Goal: Task Accomplishment & Management: Use online tool/utility

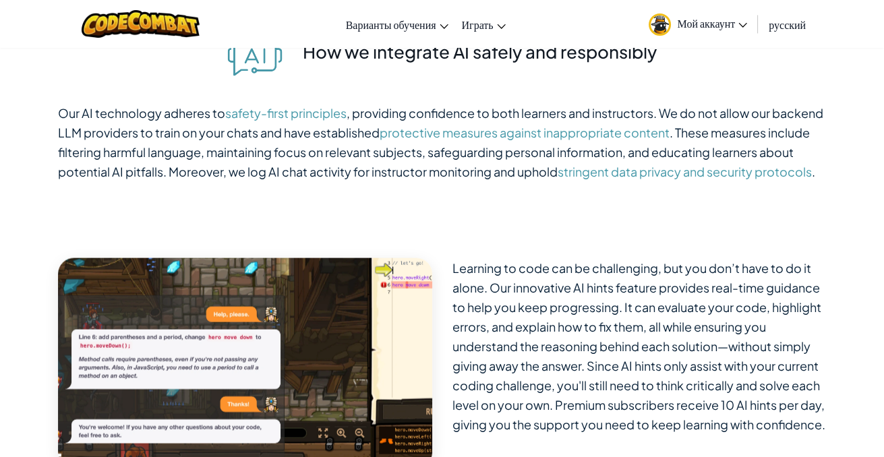
scroll to position [4113, 0]
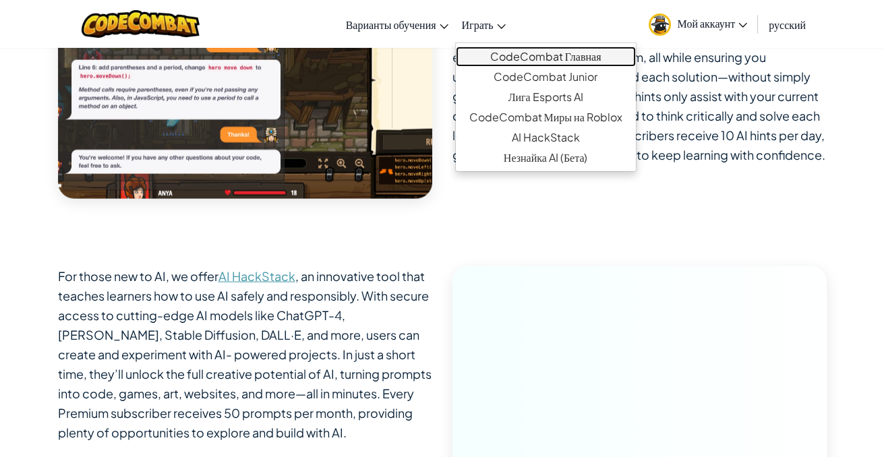
click at [504, 55] on link "CodeCombat Главная" at bounding box center [546, 57] width 180 height 20
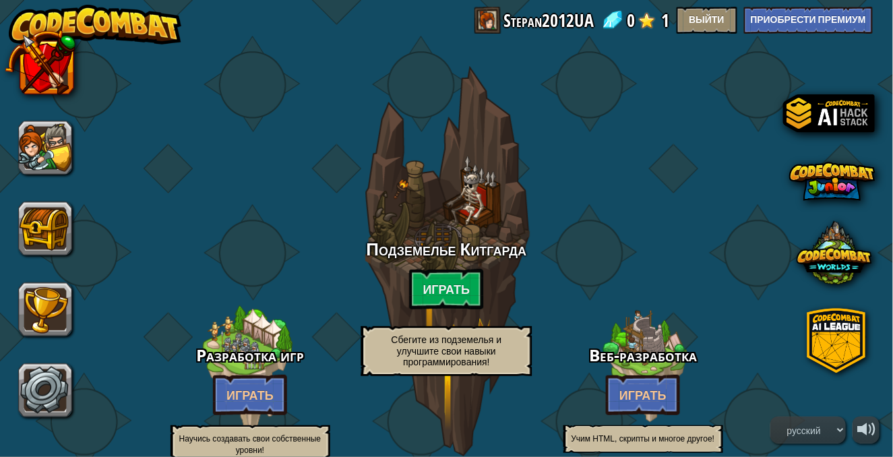
select select "ru"
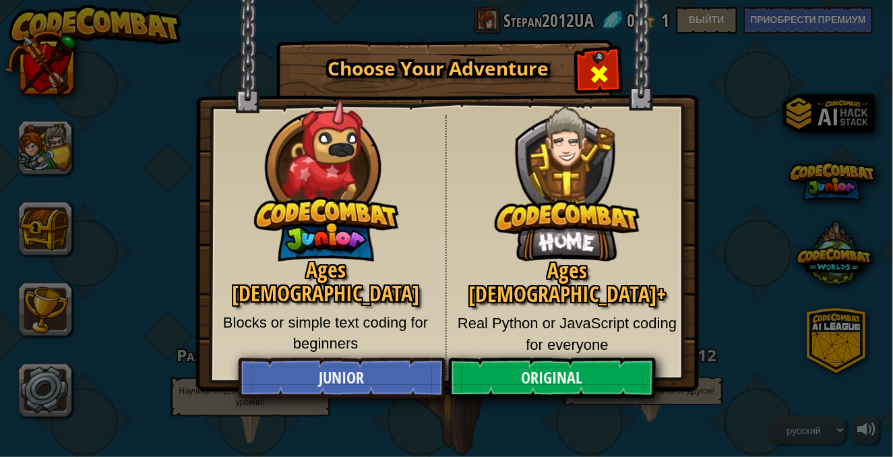
click at [602, 71] on span "Close modal" at bounding box center [600, 74] width 22 height 22
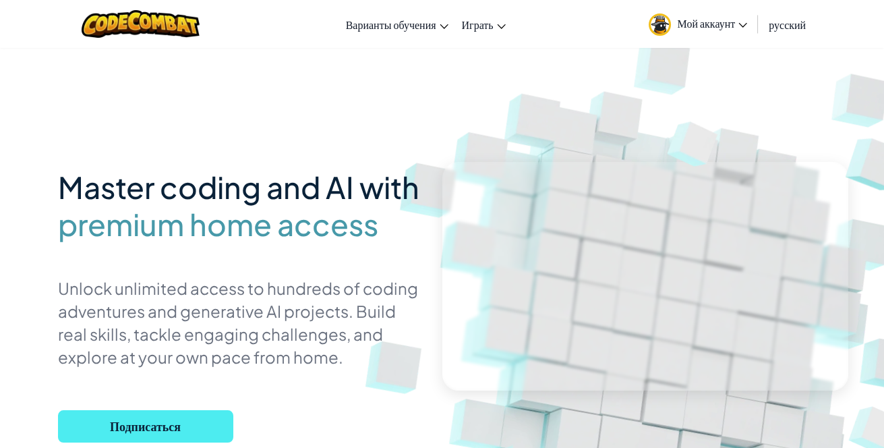
click at [719, 30] on link "Мой аккаунт" at bounding box center [698, 24] width 113 height 42
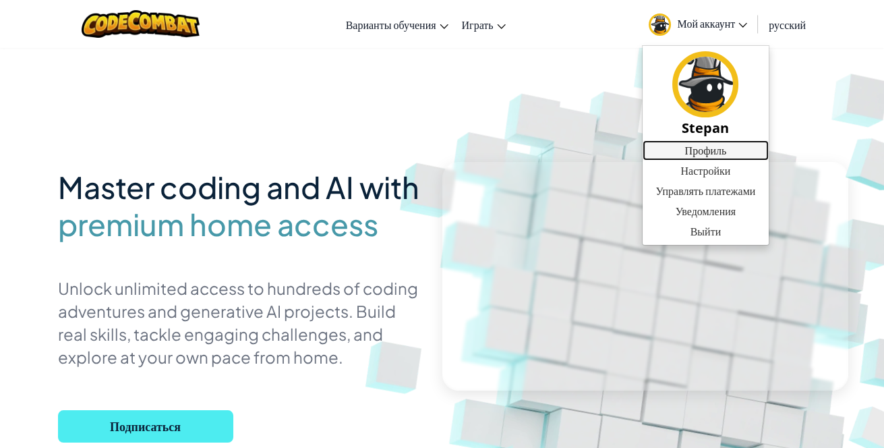
click at [720, 149] on link "Профиль" at bounding box center [706, 150] width 127 height 20
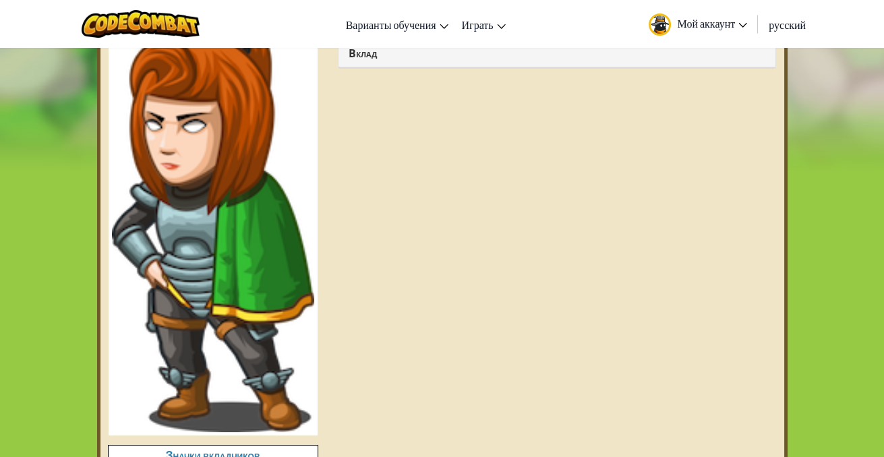
scroll to position [135, 0]
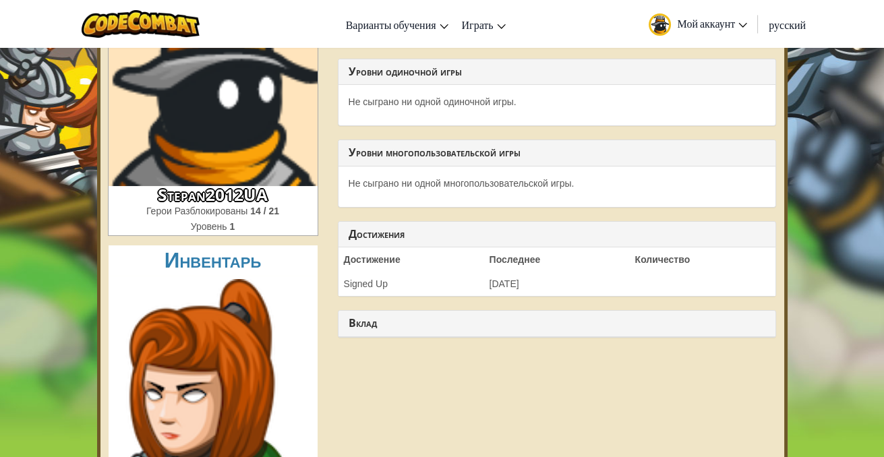
click at [696, 27] on span "Мой аккаунт" at bounding box center [713, 23] width 70 height 14
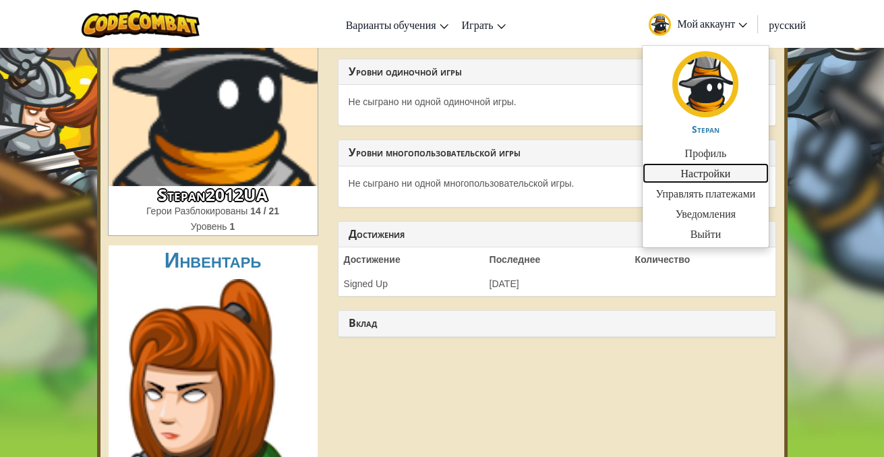
click at [709, 171] on link "Настройки" at bounding box center [706, 173] width 127 height 20
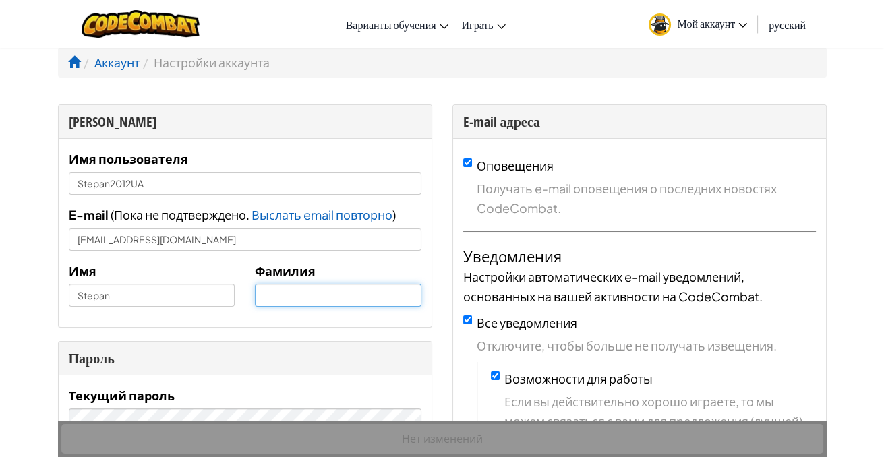
type input "Stepan2012UA"
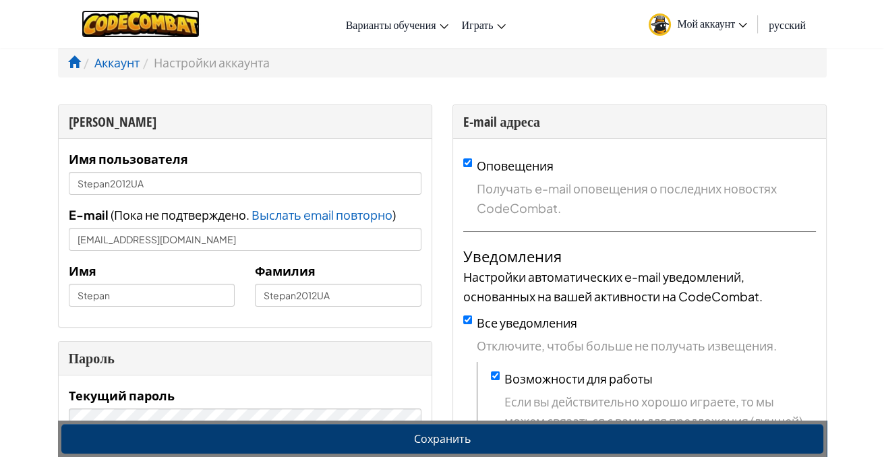
click at [138, 19] on img at bounding box center [141, 24] width 118 height 28
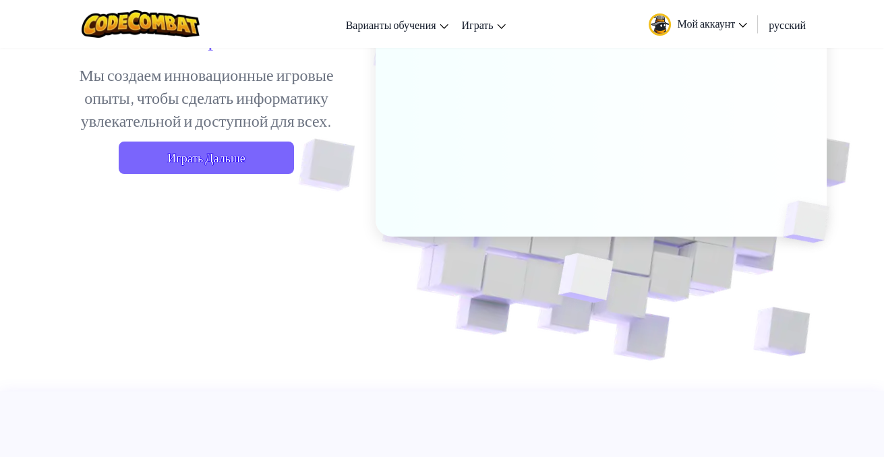
scroll to position [270, 0]
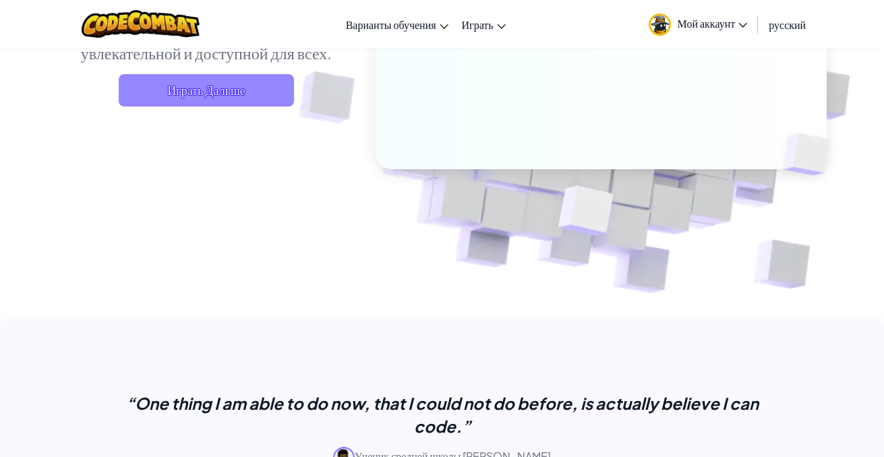
click at [156, 90] on span "Играть Дальше" at bounding box center [206, 90] width 175 height 32
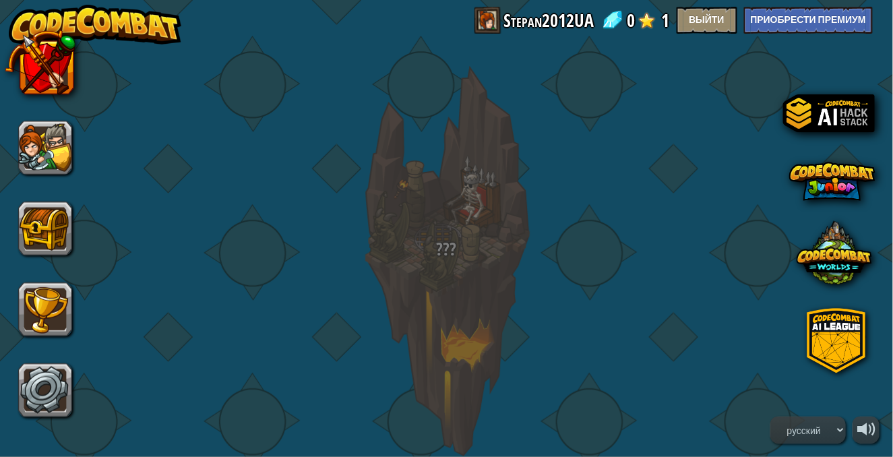
select select "ru"
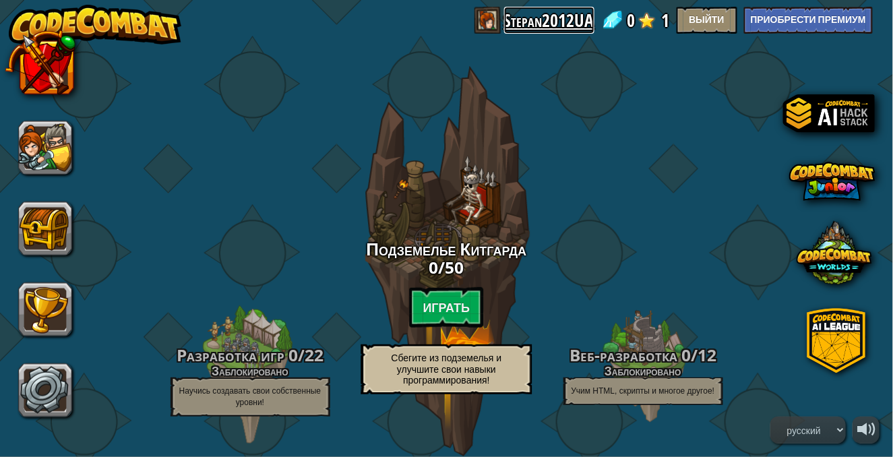
click at [527, 22] on link "Stepan2012UA" at bounding box center [549, 20] width 90 height 27
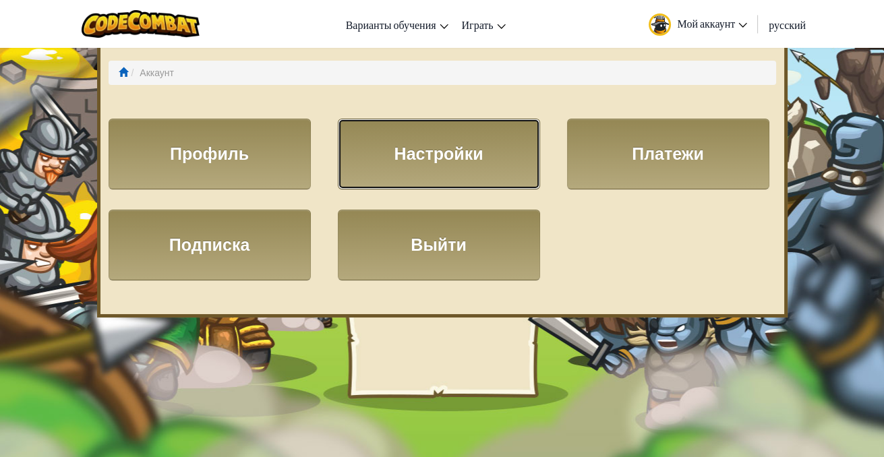
click at [430, 161] on link "Настройки" at bounding box center [439, 154] width 202 height 71
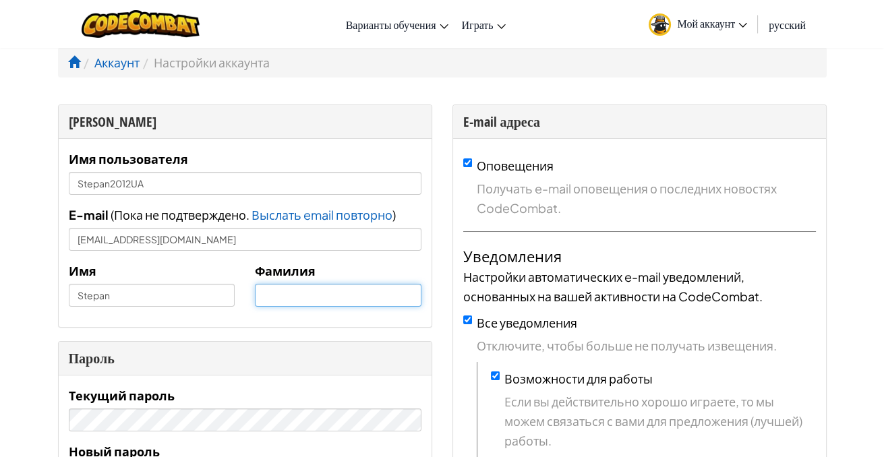
type input "Stepan2012UA"
click at [78, 61] on span at bounding box center [74, 62] width 12 height 12
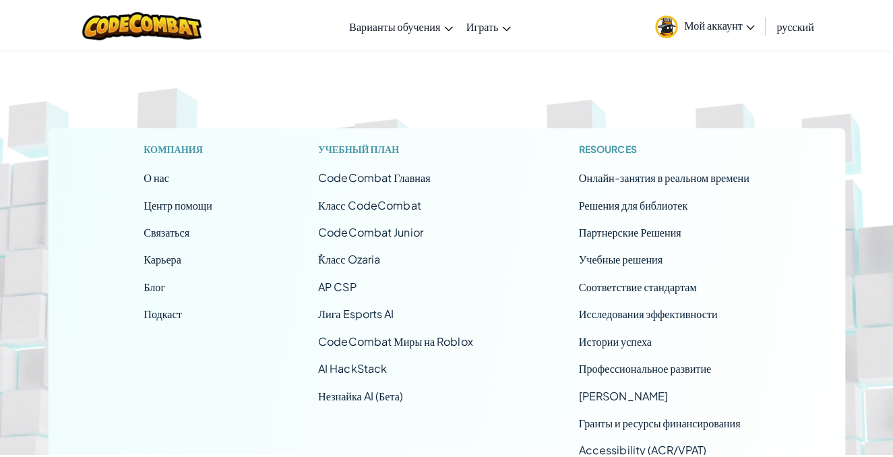
scroll to position [5597, 0]
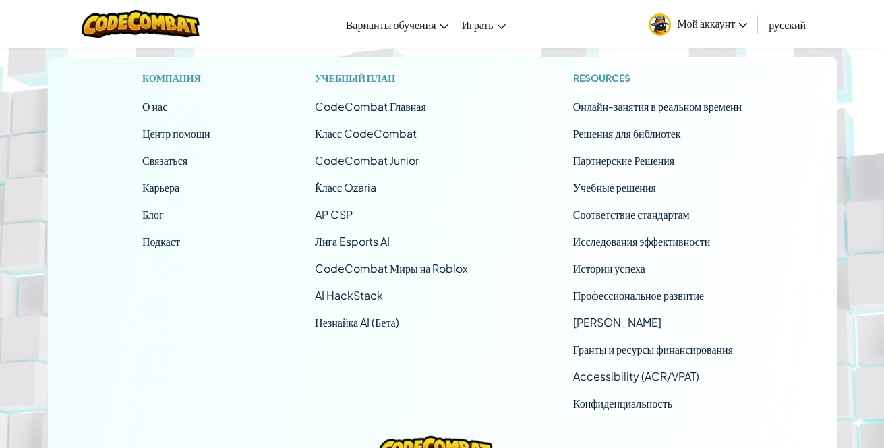
click at [388, 113] on span "CodeCombat Главная" at bounding box center [370, 106] width 111 height 14
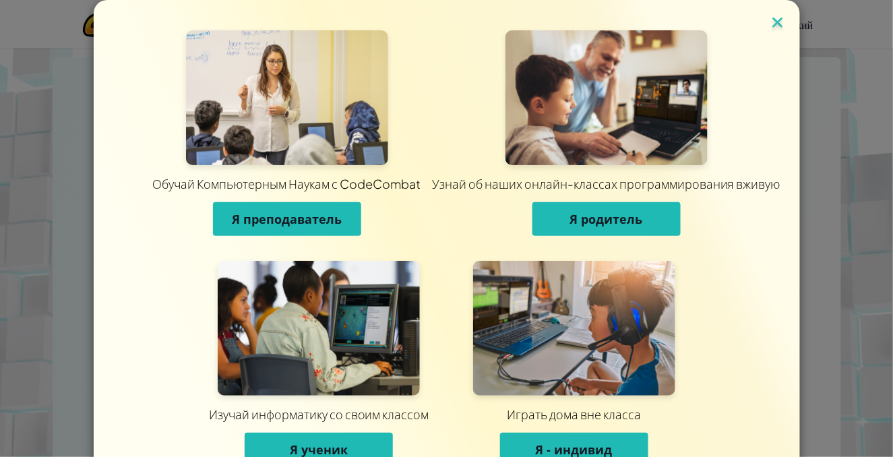
click at [771, 22] on img at bounding box center [778, 23] width 18 height 20
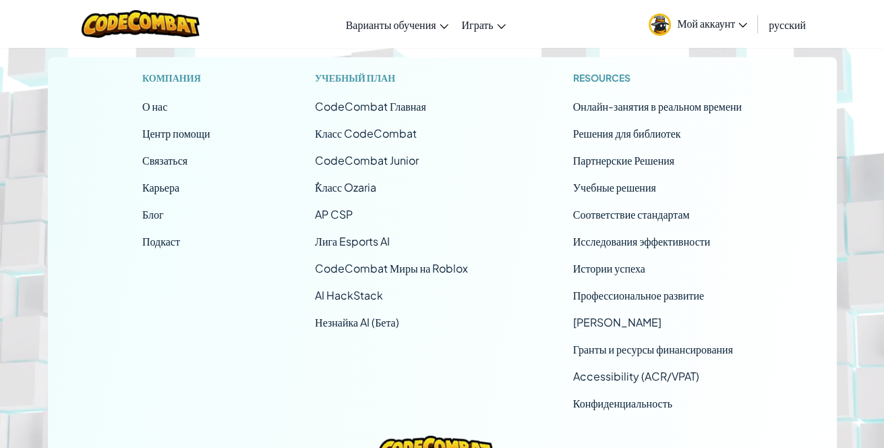
click at [419, 113] on span "CodeCombat Главная" at bounding box center [370, 106] width 111 height 14
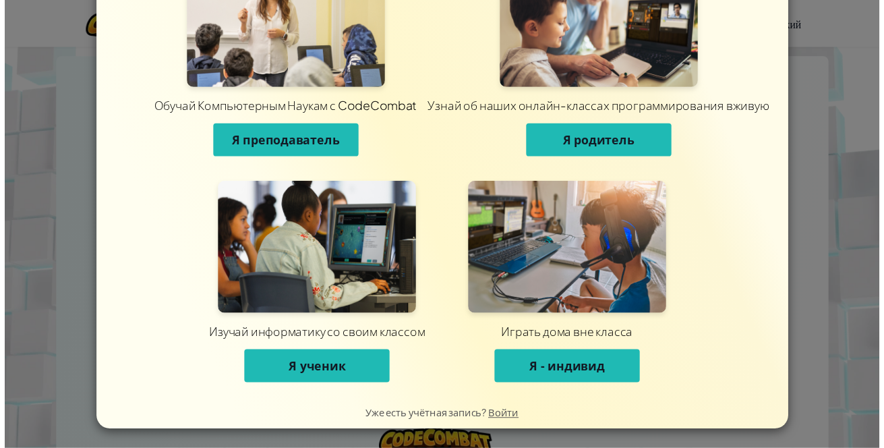
scroll to position [0, 0]
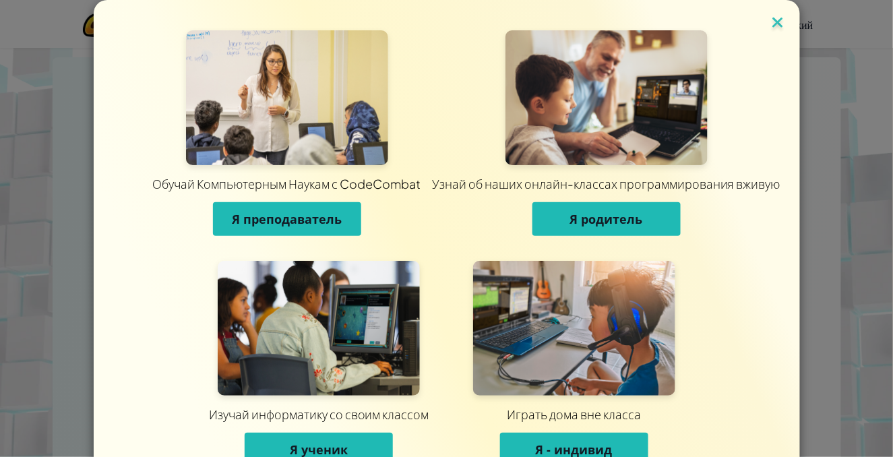
click at [773, 24] on img at bounding box center [778, 23] width 18 height 20
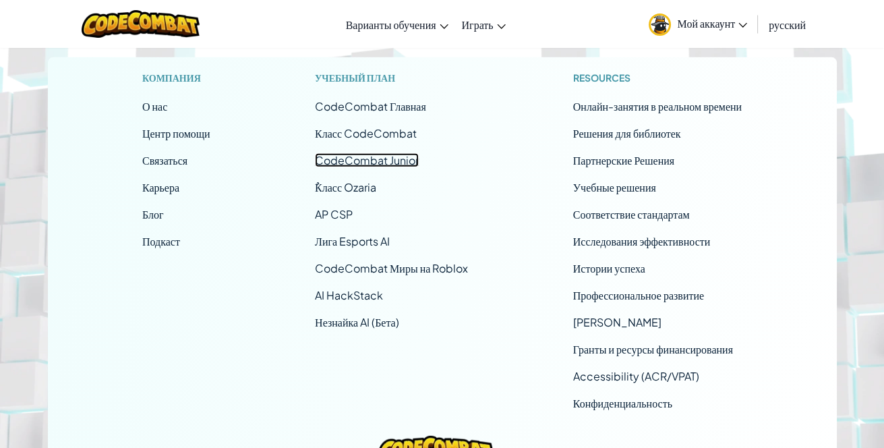
click at [368, 167] on link "CodeCombat Junior" at bounding box center [367, 160] width 104 height 14
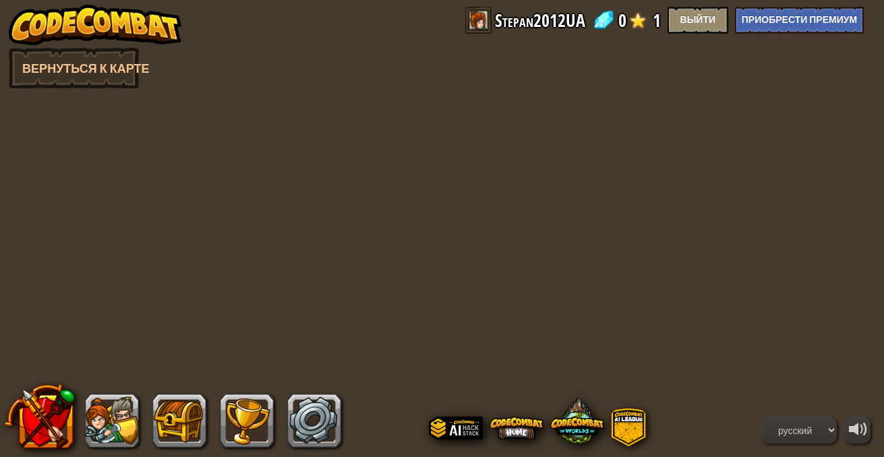
select select "ru"
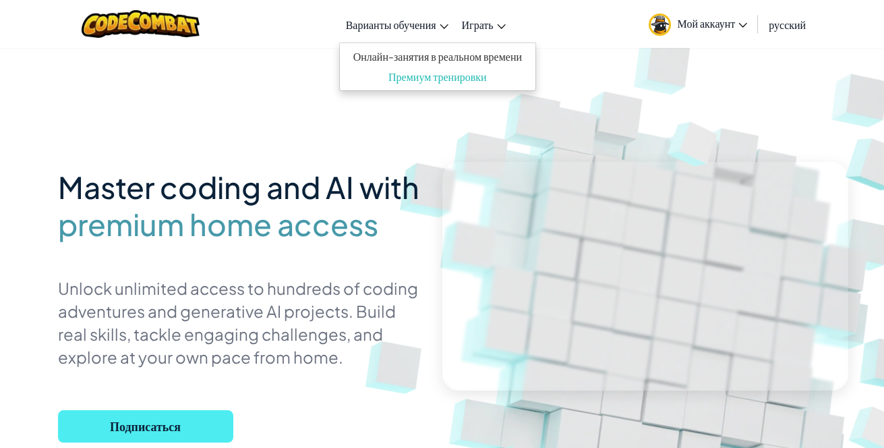
click at [366, 28] on span "Варианты обучения" at bounding box center [391, 25] width 90 height 14
click at [696, 26] on span "Мой аккаунт" at bounding box center [713, 23] width 70 height 14
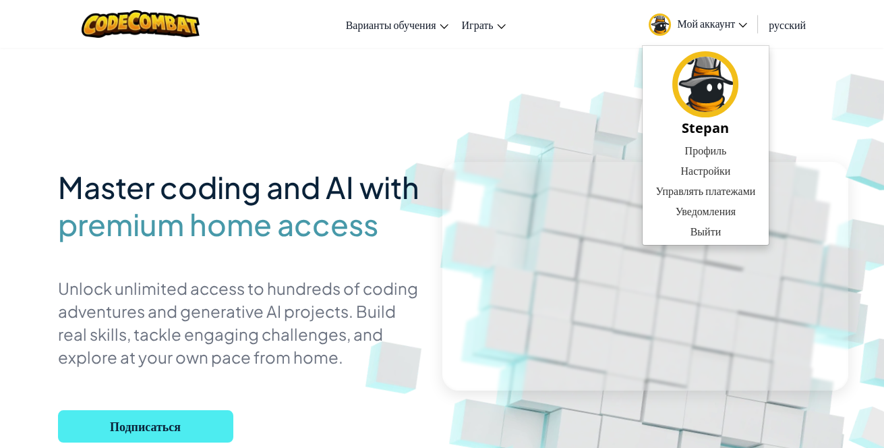
click at [498, 106] on img at bounding box center [658, 296] width 749 height 749
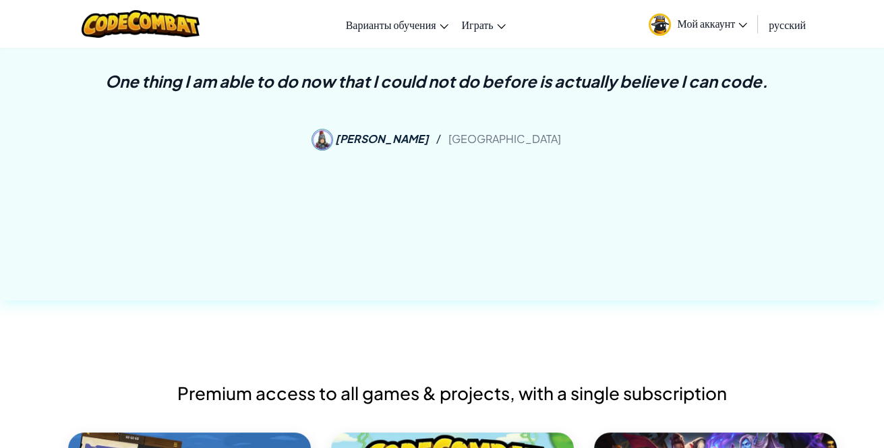
scroll to position [809, 0]
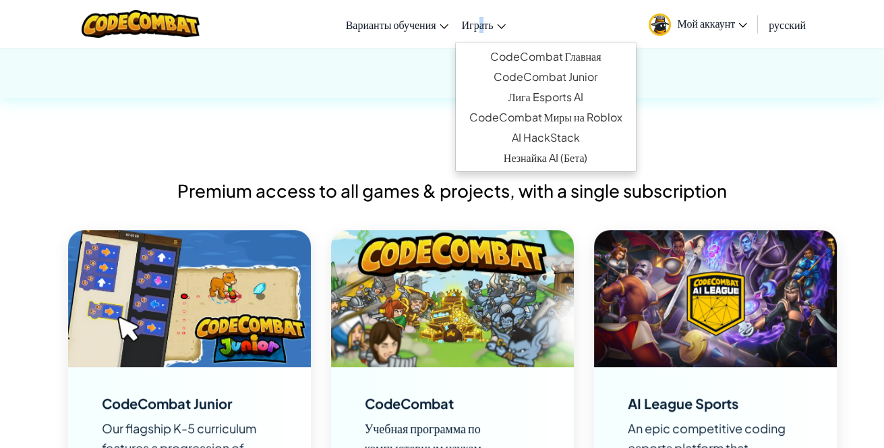
click at [481, 27] on span "Играть" at bounding box center [478, 25] width 32 height 14
click at [485, 24] on span "Играть" at bounding box center [478, 25] width 32 height 14
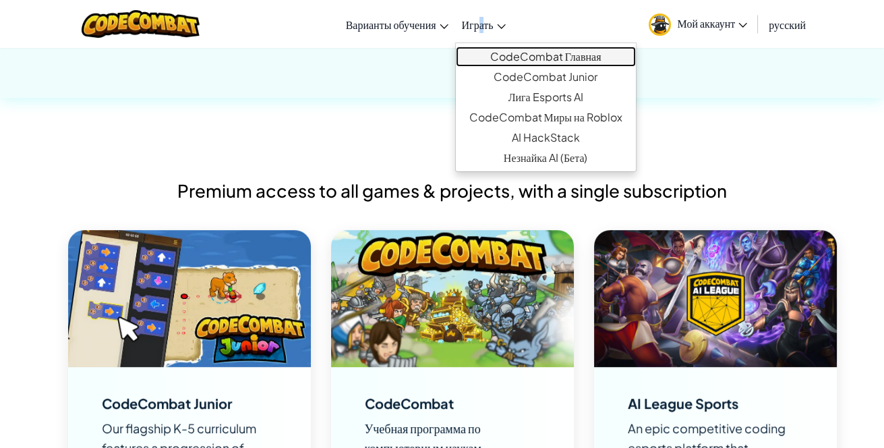
click at [517, 59] on link "CodeCombat Главная" at bounding box center [546, 57] width 180 height 20
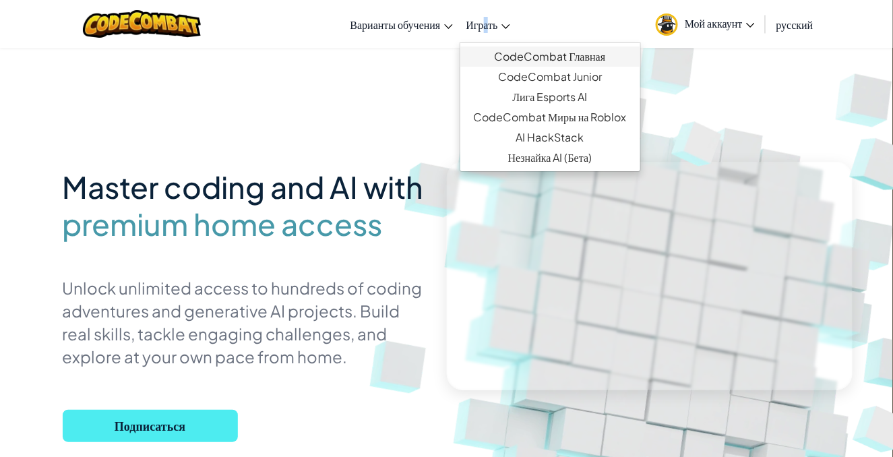
select select "ru"
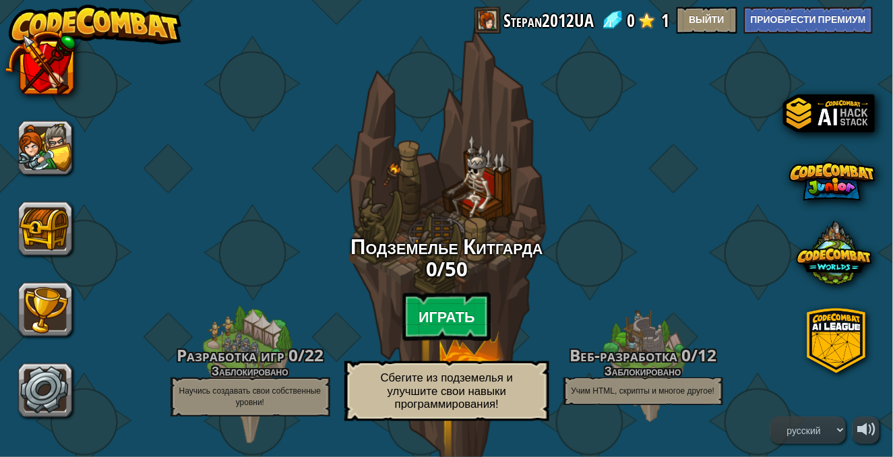
click at [442, 309] on btn "Играть" at bounding box center [447, 317] width 89 height 49
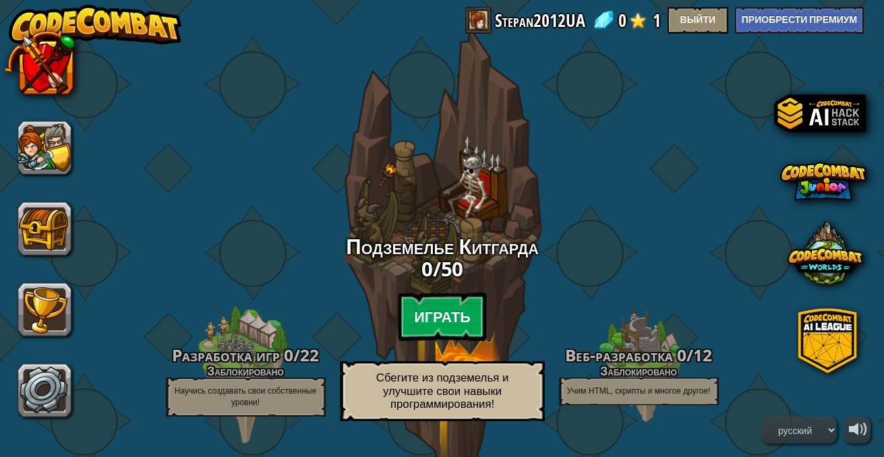
select select "ru"
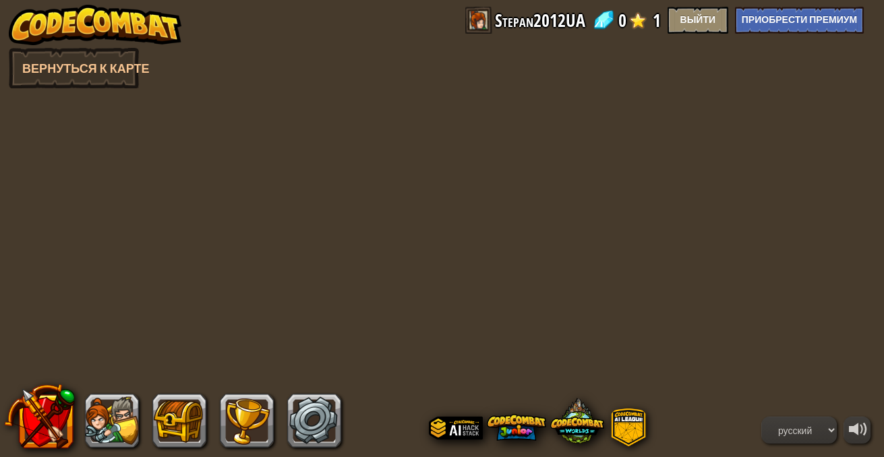
select select "ru"
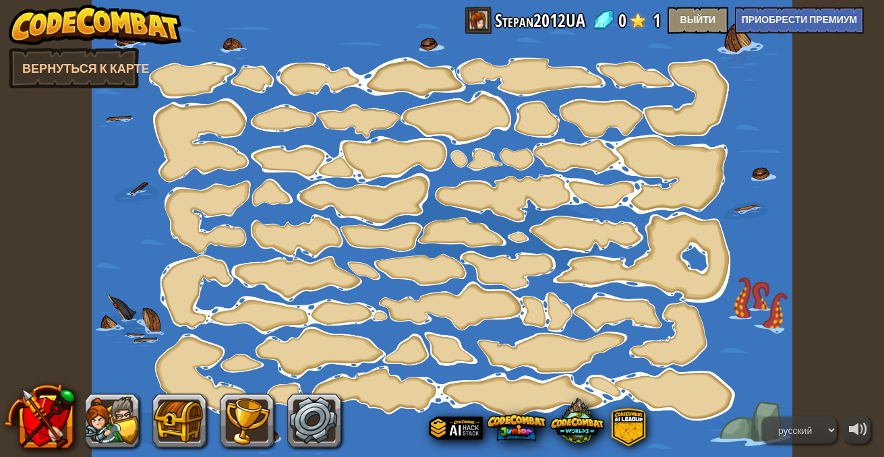
select select "ru"
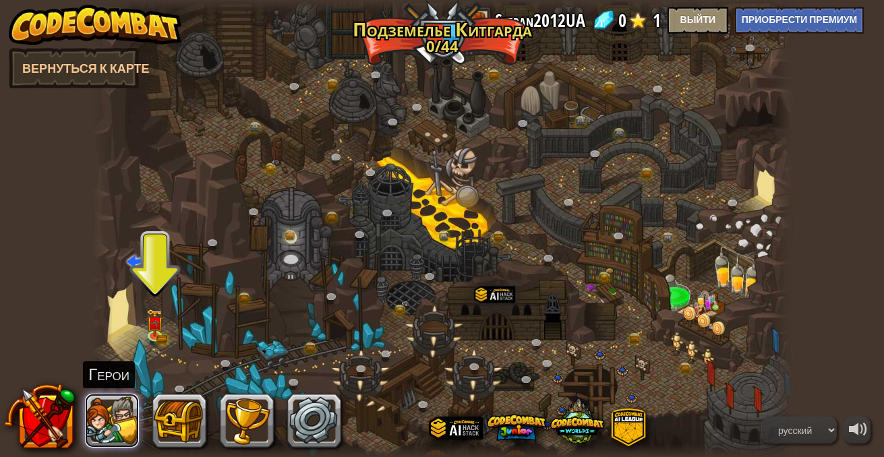
click at [115, 407] on button at bounding box center [112, 421] width 54 height 54
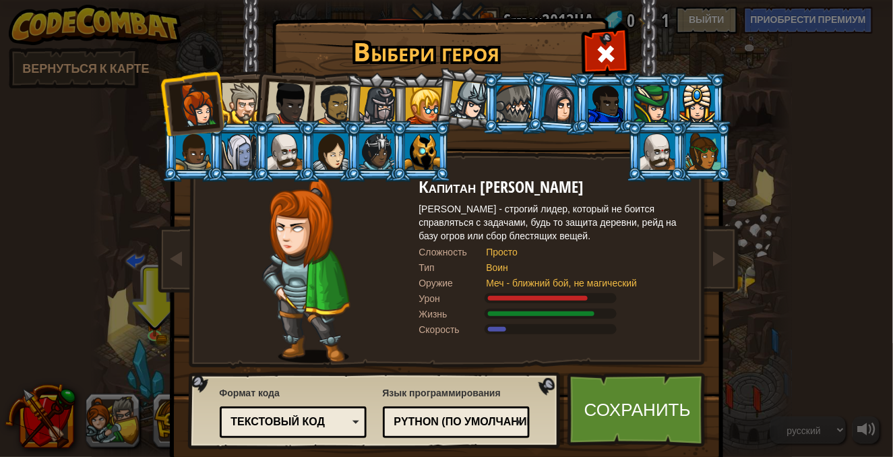
click at [241, 108] on div at bounding box center [242, 103] width 41 height 41
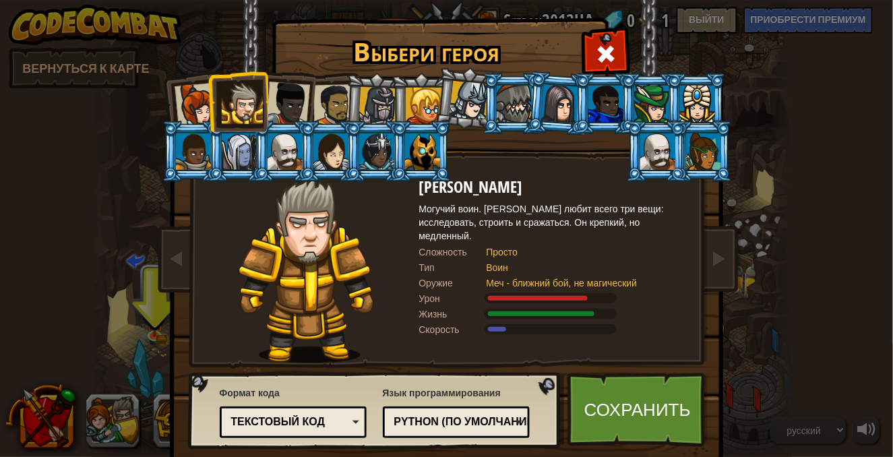
click at [293, 106] on div at bounding box center [288, 104] width 45 height 45
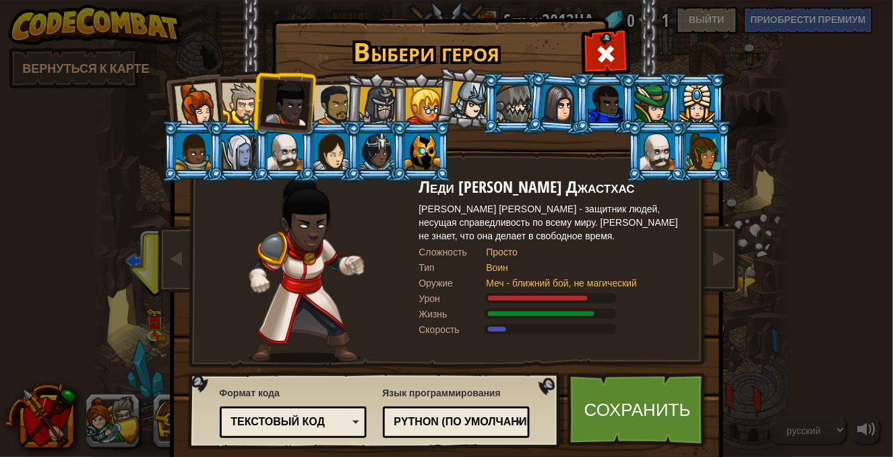
click at [233, 92] on div at bounding box center [242, 103] width 41 height 41
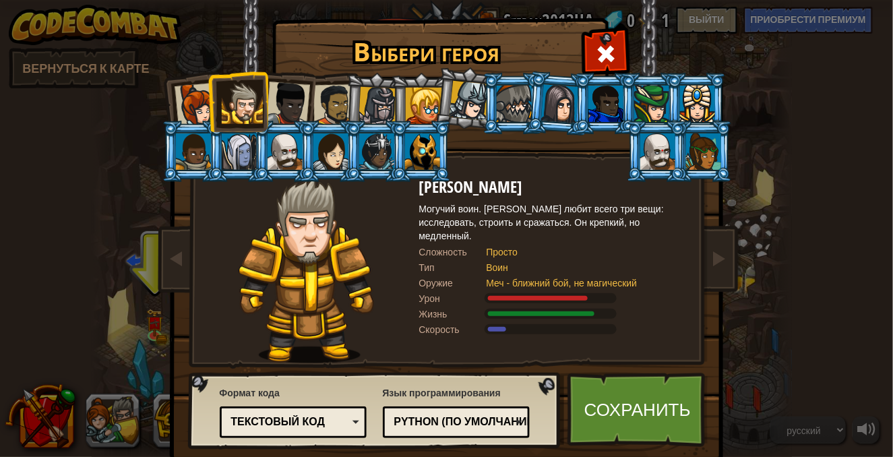
click at [291, 100] on div at bounding box center [288, 104] width 45 height 45
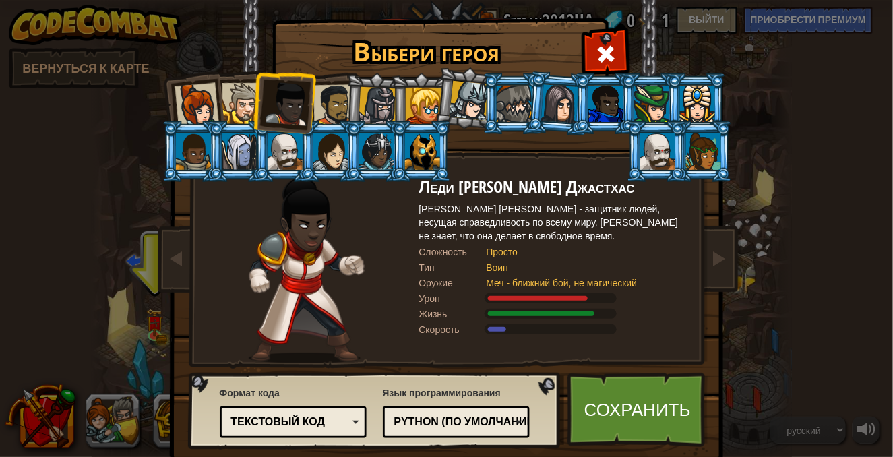
click at [322, 109] on div at bounding box center [334, 105] width 42 height 42
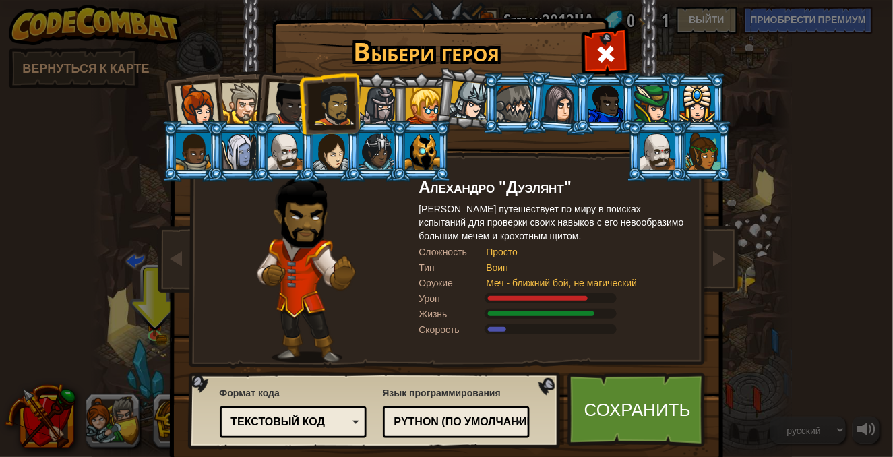
click at [380, 105] on div at bounding box center [378, 106] width 38 height 38
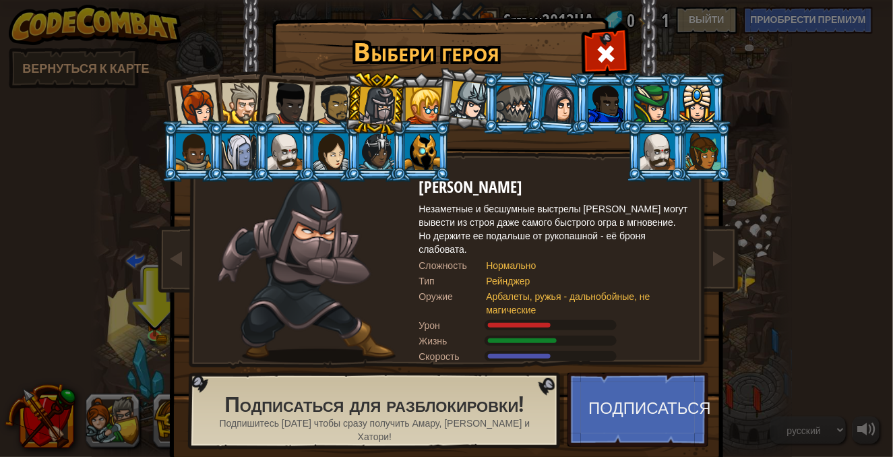
click at [338, 106] on div at bounding box center [334, 105] width 42 height 42
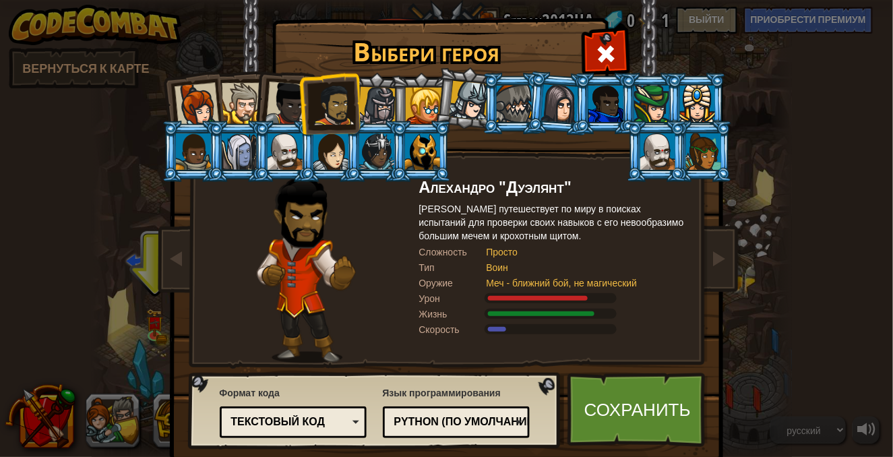
click at [276, 104] on div at bounding box center [288, 104] width 45 height 45
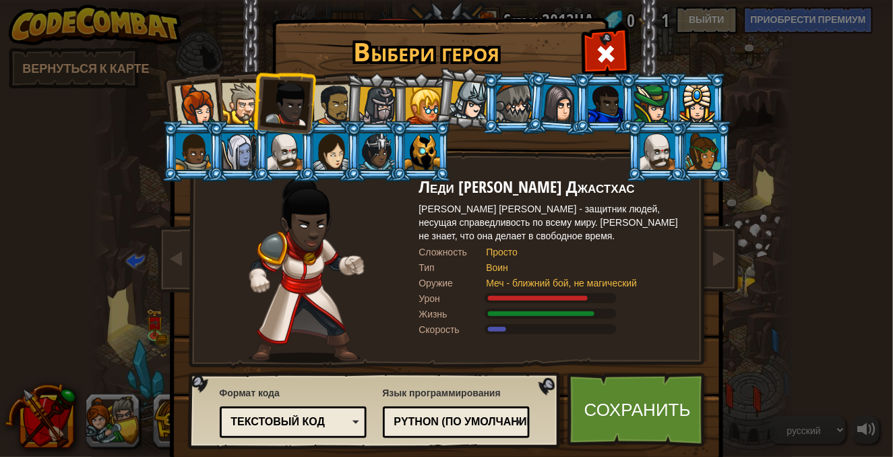
click at [231, 100] on div at bounding box center [242, 103] width 41 height 41
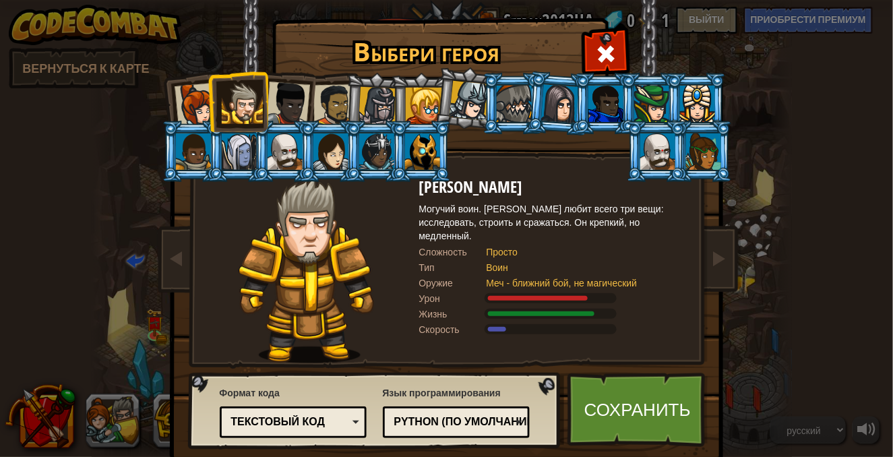
click at [170, 106] on li at bounding box center [192, 103] width 66 height 66
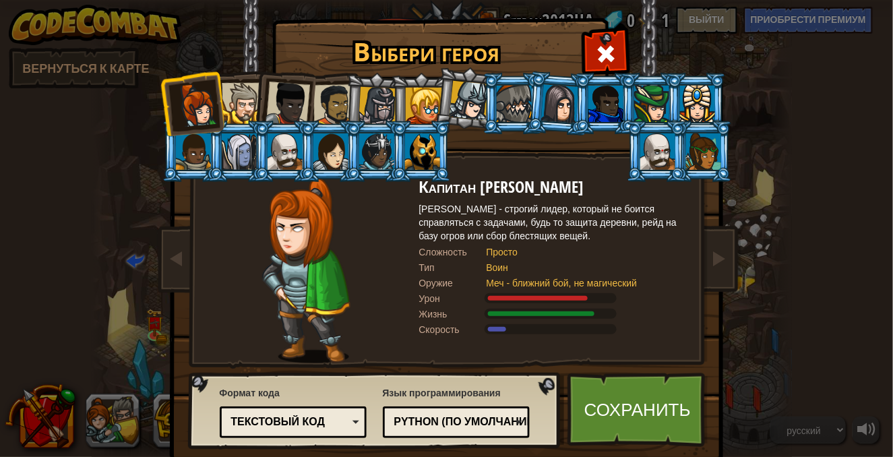
click at [274, 102] on div at bounding box center [288, 104] width 45 height 45
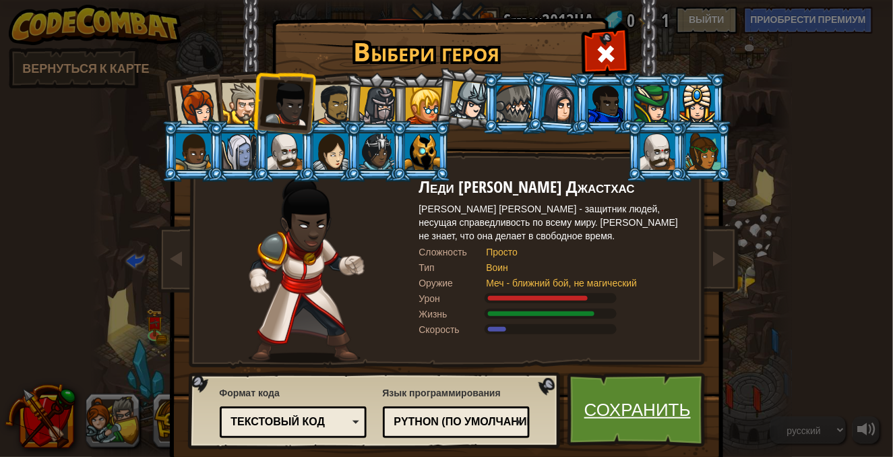
click at [606, 394] on link "Сохранить" at bounding box center [638, 410] width 141 height 74
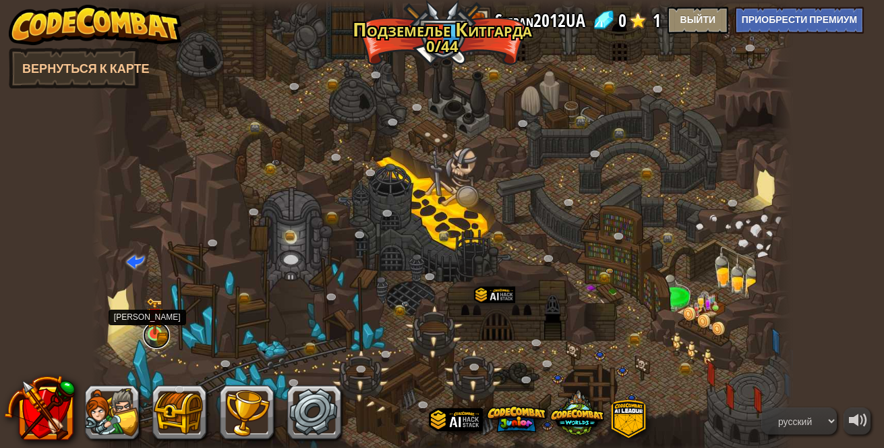
click at [165, 337] on link at bounding box center [156, 335] width 27 height 27
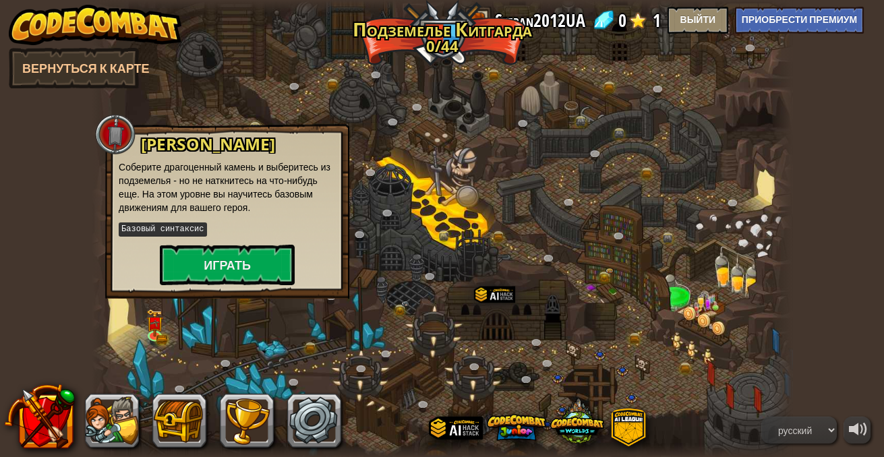
click at [364, 345] on div at bounding box center [442, 229] width 701 height 458
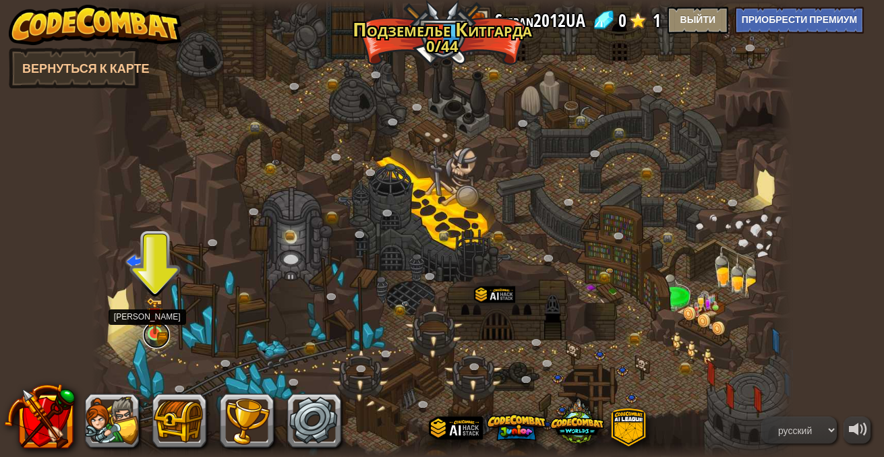
click at [156, 336] on link at bounding box center [156, 335] width 27 height 27
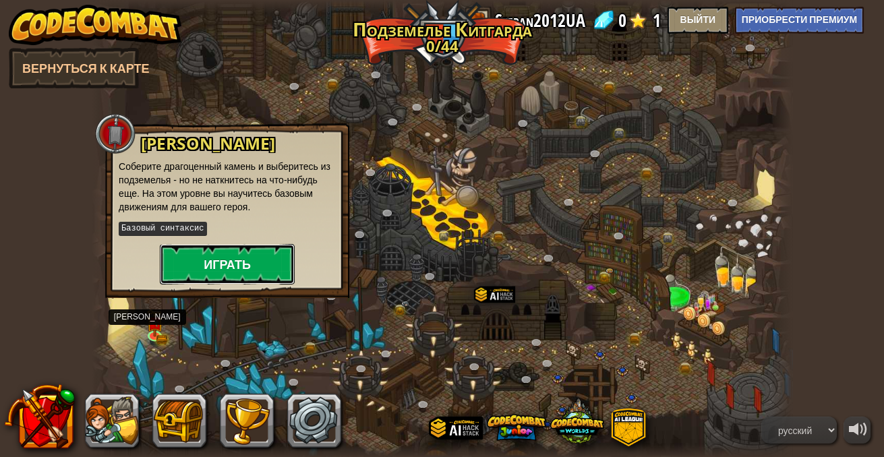
click at [194, 263] on button "Играть" at bounding box center [227, 264] width 135 height 40
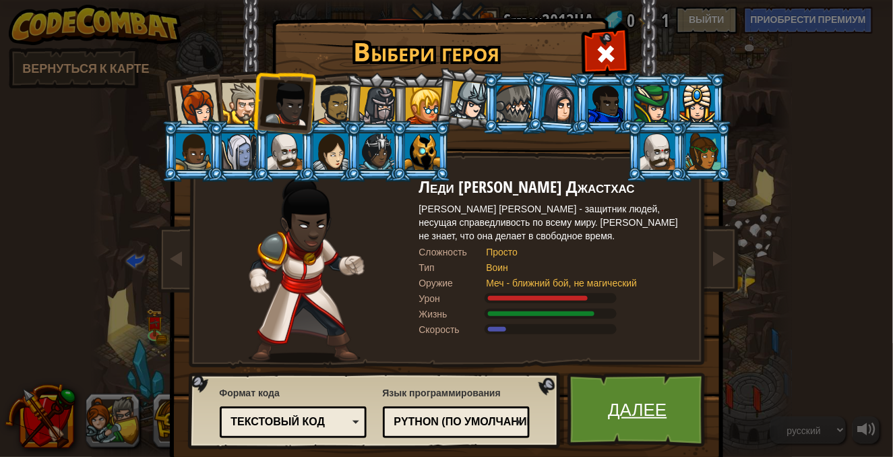
click at [614, 408] on link "Далее" at bounding box center [638, 410] width 141 height 74
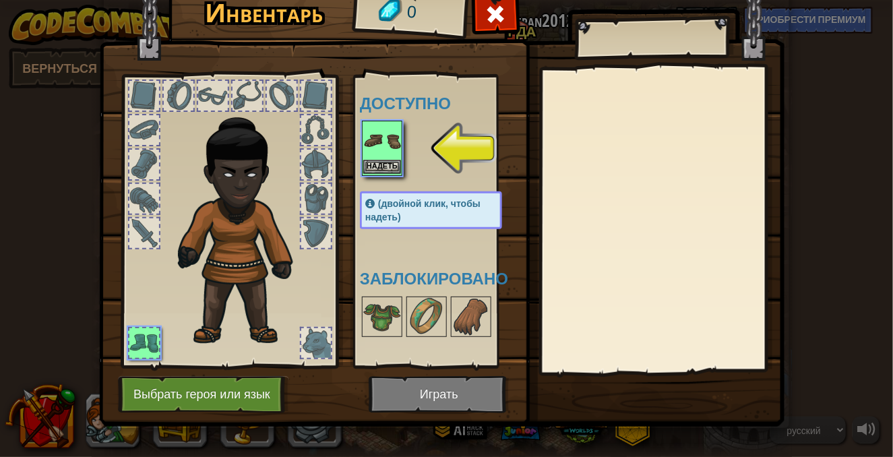
click at [382, 140] on img at bounding box center [382, 141] width 38 height 38
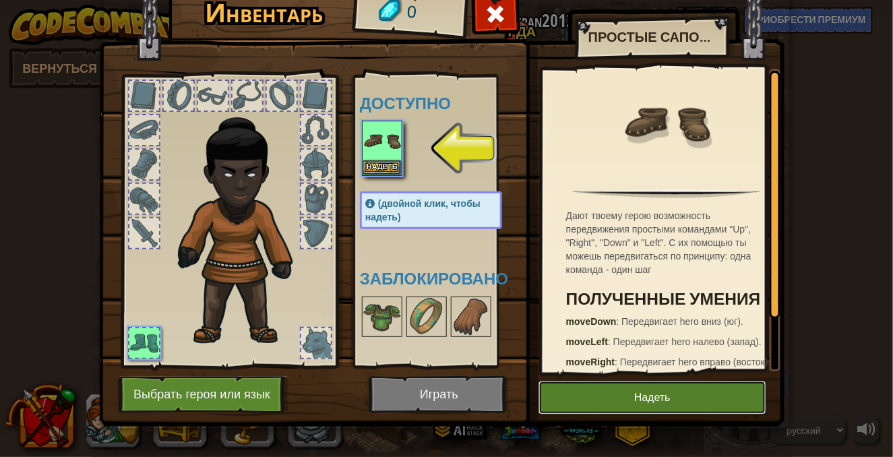
click at [630, 396] on button "Надеть" at bounding box center [653, 398] width 228 height 34
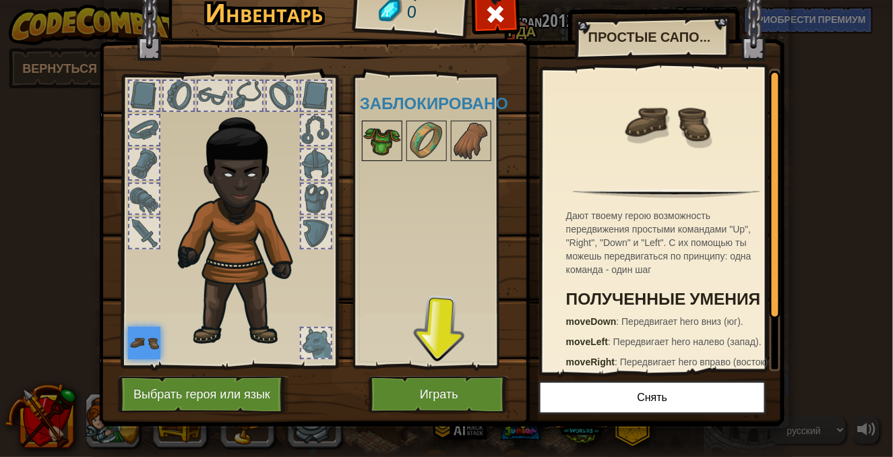
click at [382, 141] on img at bounding box center [382, 141] width 38 height 38
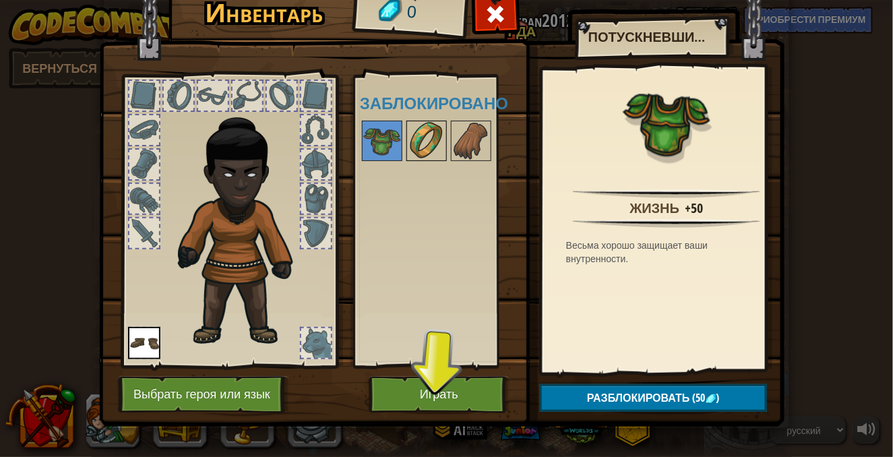
click at [432, 137] on img at bounding box center [427, 141] width 38 height 38
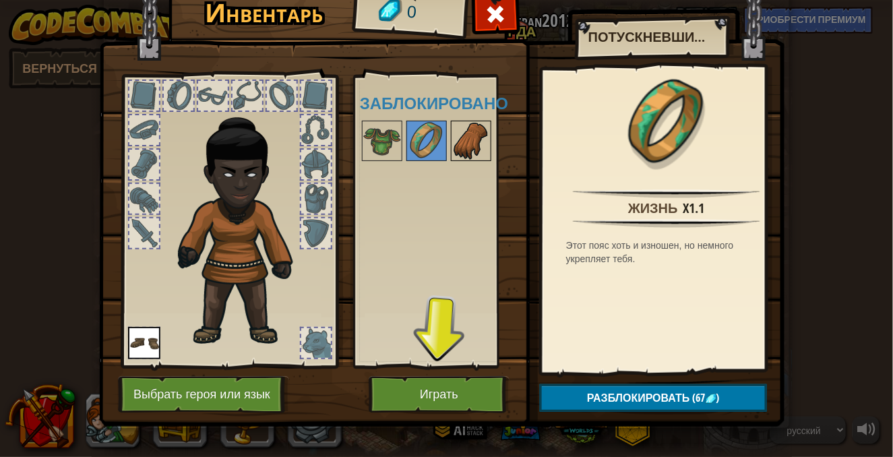
click at [480, 140] on img at bounding box center [471, 141] width 38 height 38
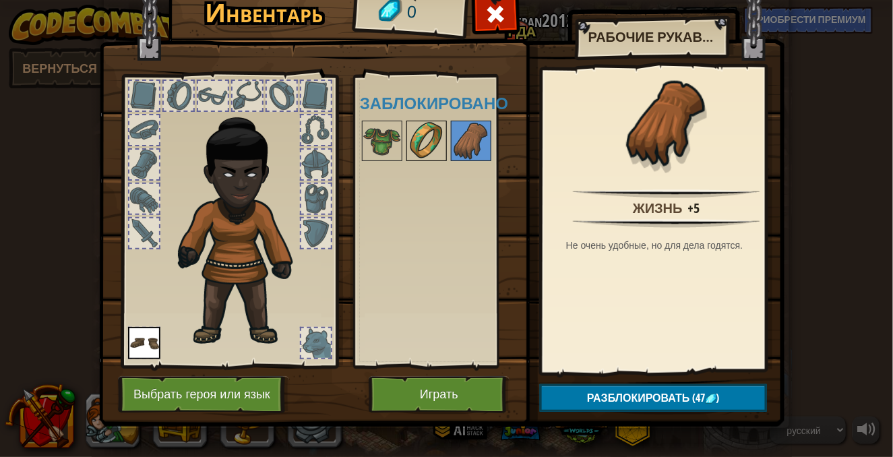
click at [409, 146] on img at bounding box center [427, 141] width 38 height 38
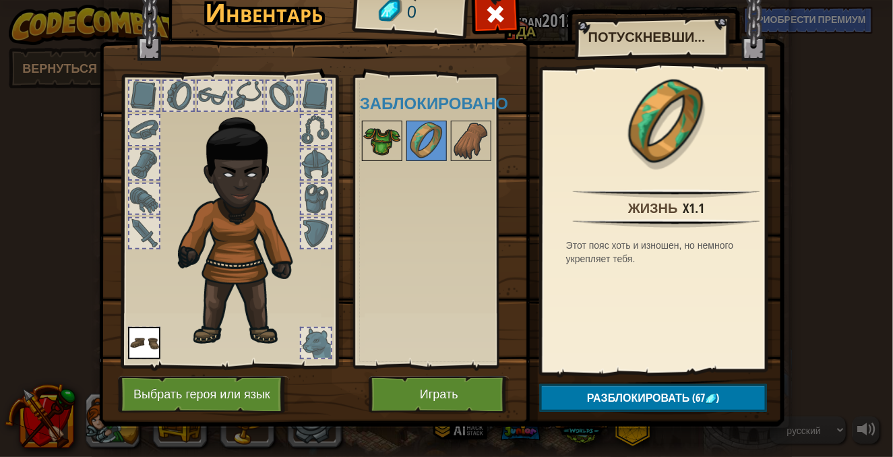
click at [370, 146] on img at bounding box center [382, 141] width 38 height 38
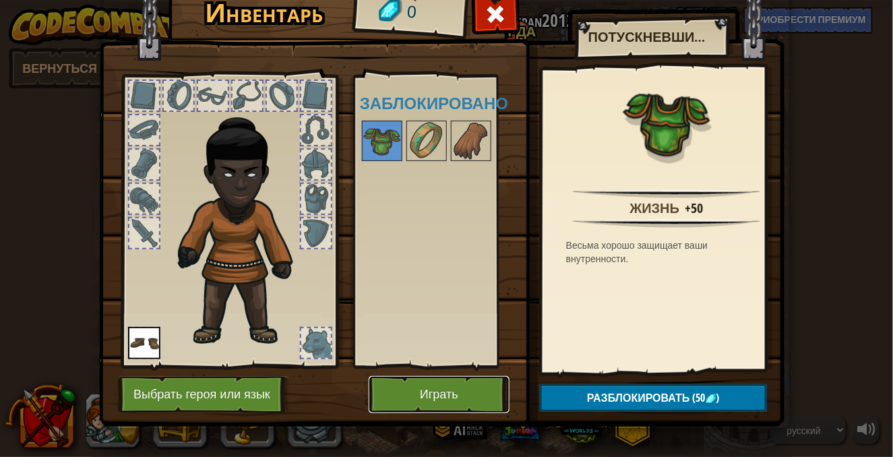
click at [440, 392] on button "Играть" at bounding box center [439, 394] width 141 height 37
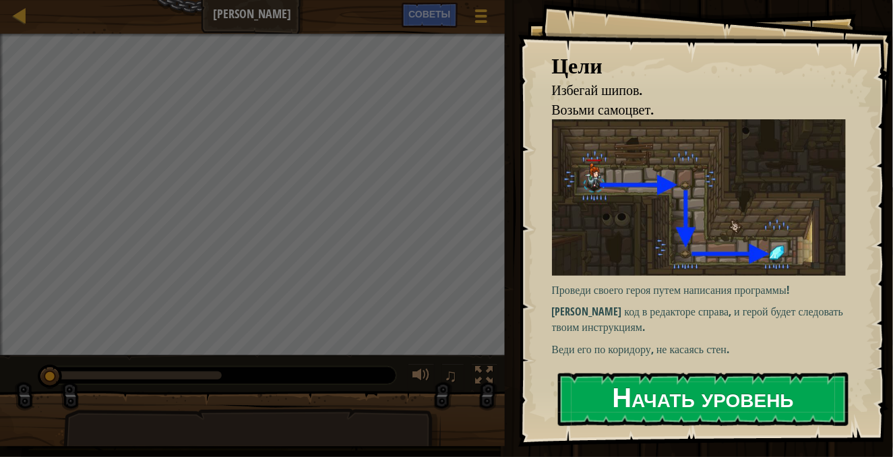
click at [763, 396] on button "Начать уровень" at bounding box center [703, 399] width 291 height 53
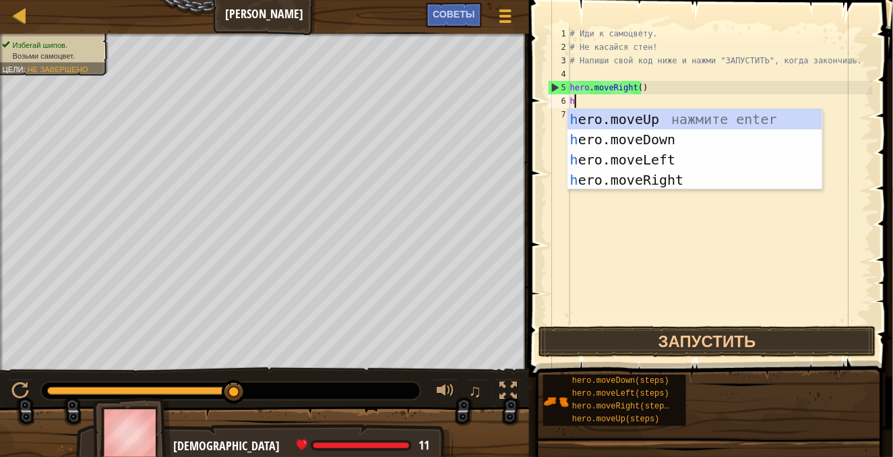
scroll to position [6, 0]
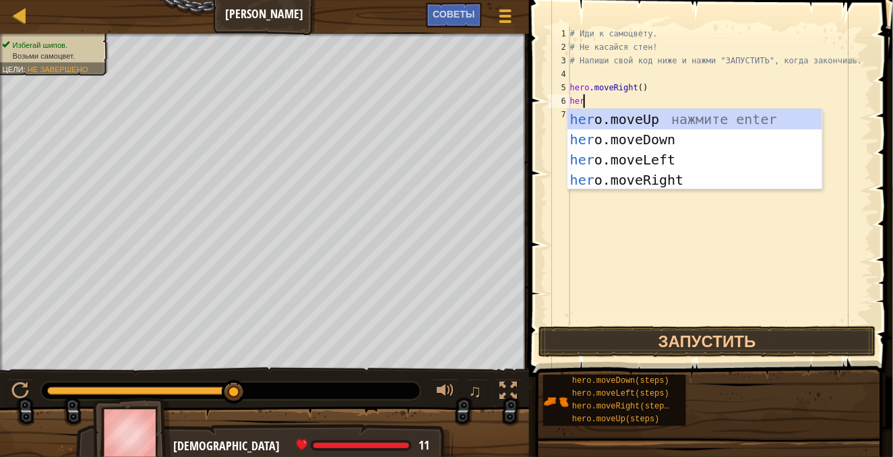
type textarea "hero"
click at [628, 131] on div "hero .moveUp нажмите enter hero .moveDown нажмите enter hero .moveLeft нажмите …" at bounding box center [696, 169] width 256 height 121
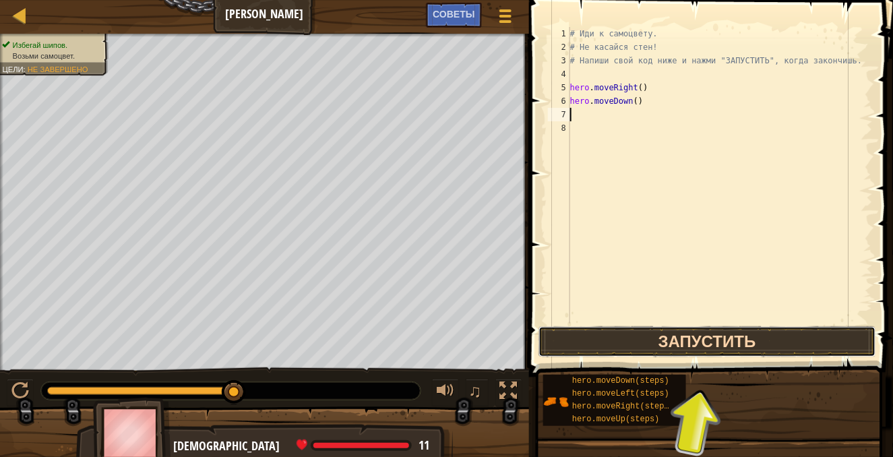
click at [671, 337] on button "Запустить" at bounding box center [708, 341] width 338 height 31
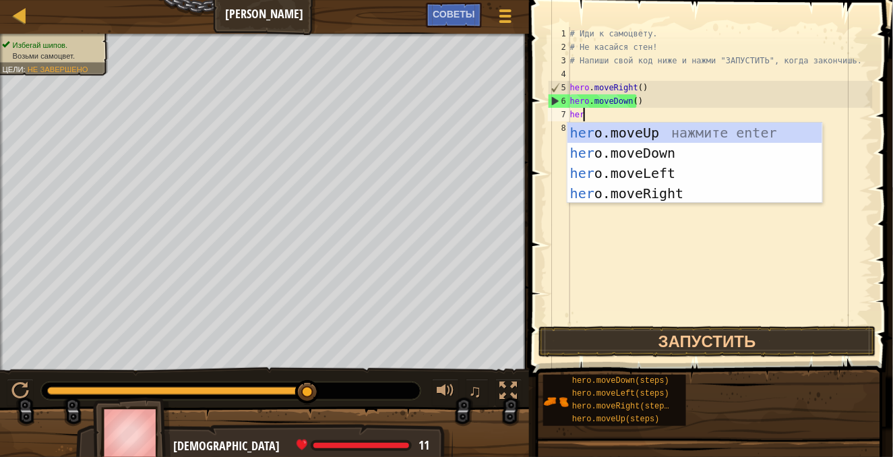
type textarea "hero"
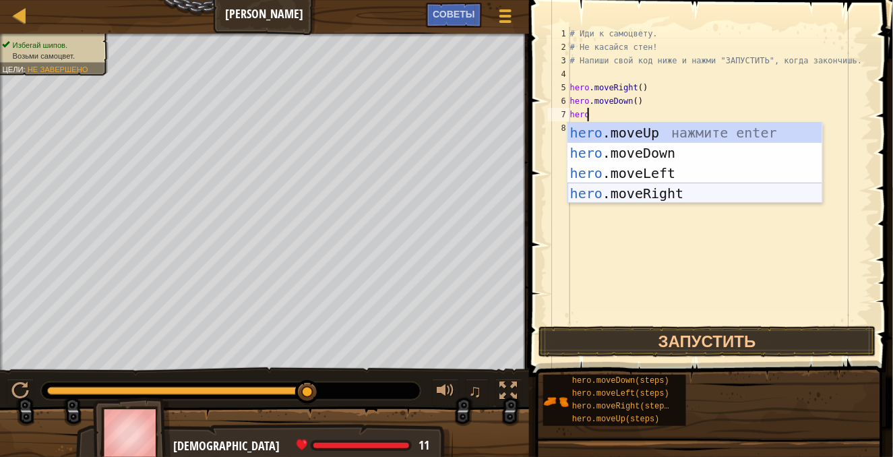
click at [629, 197] on div "hero .moveUp нажмите enter hero .moveDown нажмите enter hero .moveLeft нажмите …" at bounding box center [696, 183] width 256 height 121
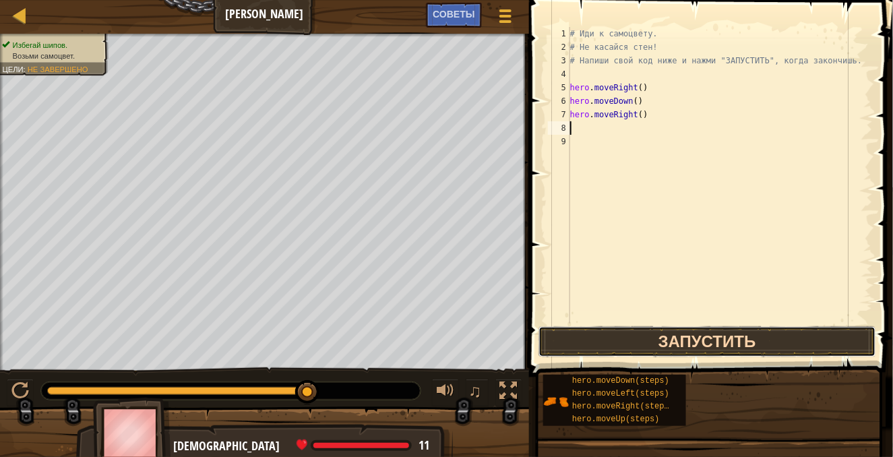
click at [652, 345] on button "Запустить" at bounding box center [708, 341] width 338 height 31
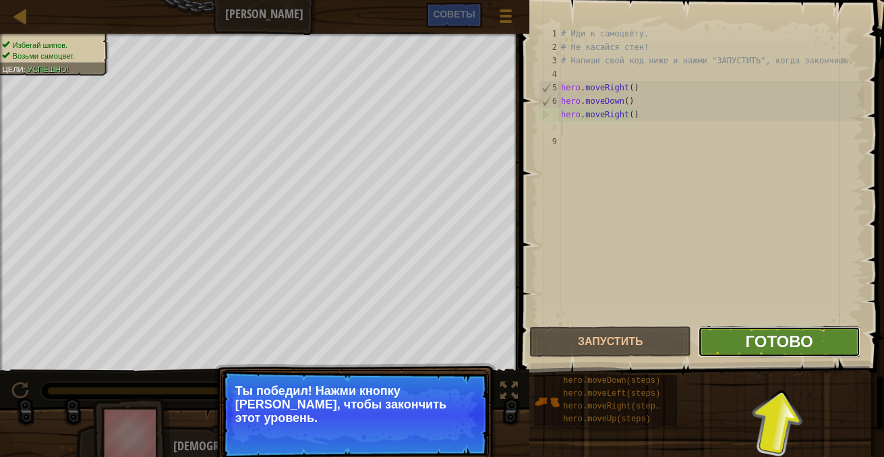
click at [767, 331] on span "Готово" at bounding box center [778, 341] width 67 height 22
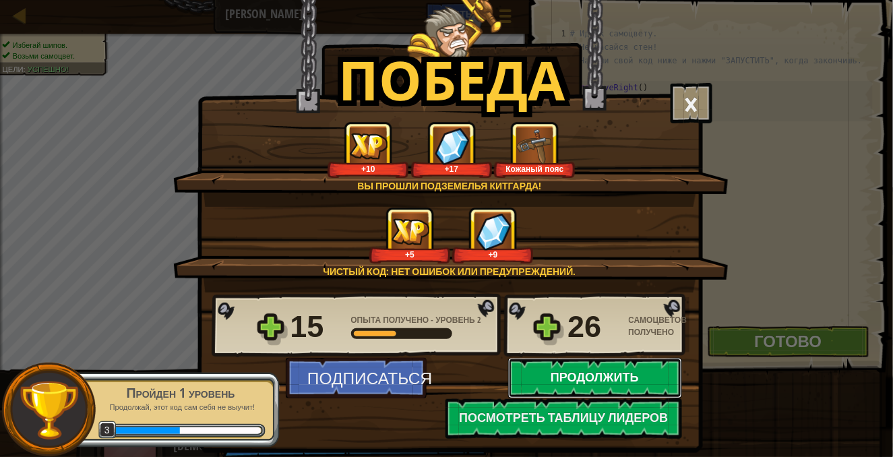
click at [596, 380] on button "Продолжить" at bounding box center [595, 378] width 174 height 40
select select "ru"
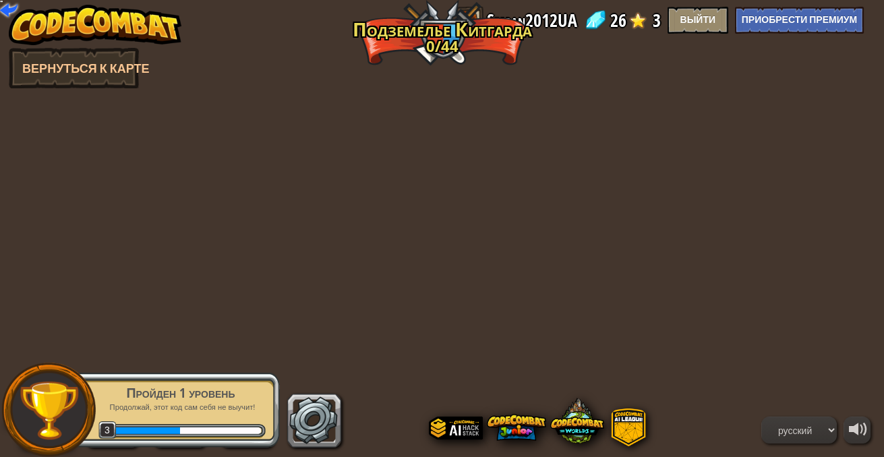
select select "ru"
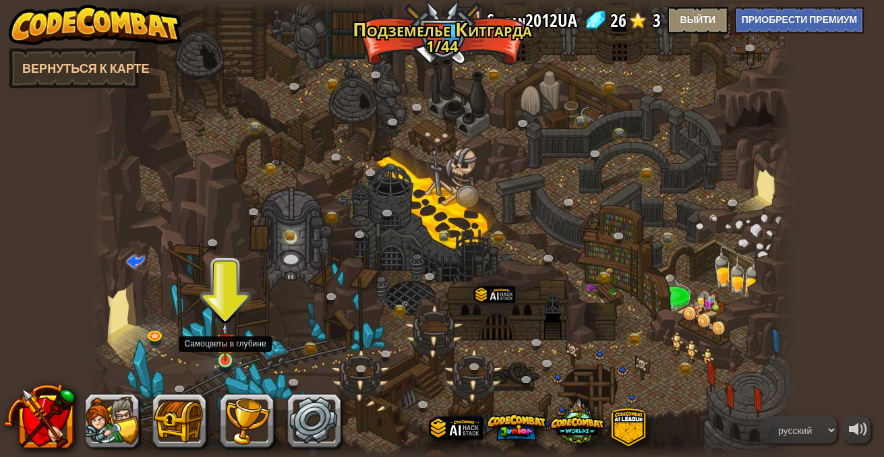
click at [225, 357] on img at bounding box center [224, 341] width 17 height 39
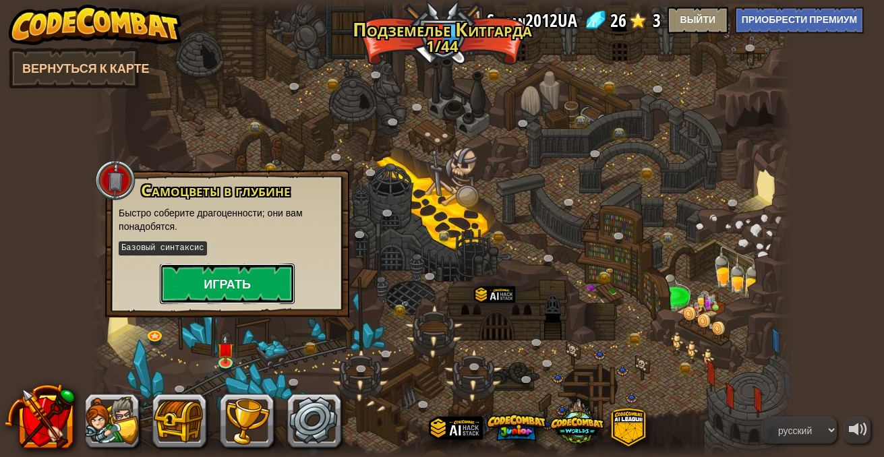
click at [222, 278] on button "Играть" at bounding box center [227, 284] width 135 height 40
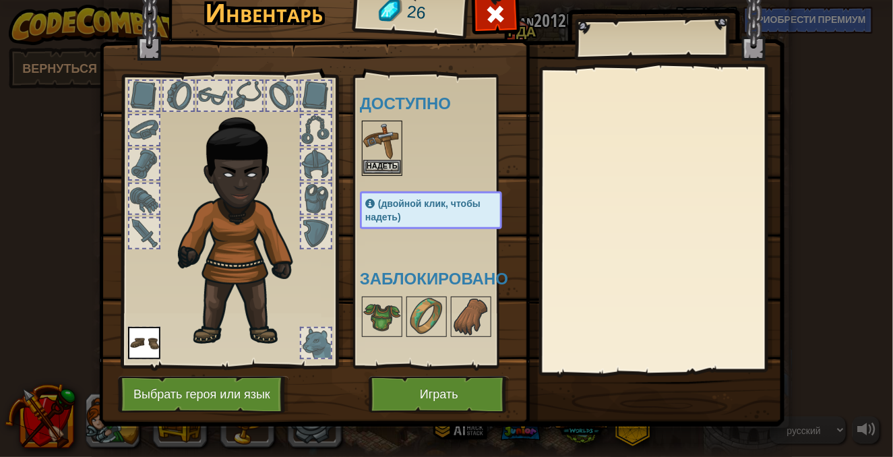
click at [375, 150] on img at bounding box center [382, 141] width 38 height 38
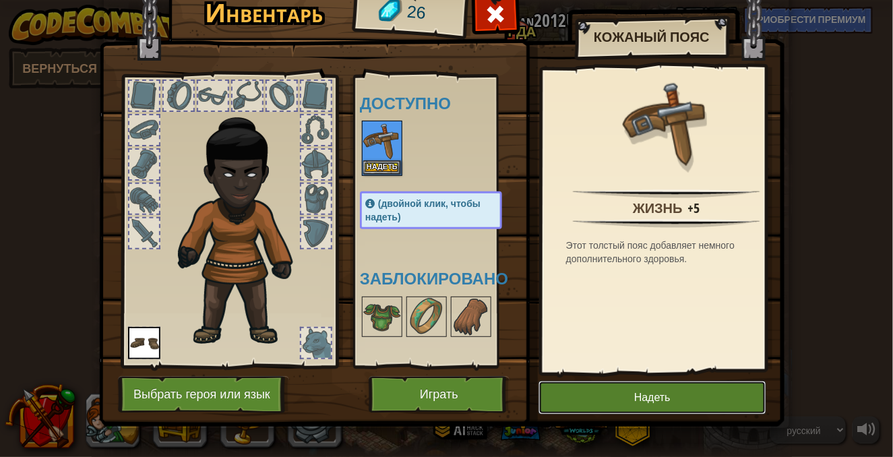
click at [593, 392] on button "Надеть" at bounding box center [653, 398] width 228 height 34
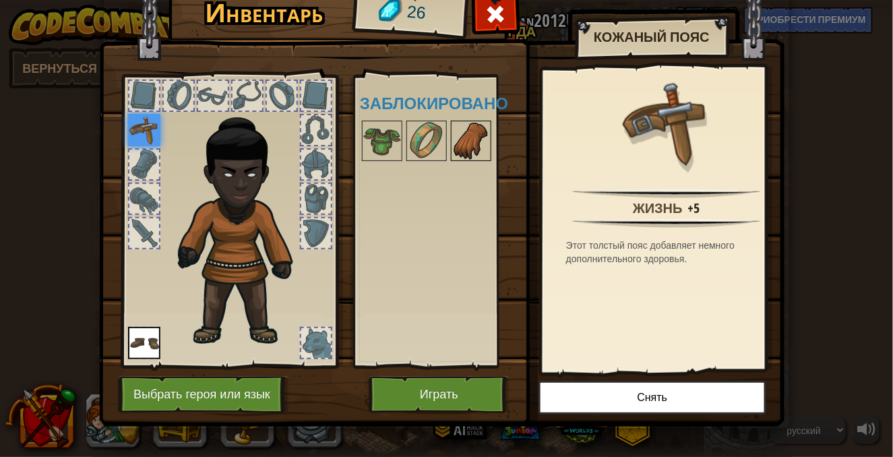
click at [460, 142] on img at bounding box center [471, 141] width 38 height 38
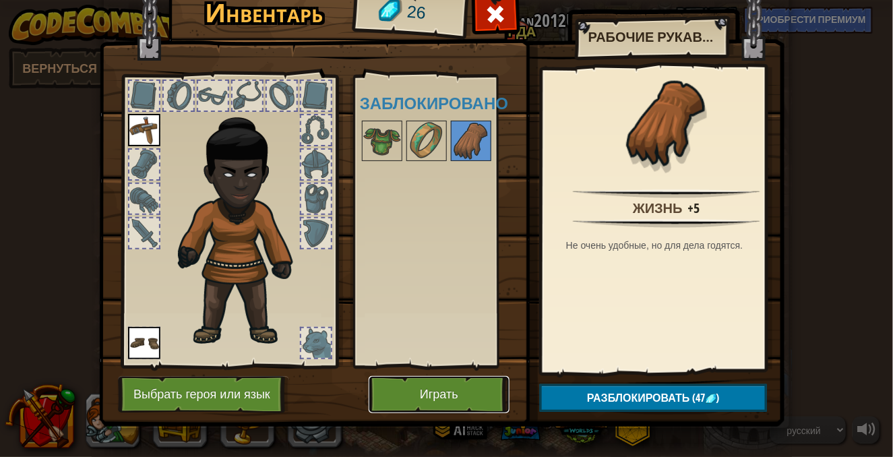
click at [411, 387] on button "Играть" at bounding box center [439, 394] width 141 height 37
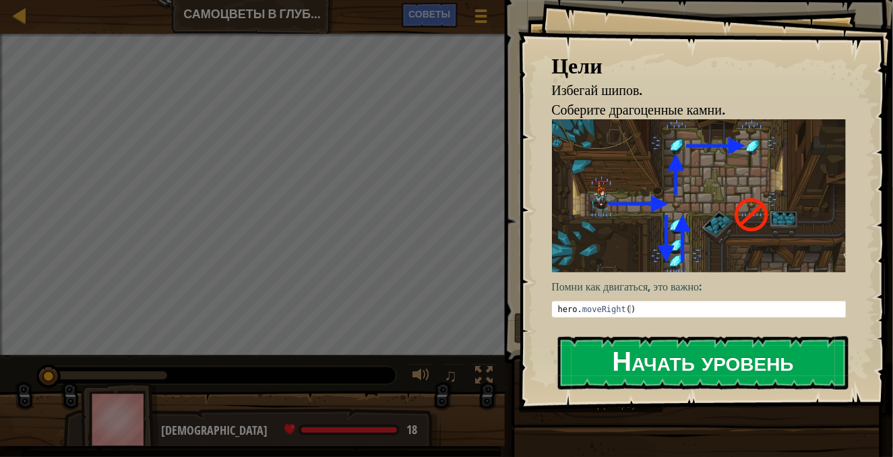
click at [740, 363] on button "Начать уровень" at bounding box center [703, 362] width 291 height 53
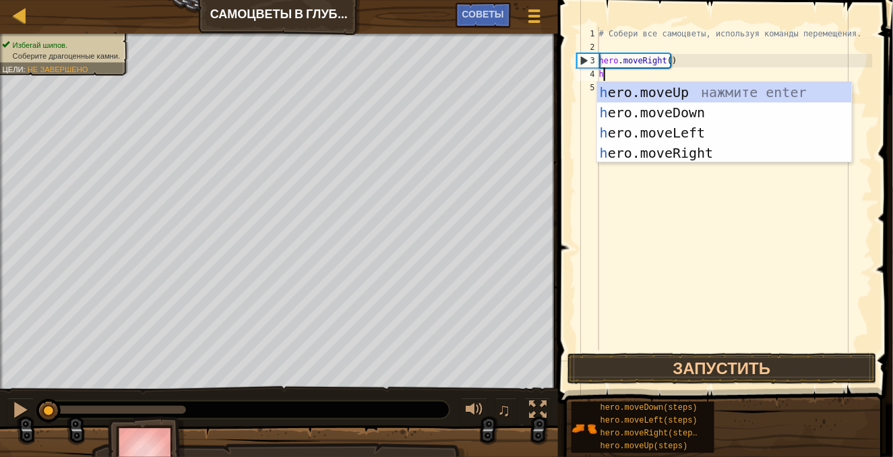
scroll to position [6, 0]
type textarea "her"
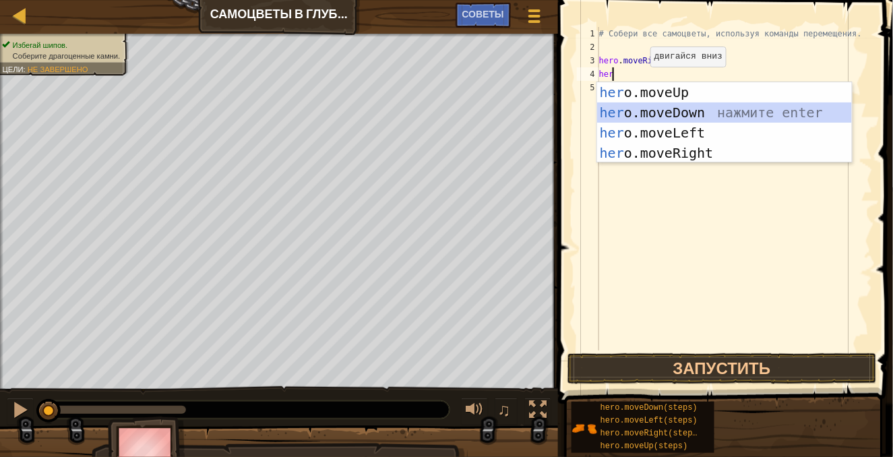
click at [658, 111] on div "her o.moveUp нажмите enter her o.moveDown нажмите enter her o.moveLeft нажмите …" at bounding box center [725, 142] width 256 height 121
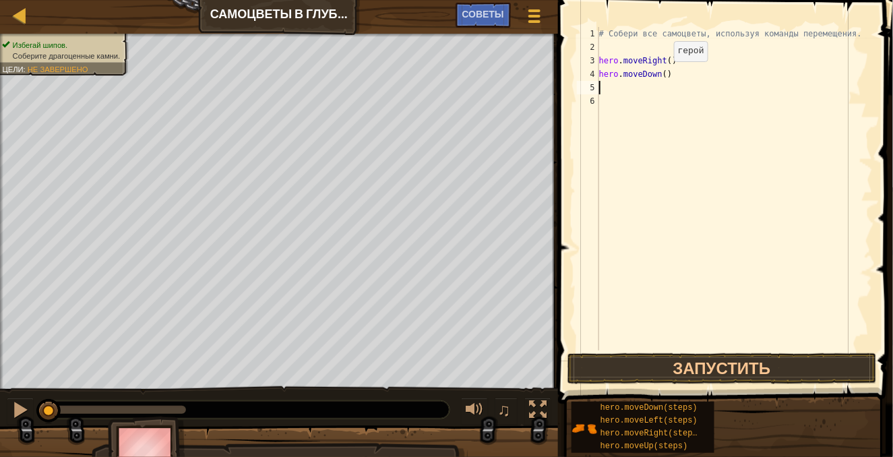
click at [663, 74] on div "# Собери все самоцветы, используя команды перемещения. hero . moveRight ( ) her…" at bounding box center [735, 202] width 276 height 351
type textarea "hero.moveDown()"
click at [682, 106] on div "# Собери все самоцветы, используя команды перемещения. hero . moveRight ( ) her…" at bounding box center [735, 202] width 276 height 351
click at [755, 362] on button "Запустить" at bounding box center [722, 368] width 309 height 31
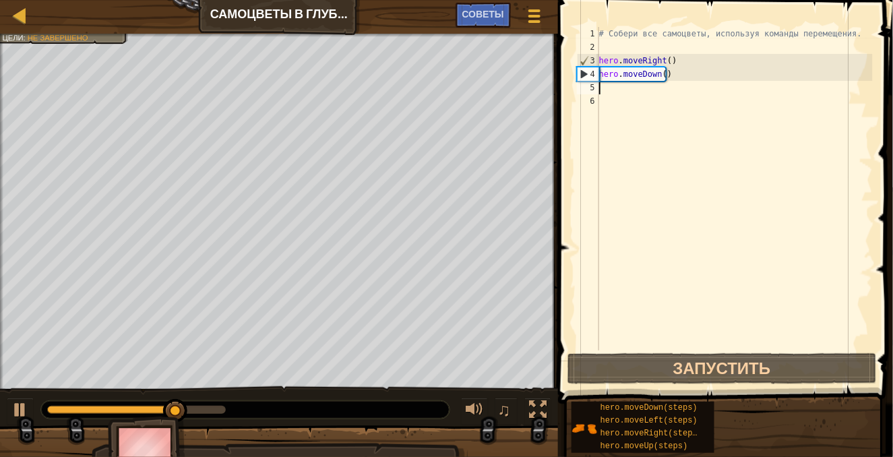
click at [613, 84] on div "# Собери все самоцветы, используя команды перемещения. hero . moveRight ( ) her…" at bounding box center [735, 202] width 276 height 351
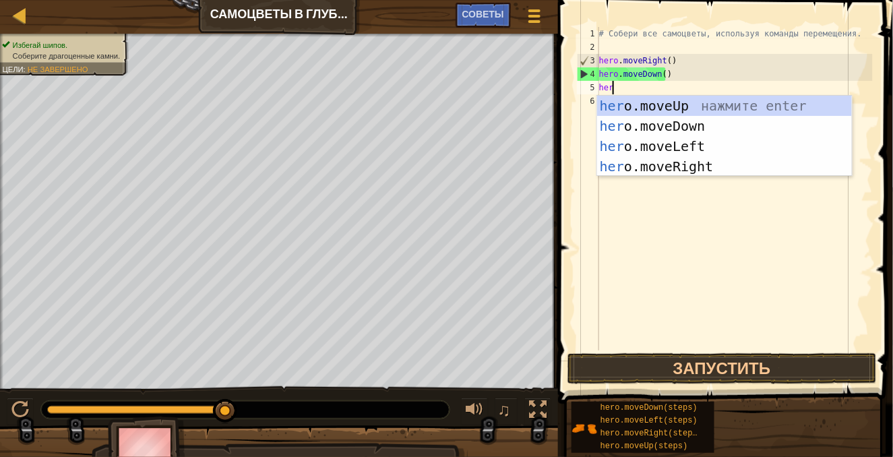
type textarea "hero"
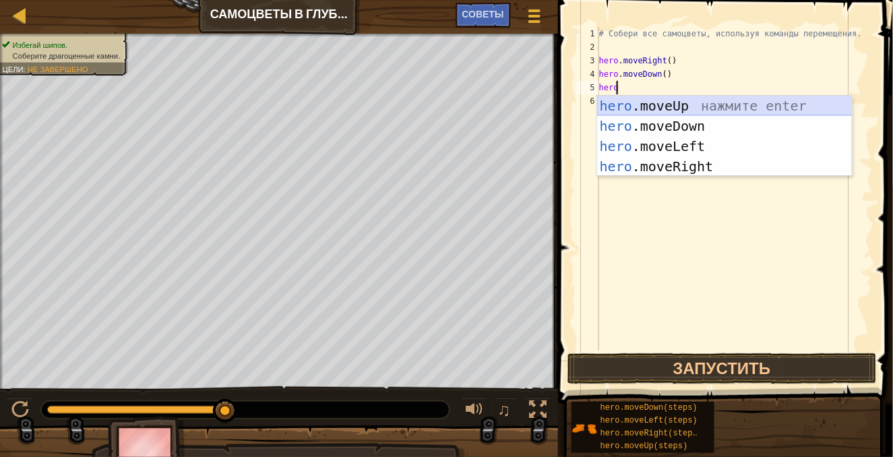
click at [674, 105] on div "hero .moveUp нажмите enter hero .moveDown нажмите enter hero .moveLeft нажмите …" at bounding box center [725, 156] width 256 height 121
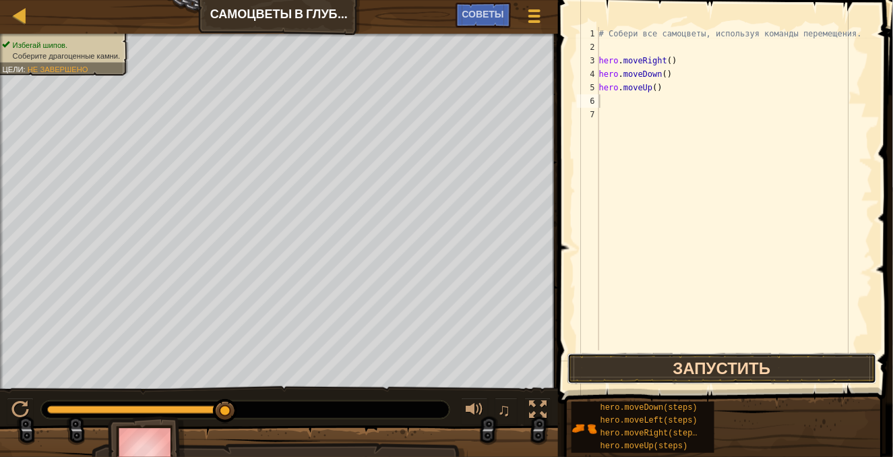
click at [769, 366] on button "Запустить" at bounding box center [722, 368] width 309 height 31
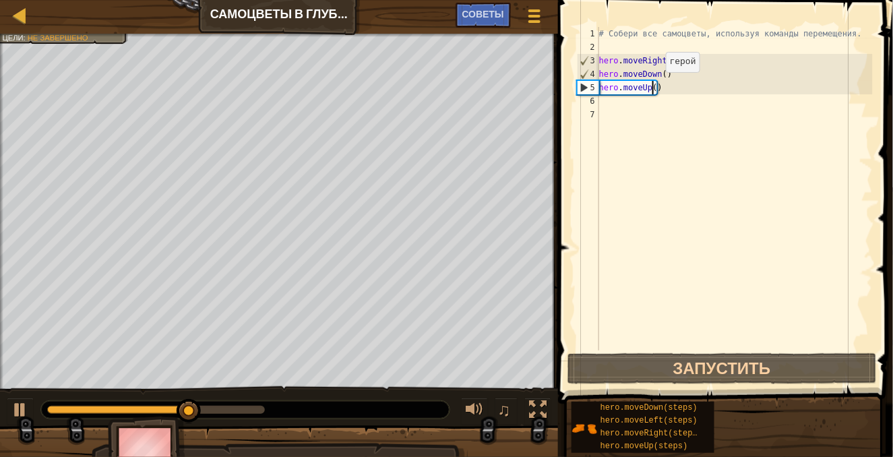
click at [655, 86] on div "# Собери все самоцветы, используя команды перемещения. hero . moveRight ( ) her…" at bounding box center [735, 202] width 276 height 351
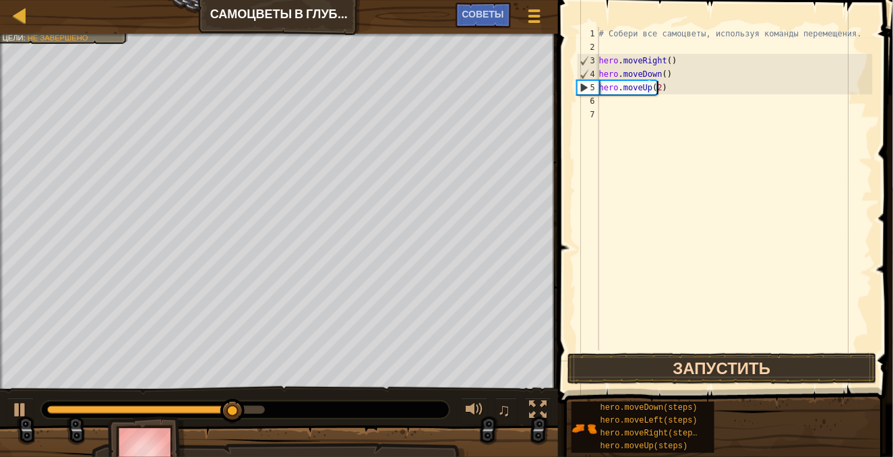
type textarea "hero.moveUp(2)"
click at [692, 365] on button "Запустить" at bounding box center [722, 368] width 309 height 31
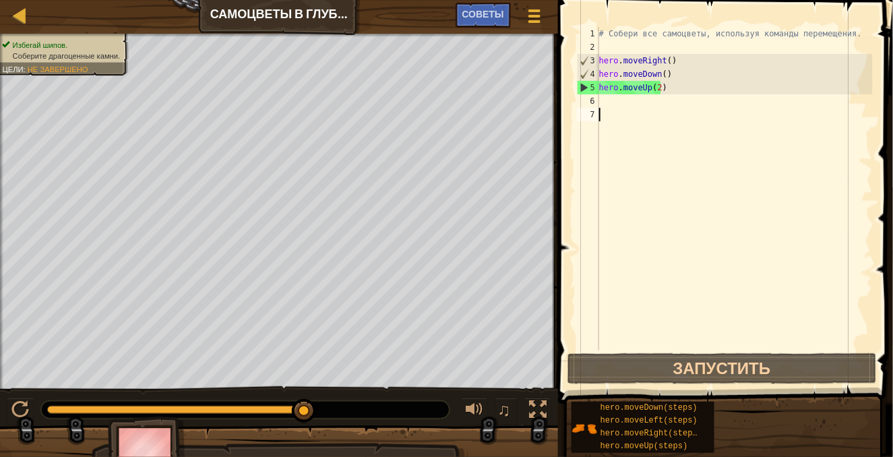
click at [684, 113] on div "# Собери все самоцветы, используя команды перемещения. hero . moveRight ( ) her…" at bounding box center [735, 202] width 276 height 351
click at [671, 106] on div "# Собери все самоцветы, используя команды перемещения. hero . moveRight ( ) her…" at bounding box center [735, 202] width 276 height 351
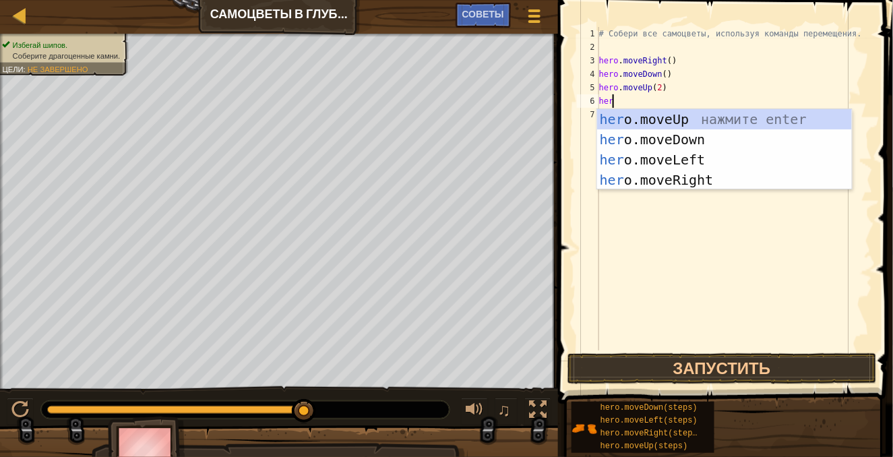
type textarea "hero"
click at [693, 185] on div "hero .moveUp нажмите enter hero .moveDown нажмите enter hero .moveLeft нажмите …" at bounding box center [725, 169] width 256 height 121
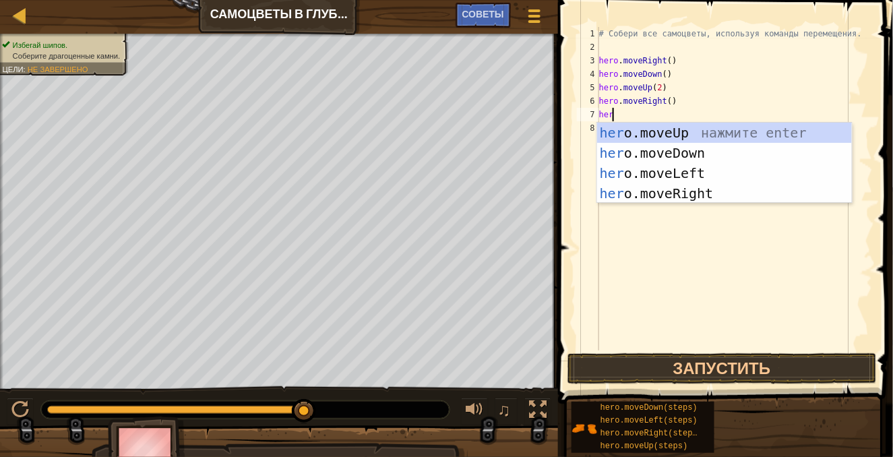
type textarea "hero"
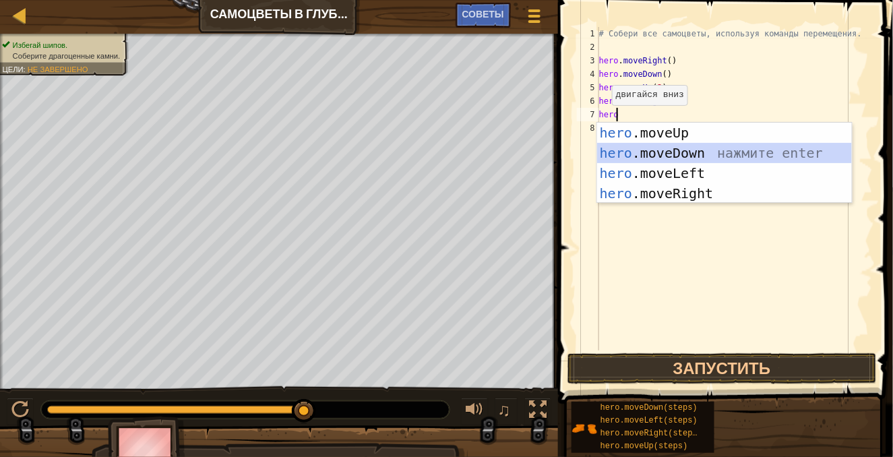
click at [653, 155] on div "hero .moveUp нажмите enter hero .moveDown нажмите enter hero .moveLeft нажмите …" at bounding box center [725, 183] width 256 height 121
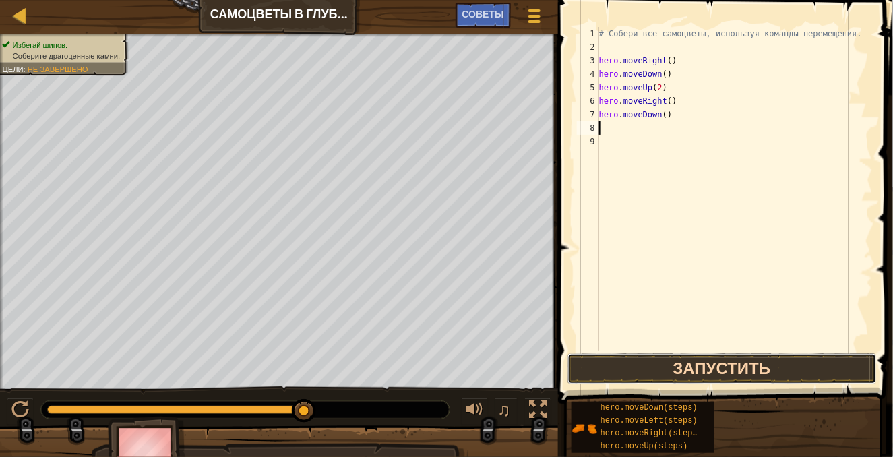
click at [721, 365] on button "Запустить" at bounding box center [722, 368] width 309 height 31
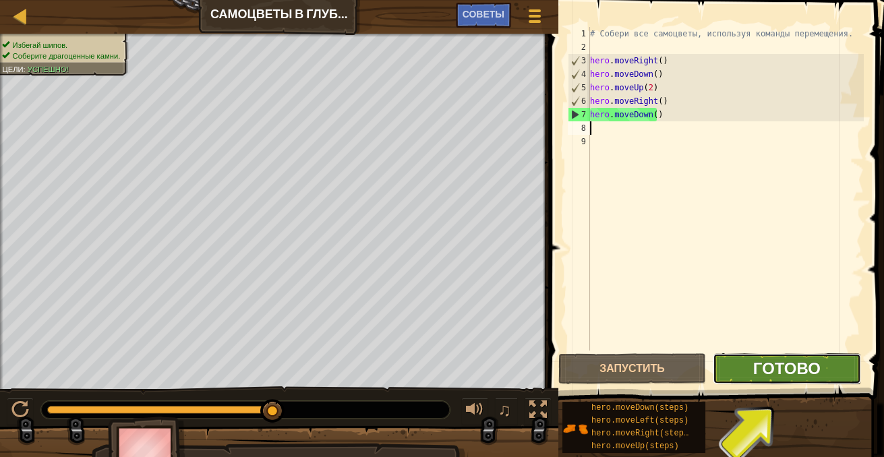
click at [813, 362] on span "Готово" at bounding box center [786, 368] width 67 height 22
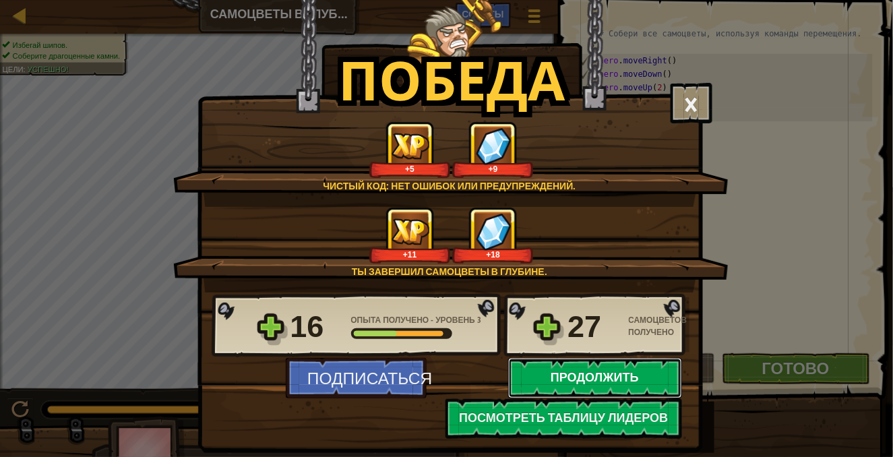
click at [560, 380] on button "Продолжить" at bounding box center [595, 378] width 174 height 40
select select "ru"
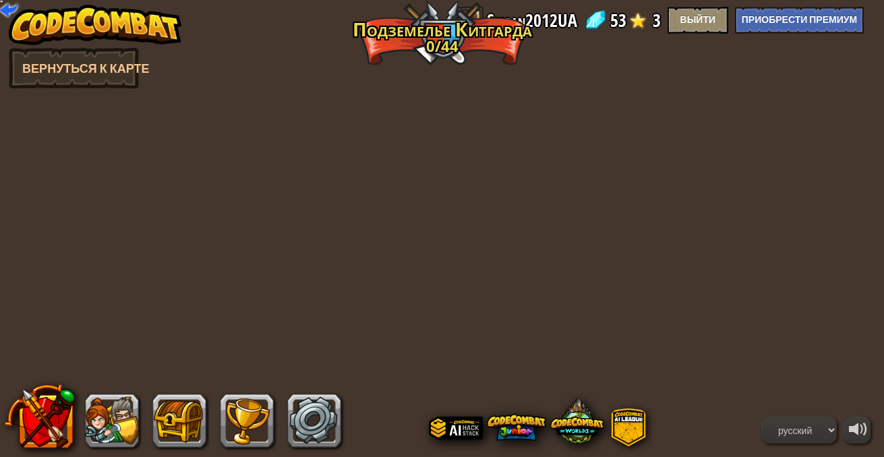
select select "ru"
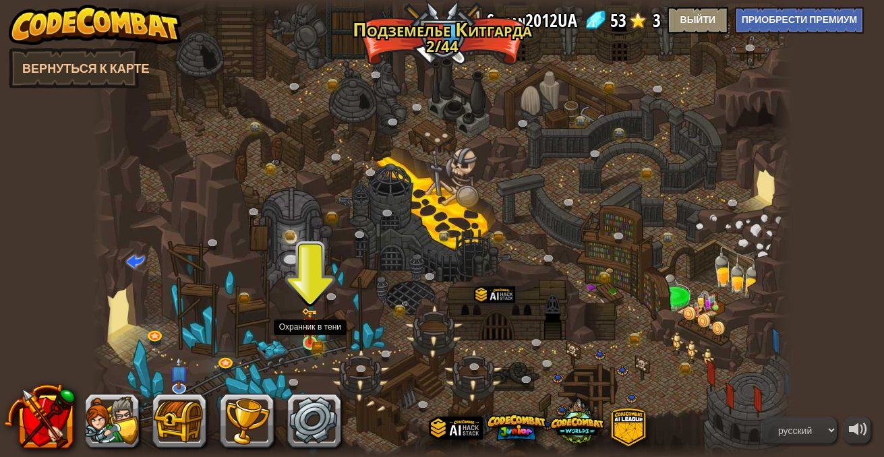
click at [309, 336] on img at bounding box center [309, 325] width 17 height 37
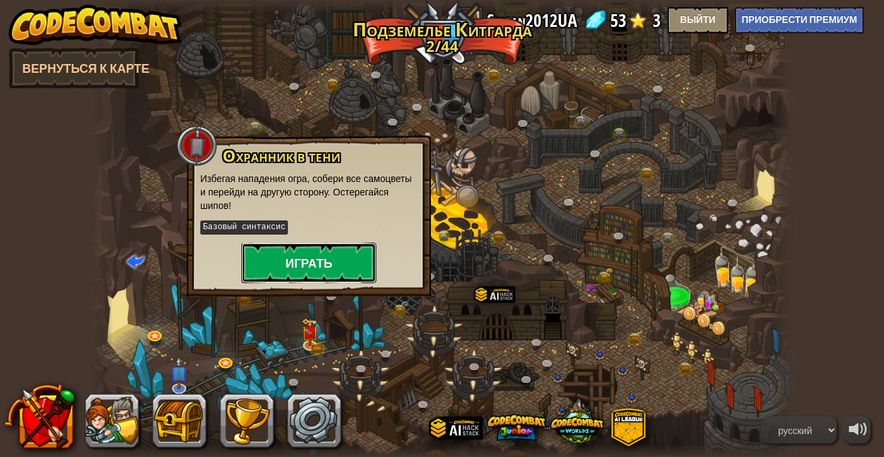
click at [318, 257] on button "Играть" at bounding box center [308, 263] width 135 height 40
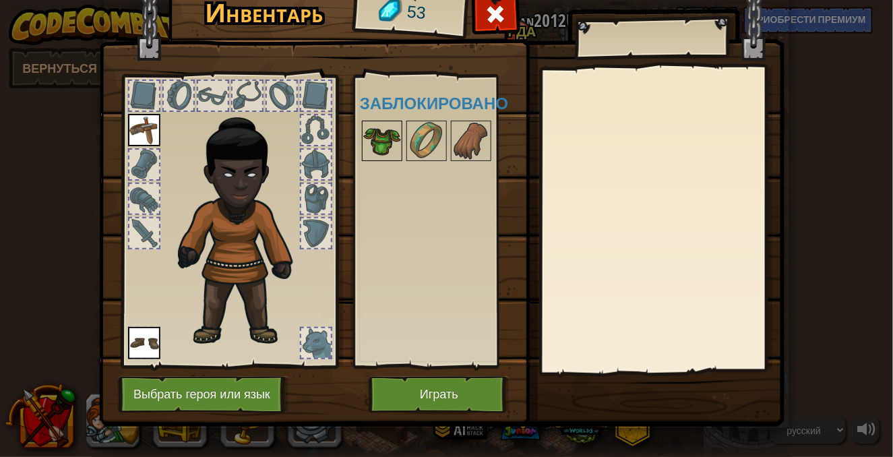
click at [380, 129] on img at bounding box center [382, 141] width 38 height 38
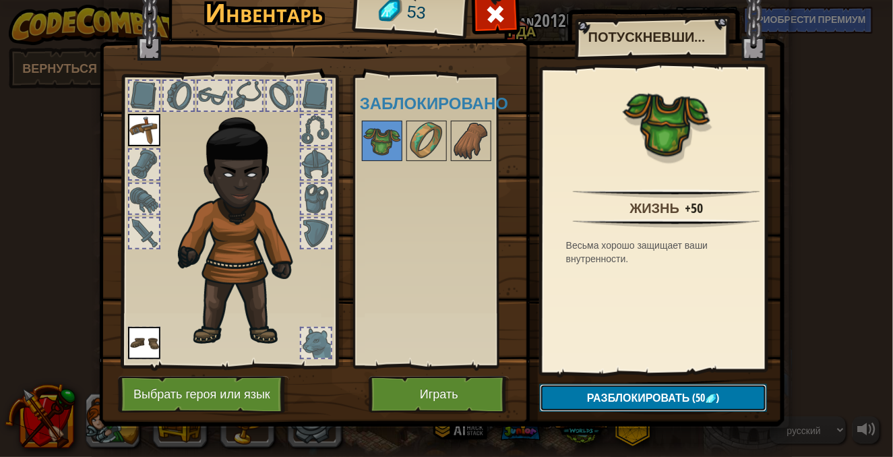
click at [649, 390] on span "Разблокировать" at bounding box center [638, 397] width 103 height 15
click at [649, 393] on button "Подтвердить" at bounding box center [653, 398] width 227 height 28
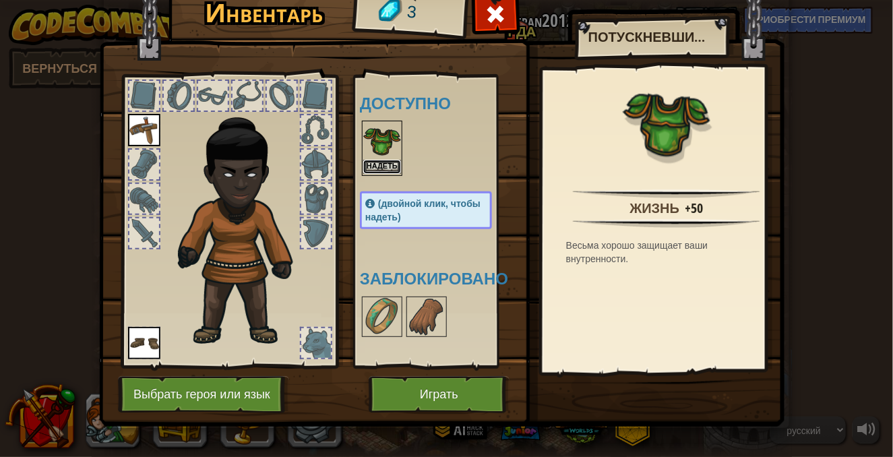
click at [392, 168] on button "Надеть" at bounding box center [382, 167] width 38 height 14
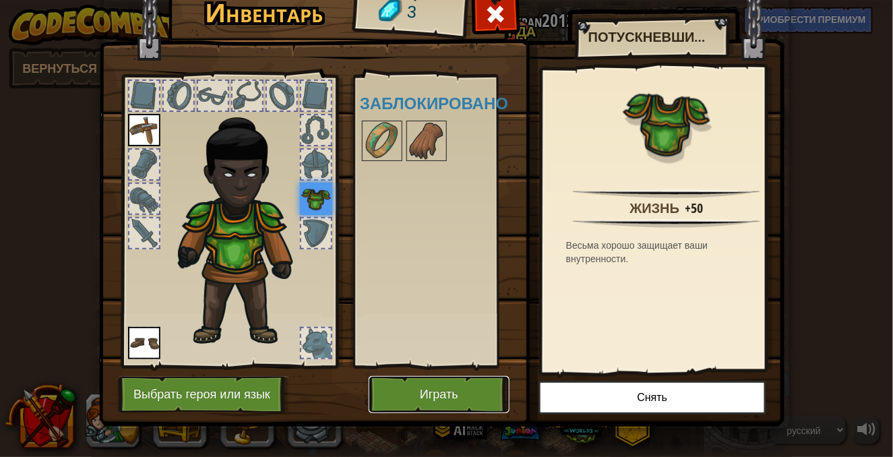
click at [442, 395] on button "Играть" at bounding box center [439, 394] width 141 height 37
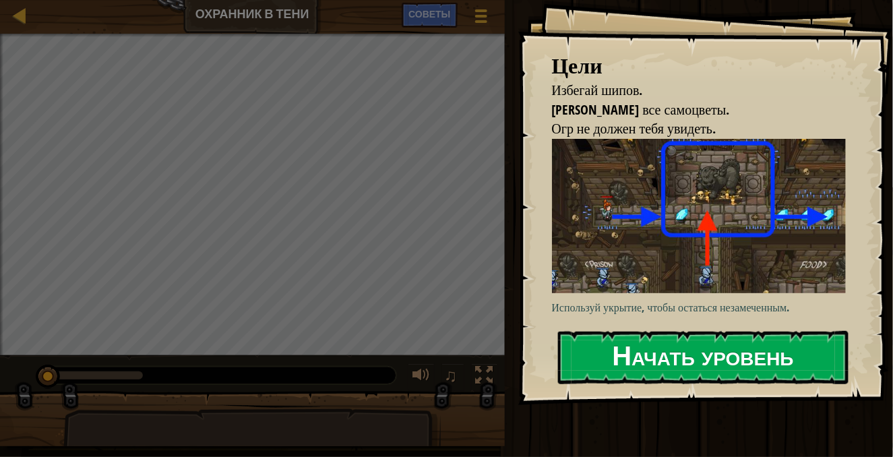
click at [727, 364] on button "Начать уровень" at bounding box center [703, 357] width 291 height 53
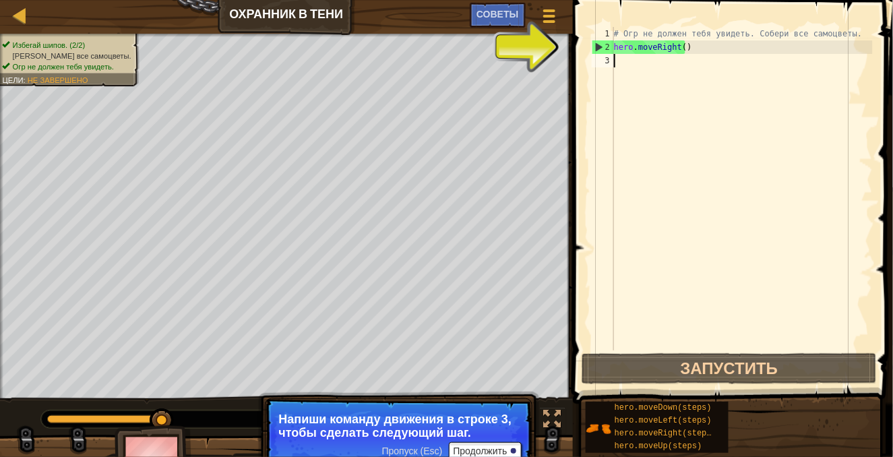
type textarea "h"
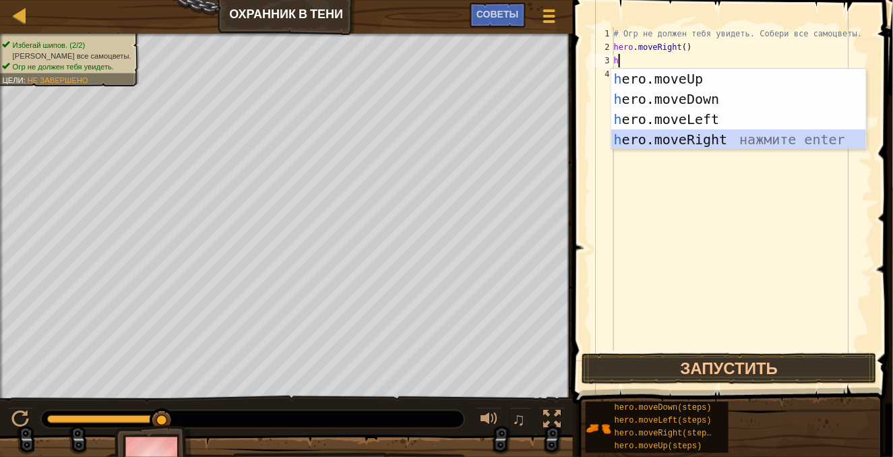
click at [666, 134] on div "h ero.moveUp нажмите enter h ero.moveDown нажмите enter h ero.moveLeft нажмите …" at bounding box center [740, 129] width 256 height 121
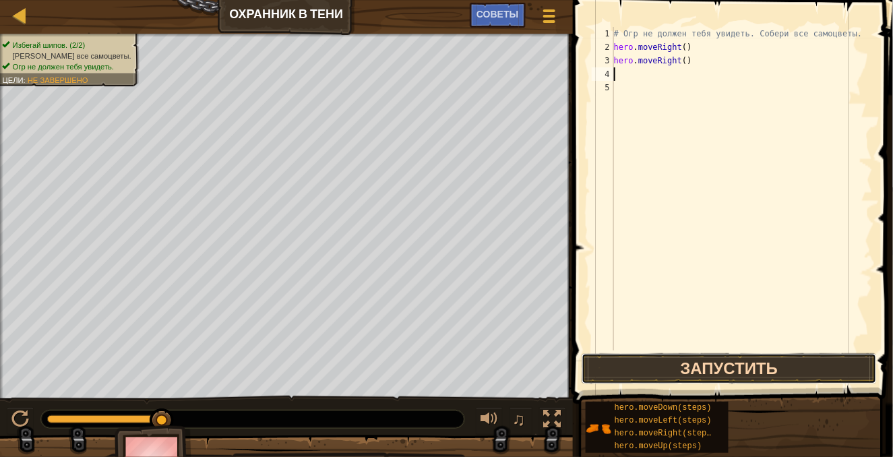
click at [676, 370] on button "Запустить" at bounding box center [729, 368] width 295 height 31
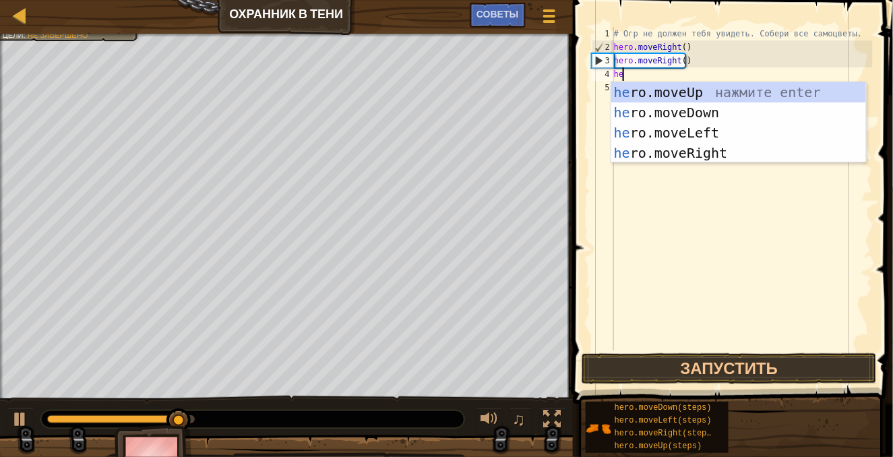
type textarea "her"
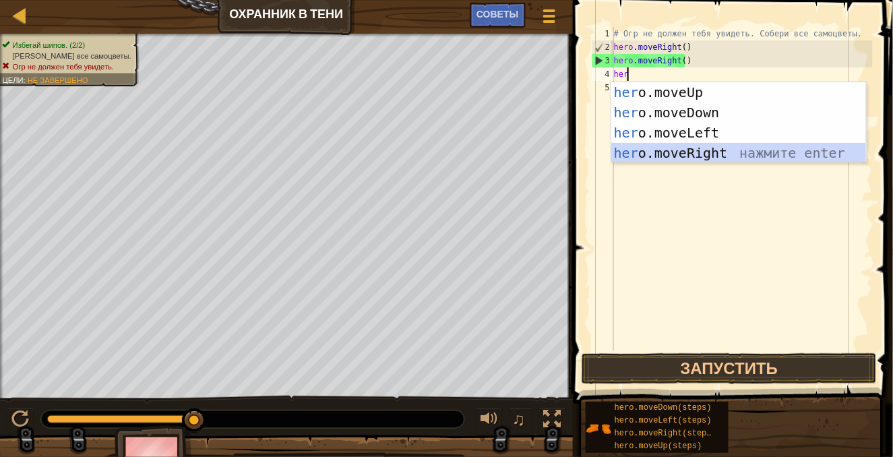
click at [705, 150] on div "her o.moveUp нажмите enter her o.moveDown нажмите enter her o.moveLeft нажмите …" at bounding box center [740, 142] width 256 height 121
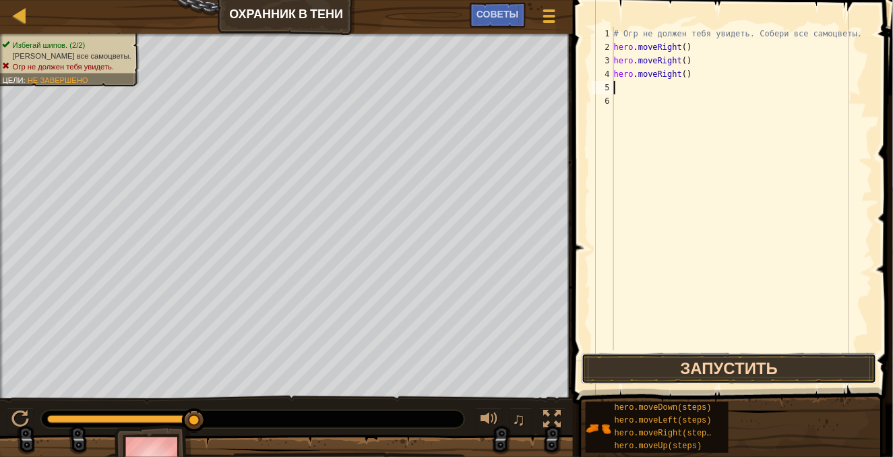
click at [703, 358] on button "Запустить" at bounding box center [729, 368] width 295 height 31
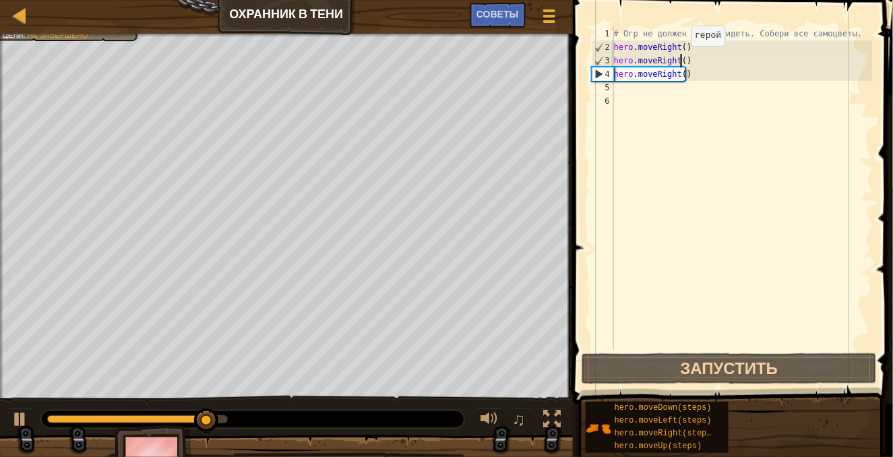
click at [680, 59] on div "# Огр не должен тебя увидеть. Собери все самоцветы. hero . moveRight ( ) hero .…" at bounding box center [743, 202] width 262 height 351
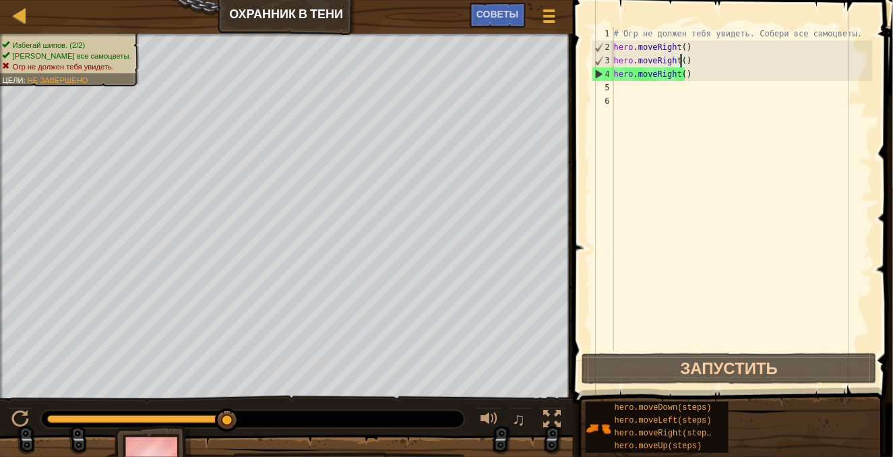
scroll to position [6, 5]
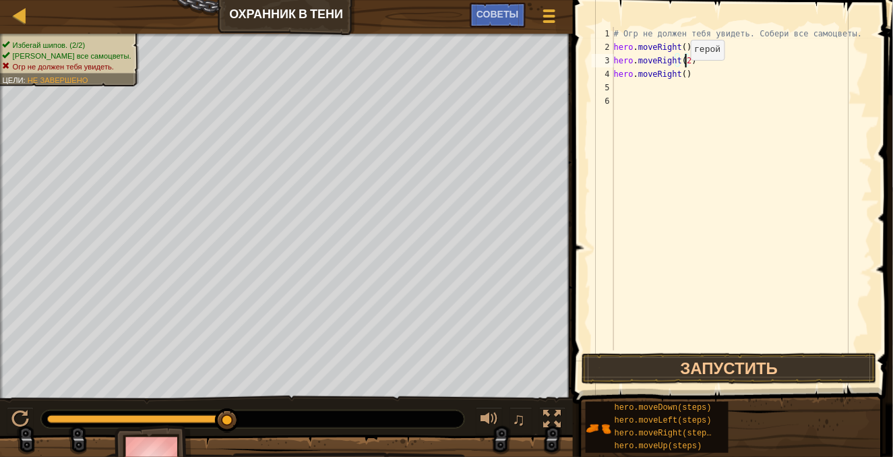
click at [679, 73] on div "# Огр не должен тебя увидеть. Собери все самоцветы. hero . moveRight ( ) hero .…" at bounding box center [743, 202] width 262 height 351
click at [680, 368] on button "Запустить" at bounding box center [729, 368] width 295 height 31
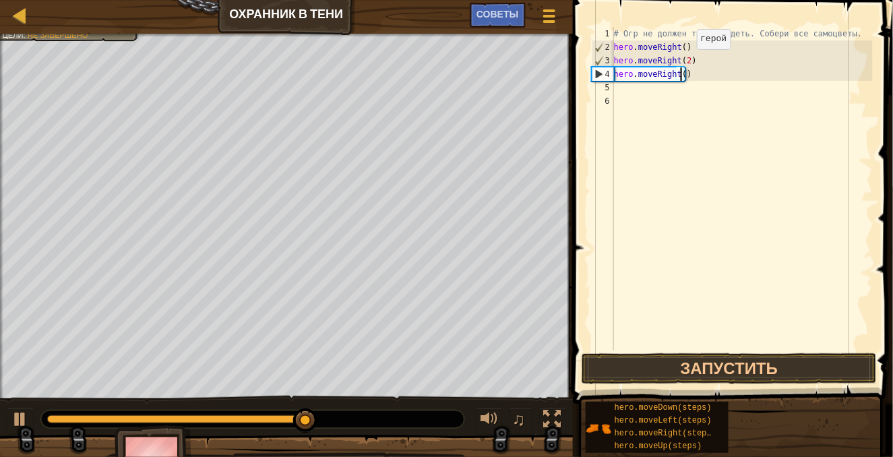
click at [685, 63] on div "# Огр не должен тебя увидеть. Собери все самоцветы. hero . moveRight ( ) hero .…" at bounding box center [743, 202] width 262 height 351
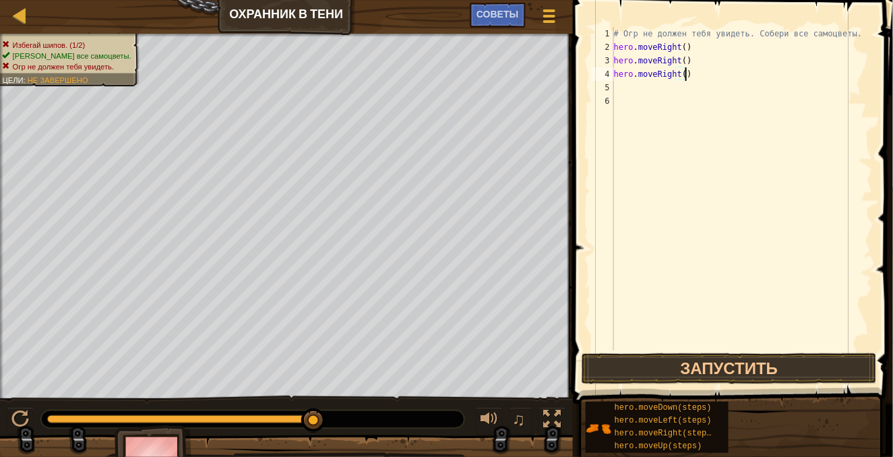
click at [691, 78] on div "# Огр не должен тебя увидеть. Собери все самоцветы. hero . moveRight ( ) hero .…" at bounding box center [743, 202] width 262 height 351
type textarea "h"
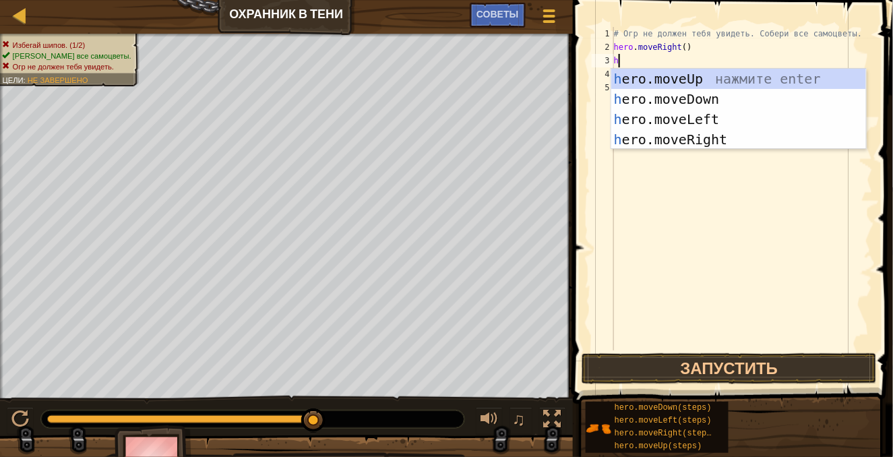
type textarea "he"
click at [695, 75] on div "he ro.moveUp нажмите enter he ro.moveDown нажмите enter he ro.moveLeft нажмите …" at bounding box center [740, 129] width 256 height 121
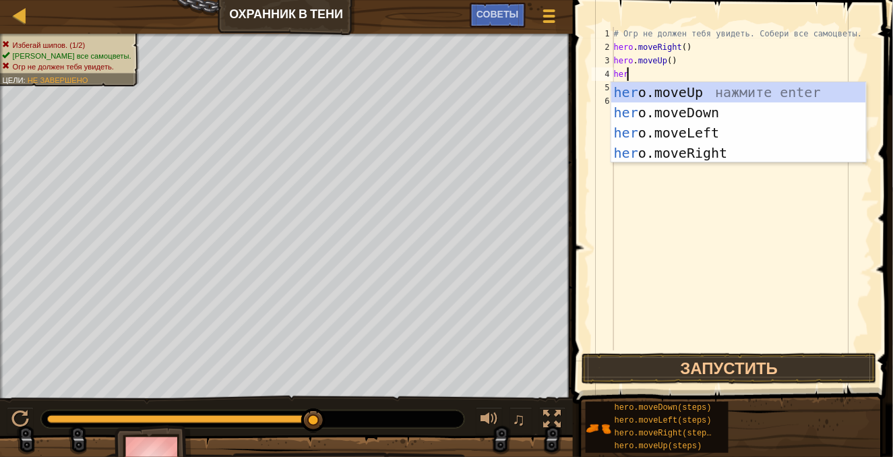
type textarea "hero"
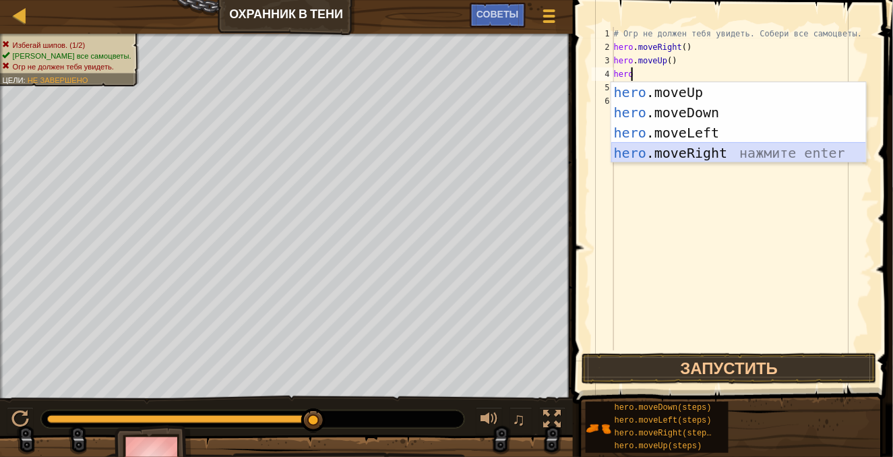
click at [687, 146] on div "hero .moveUp нажмите enter hero .moveDown нажмите enter hero .moveLeft нажмите …" at bounding box center [740, 142] width 256 height 121
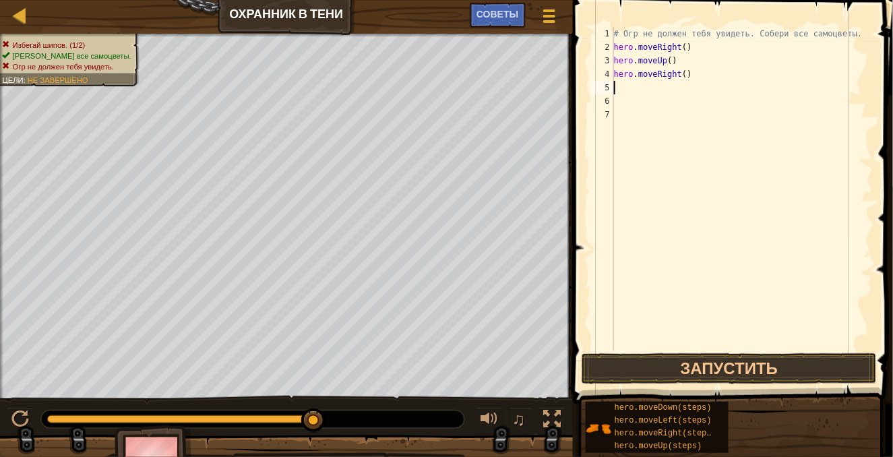
type textarea "t"
type textarea "h"
type textarea "t"
type textarea "v"
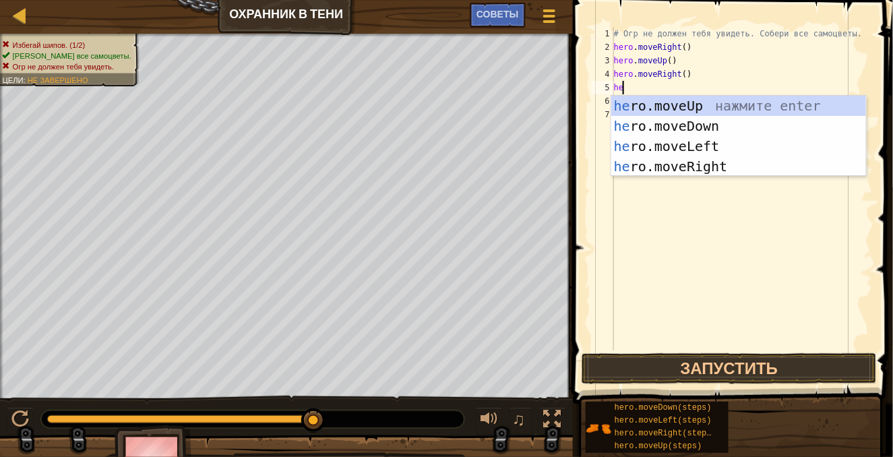
type textarea "her"
click at [717, 127] on div "her o.moveUp нажмите enter her o.moveDown нажмите enter her o.moveLeft нажмите …" at bounding box center [740, 156] width 256 height 121
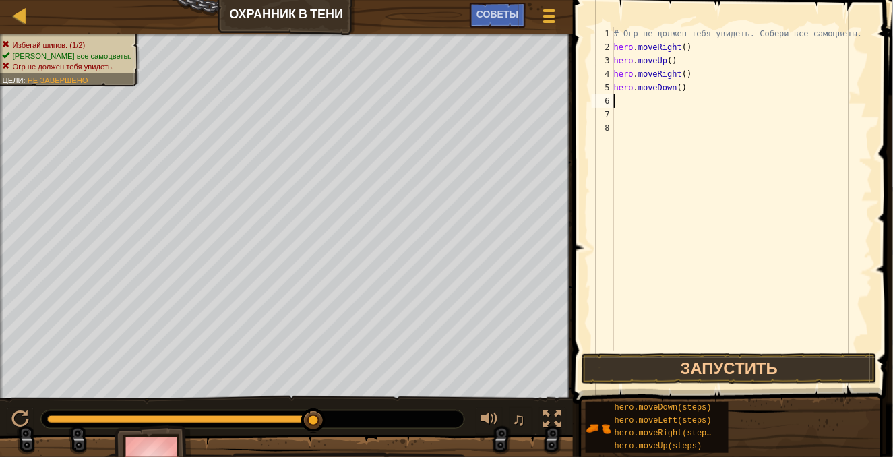
type textarea "t"
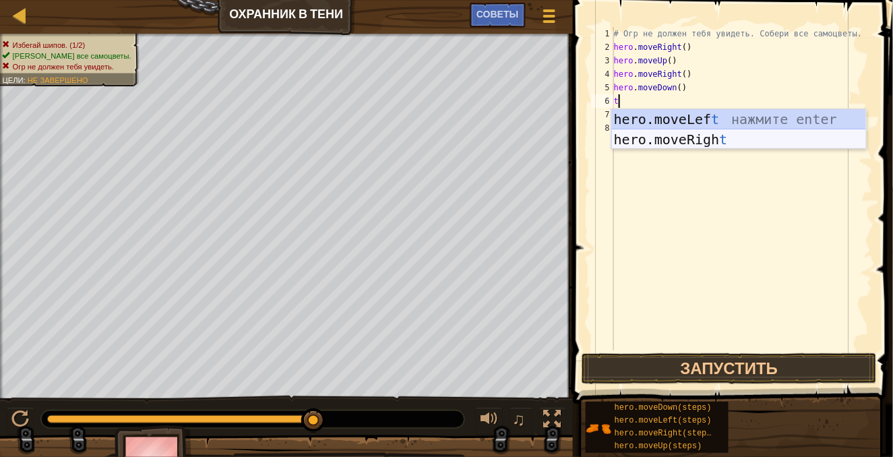
click at [711, 135] on div "hero.moveLef t нажмите enter hero.moveRigh t нажмите enter" at bounding box center [740, 149] width 256 height 81
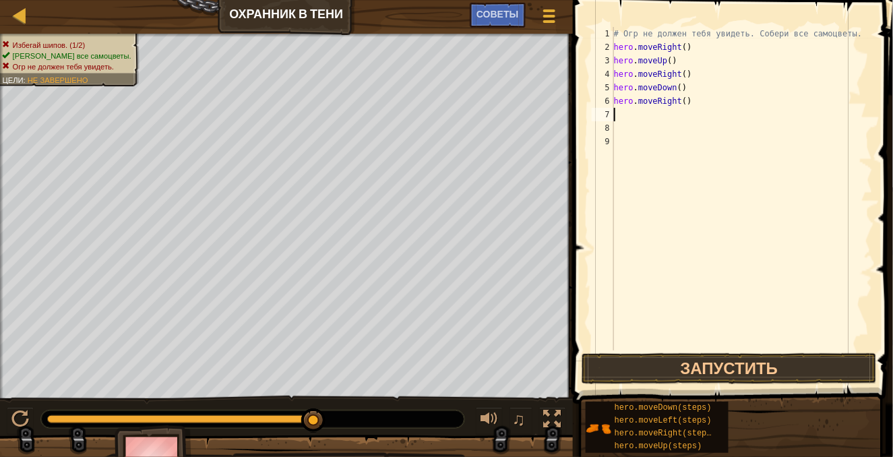
type textarea "h"
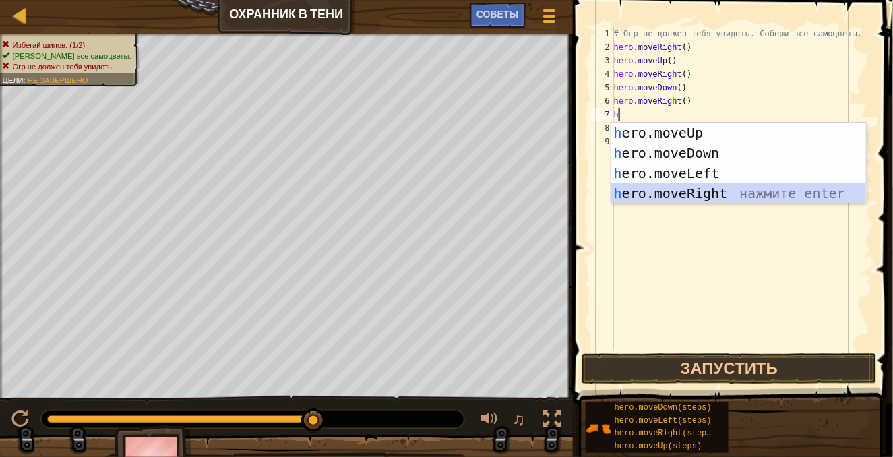
click at [690, 195] on div "h ero.moveUp нажмите enter h ero.moveDown нажмите enter h ero.moveLeft нажмите …" at bounding box center [740, 183] width 256 height 121
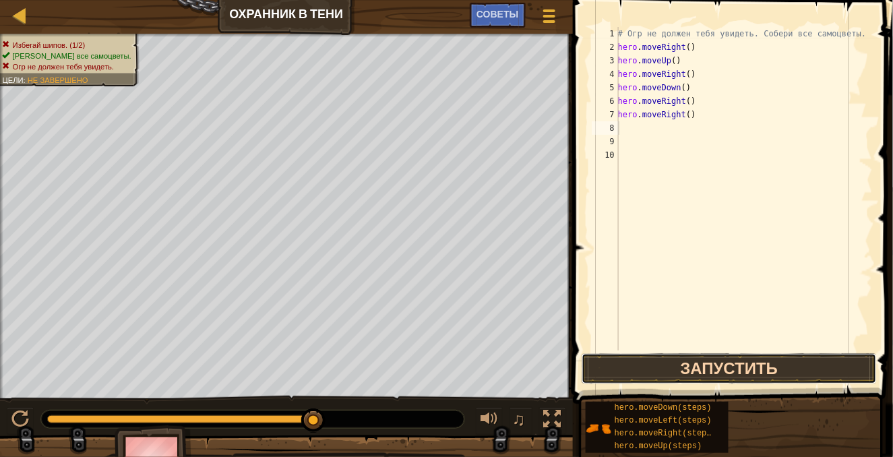
click at [734, 366] on button "Запустить" at bounding box center [729, 368] width 295 height 31
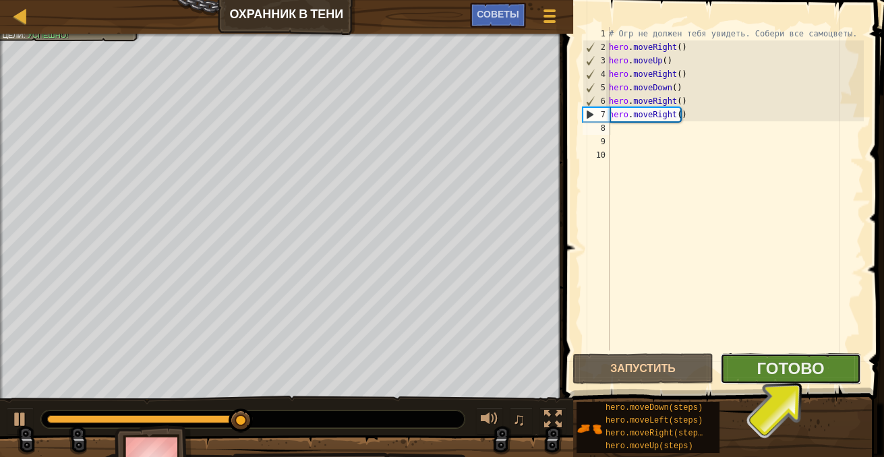
click at [828, 371] on button "Готово" at bounding box center [790, 368] width 141 height 31
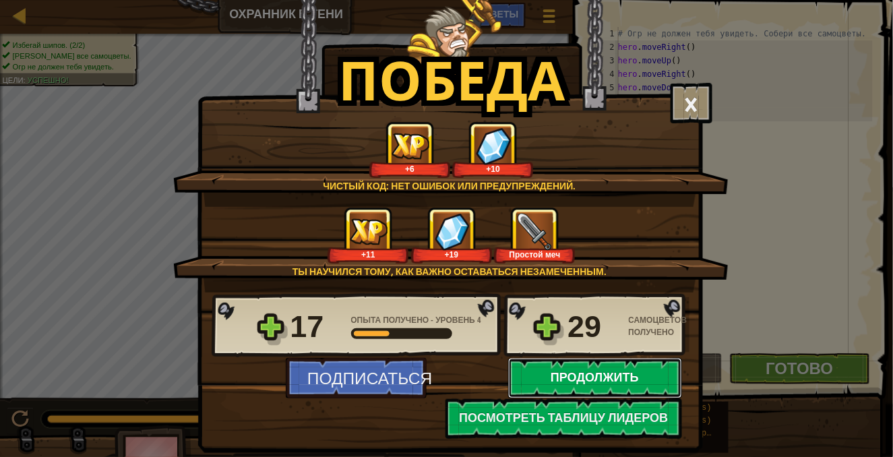
click at [616, 379] on button "Продолжить" at bounding box center [595, 378] width 174 height 40
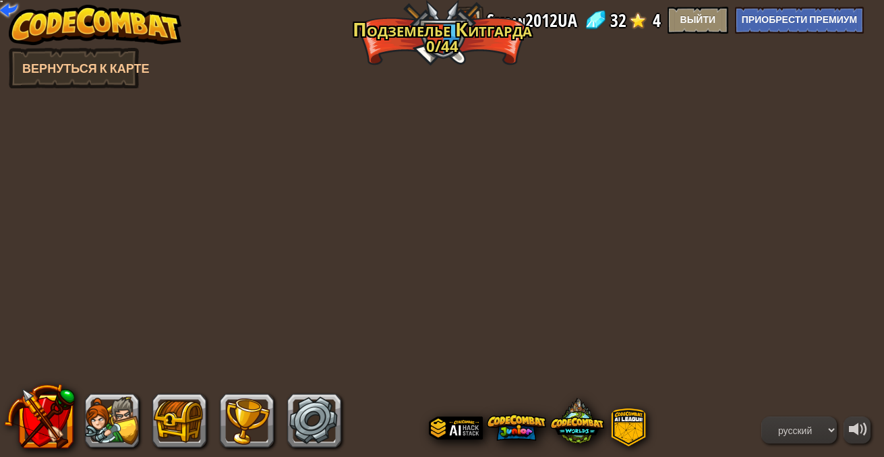
select select "ru"
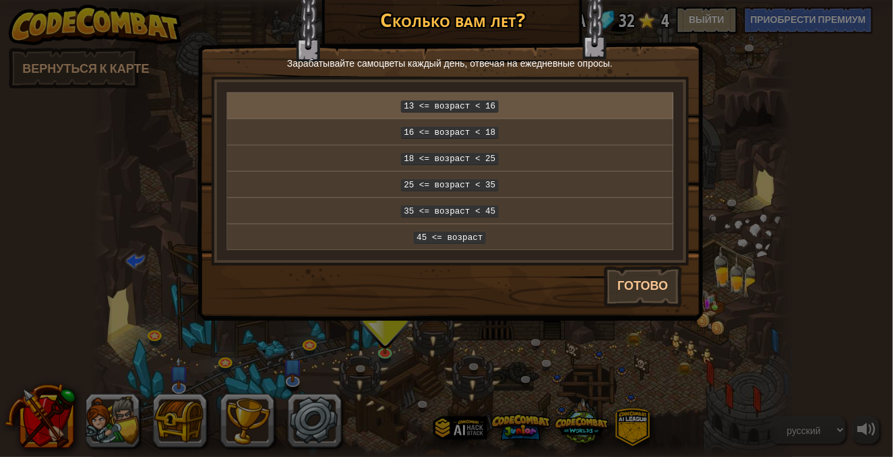
click at [534, 100] on p "13 <= возраст < 16" at bounding box center [451, 105] width 436 height 15
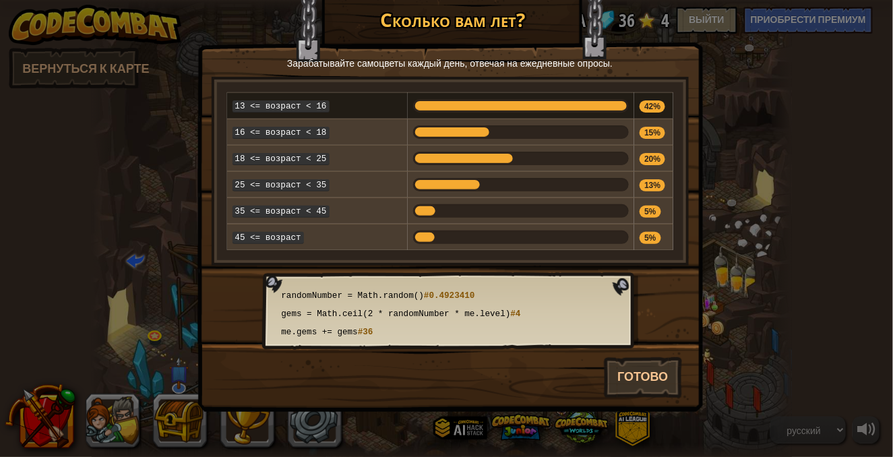
drag, startPoint x: 352, startPoint y: 322, endPoint x: 374, endPoint y: 326, distance: 22.7
click at [358, 328] on span "me.gems += gems" at bounding box center [320, 332] width 76 height 9
click at [430, 328] on code "me.gems += gems #36" at bounding box center [450, 333] width 343 height 15
drag, startPoint x: 411, startPoint y: 285, endPoint x: 312, endPoint y: 266, distance: 100.8
click at [312, 272] on div "randomNumber = Math.random() #0.4923410 gems = Math.ceil(2 * randomNumber * me.…" at bounding box center [450, 311] width 376 height 78
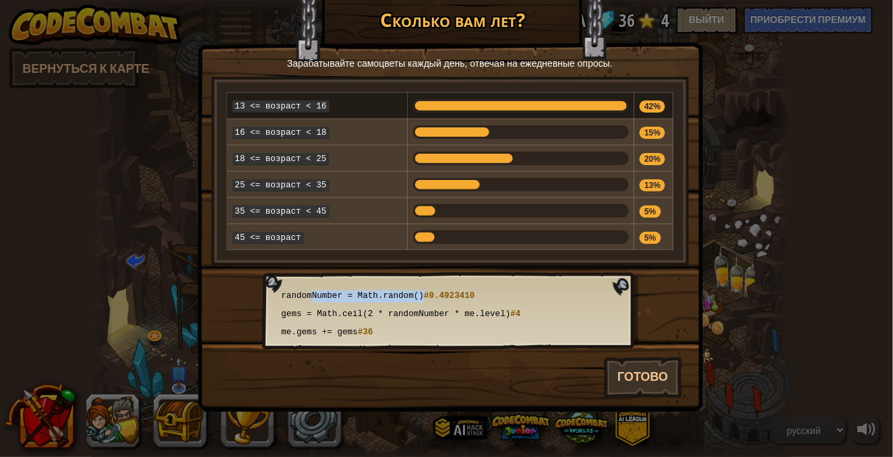
click at [467, 289] on code "randomNumber = Math.random() #0.4923410" at bounding box center [450, 296] width 343 height 15
click at [645, 365] on button "Готово" at bounding box center [643, 377] width 78 height 40
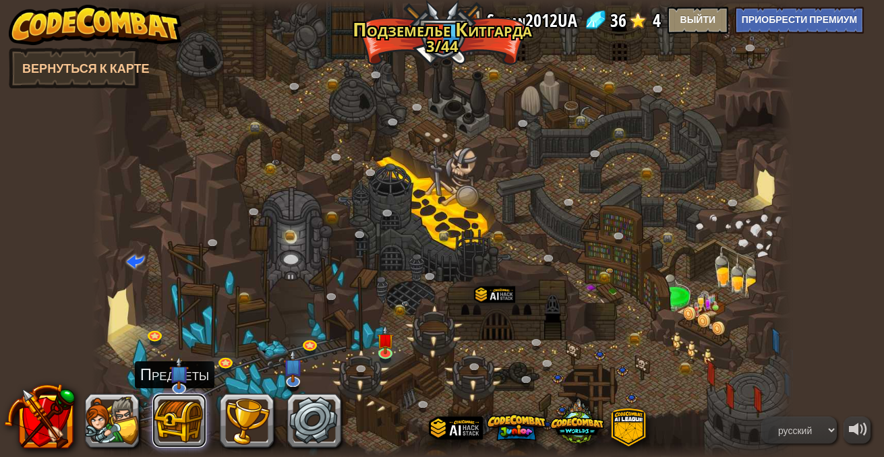
click at [190, 407] on button at bounding box center [179, 421] width 54 height 54
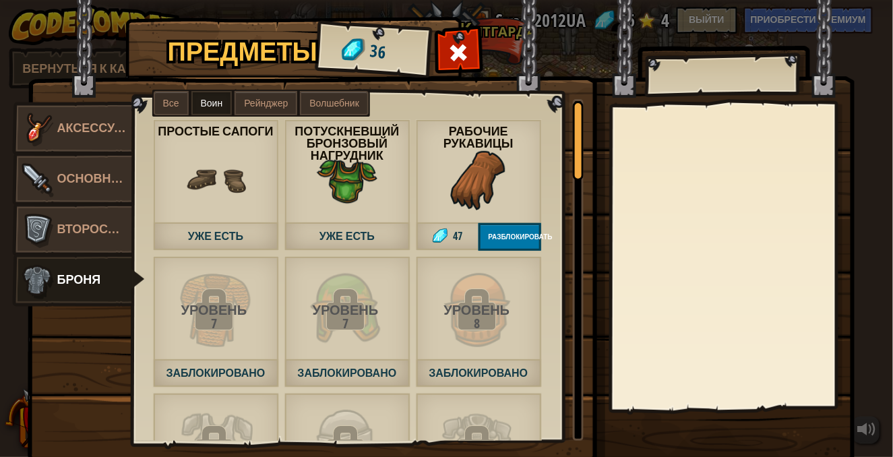
click at [459, 203] on img at bounding box center [478, 180] width 61 height 61
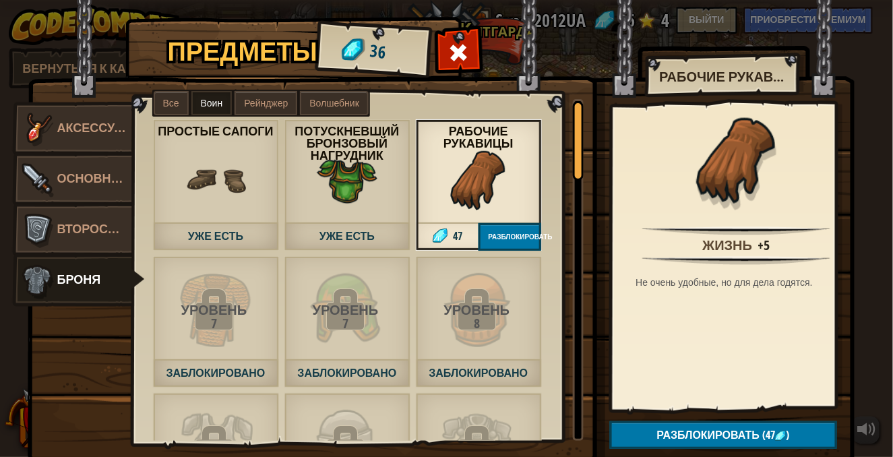
click at [169, 96] on label "Все" at bounding box center [171, 103] width 35 height 24
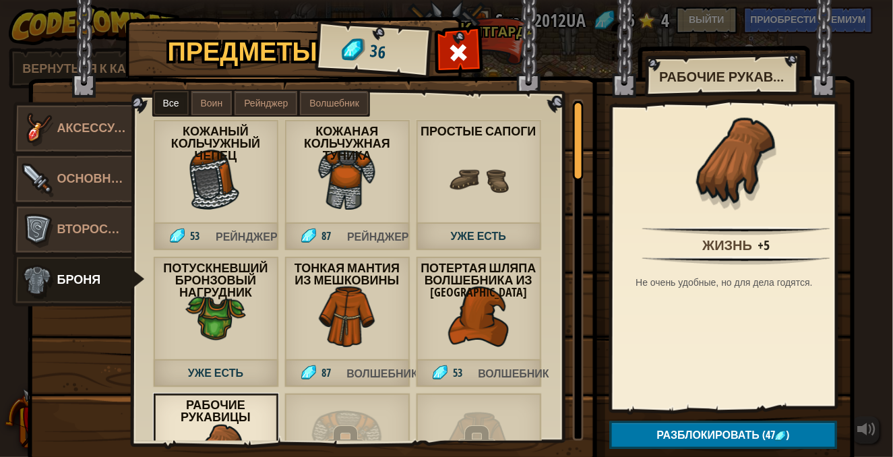
click at [336, 176] on img at bounding box center [347, 180] width 61 height 61
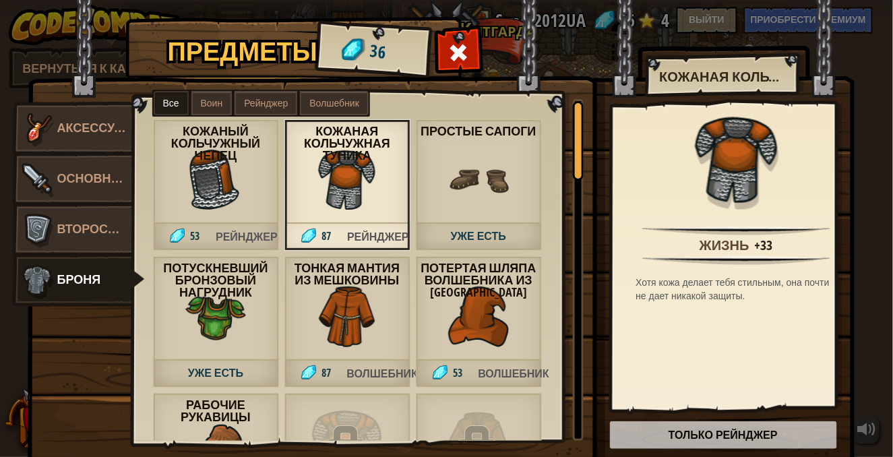
click at [233, 194] on img at bounding box center [215, 180] width 61 height 61
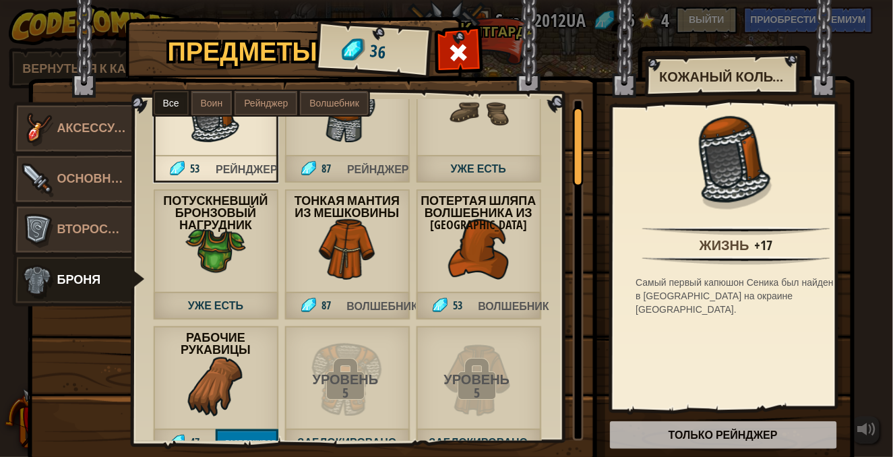
scroll to position [135, 0]
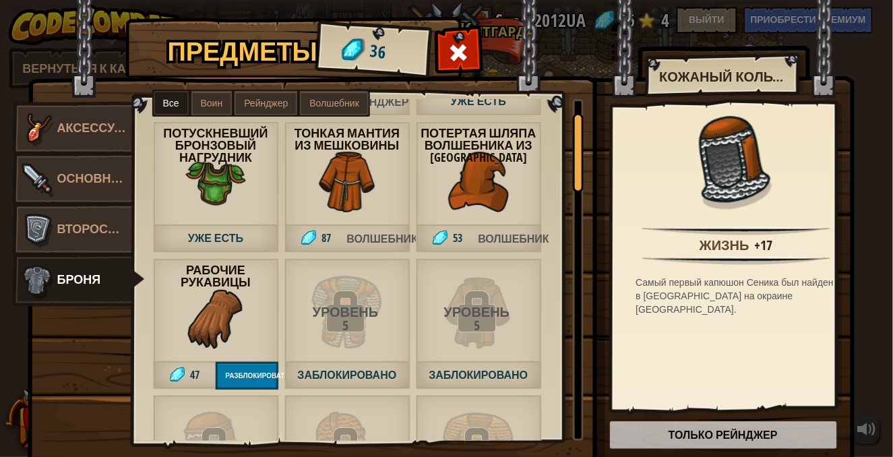
click at [227, 178] on img at bounding box center [215, 182] width 61 height 61
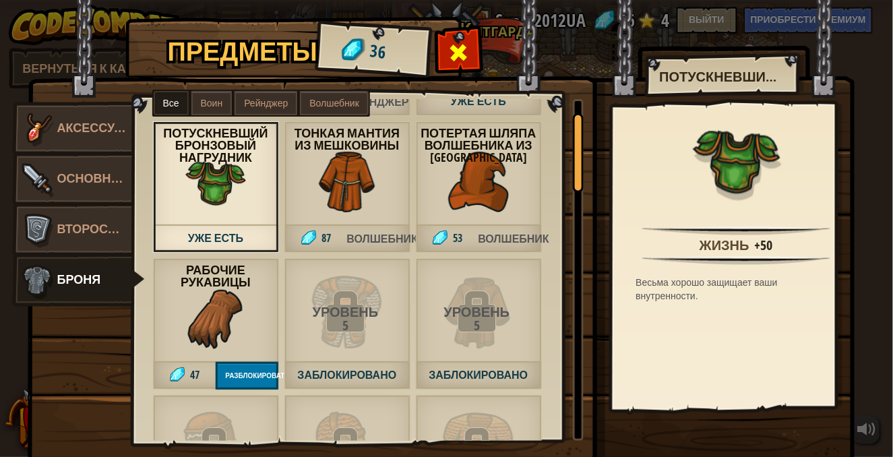
click at [448, 45] on span at bounding box center [459, 53] width 22 height 22
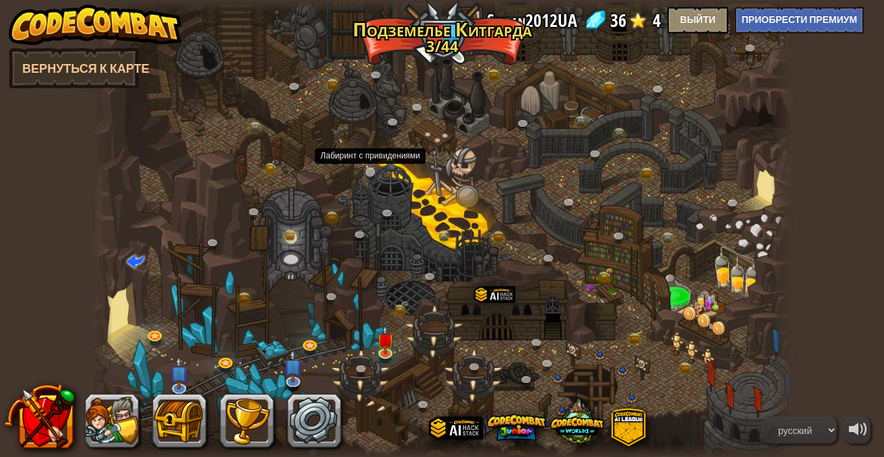
scroll to position [0, 0]
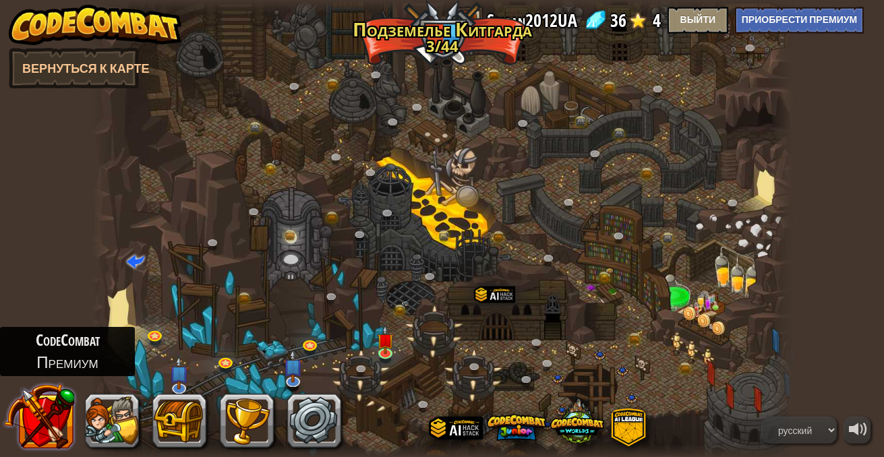
click at [27, 412] on button at bounding box center [39, 417] width 71 height 71
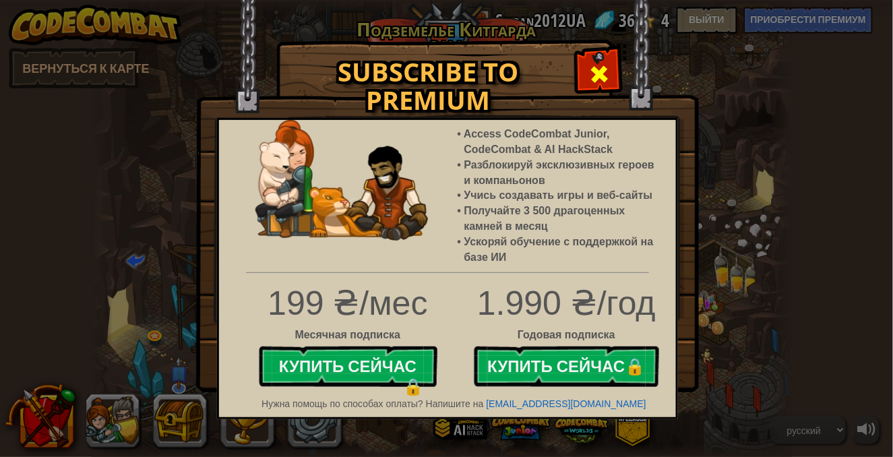
click at [587, 86] on div at bounding box center [599, 72] width 42 height 42
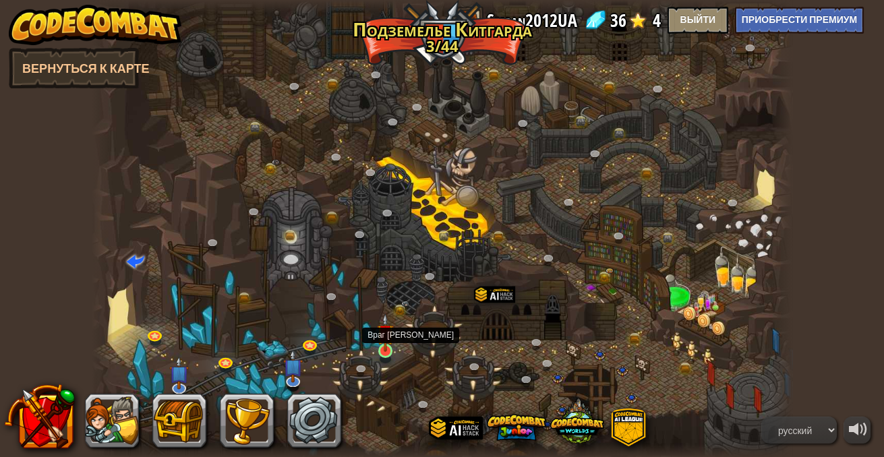
click at [388, 347] on img at bounding box center [385, 333] width 17 height 39
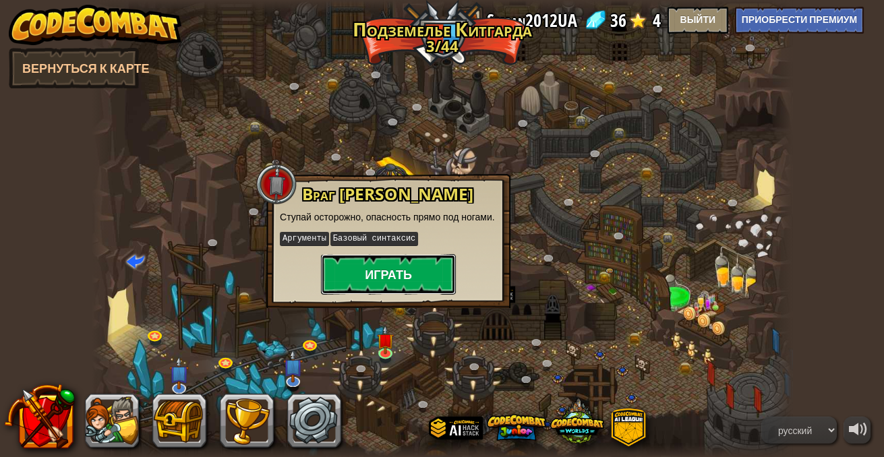
click at [404, 262] on button "Играть" at bounding box center [388, 274] width 135 height 40
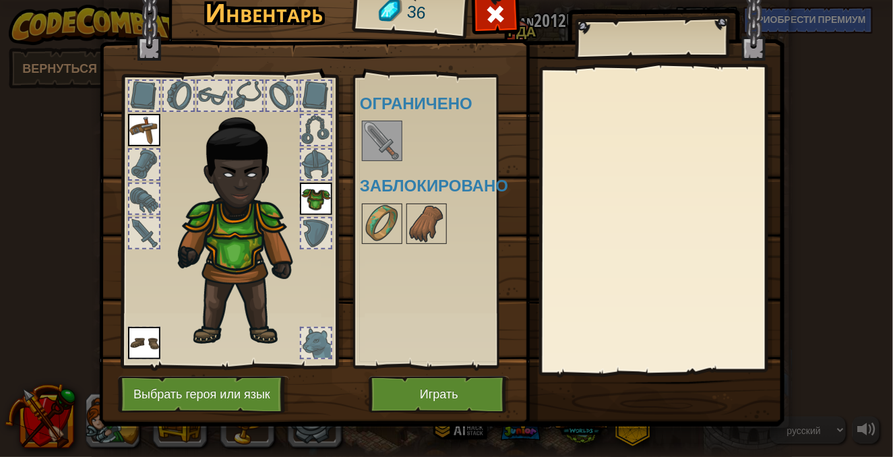
click at [379, 142] on img at bounding box center [382, 141] width 38 height 38
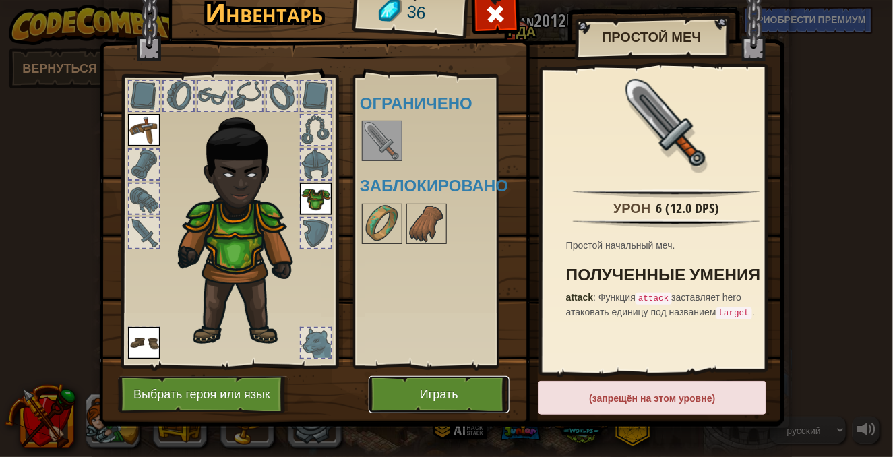
click at [446, 386] on button "Играть" at bounding box center [439, 394] width 141 height 37
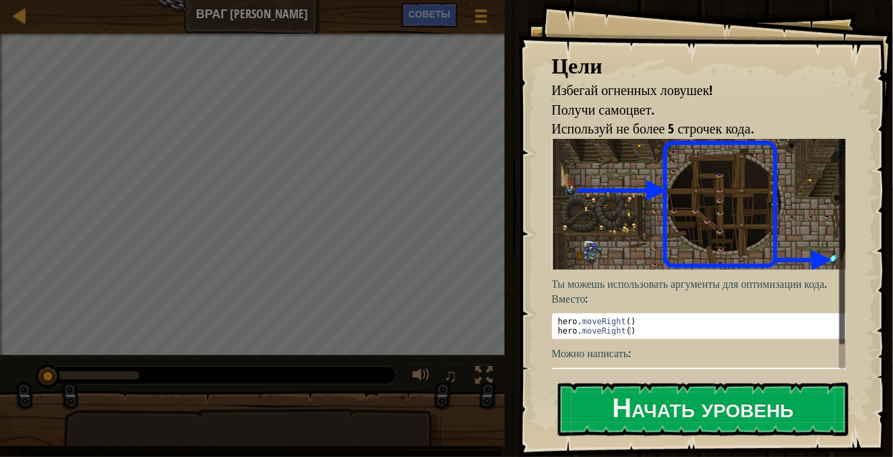
scroll to position [17, 0]
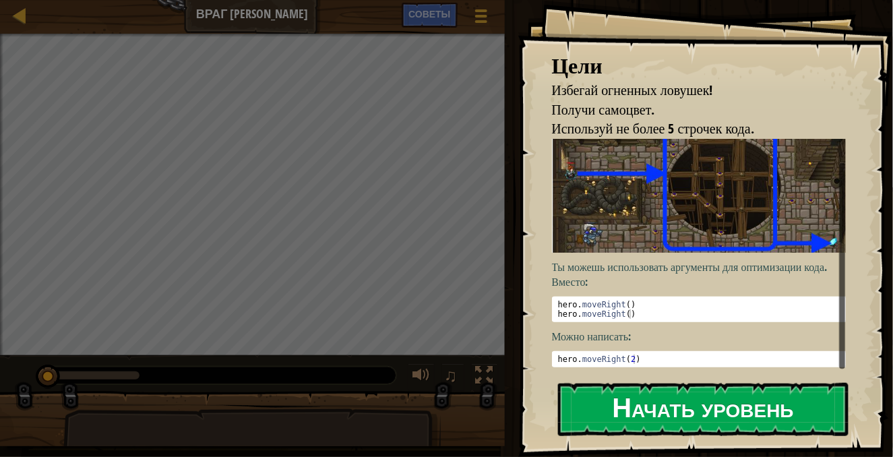
click at [678, 411] on button "Начать уровень" at bounding box center [703, 409] width 291 height 53
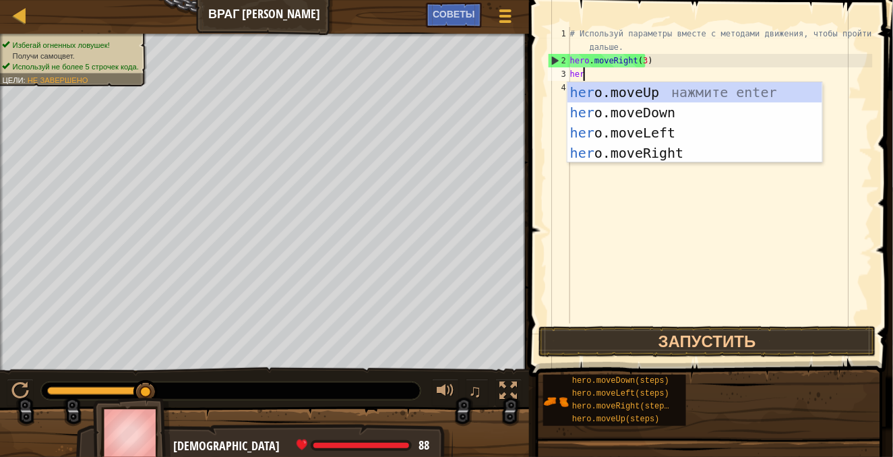
type textarea "hero"
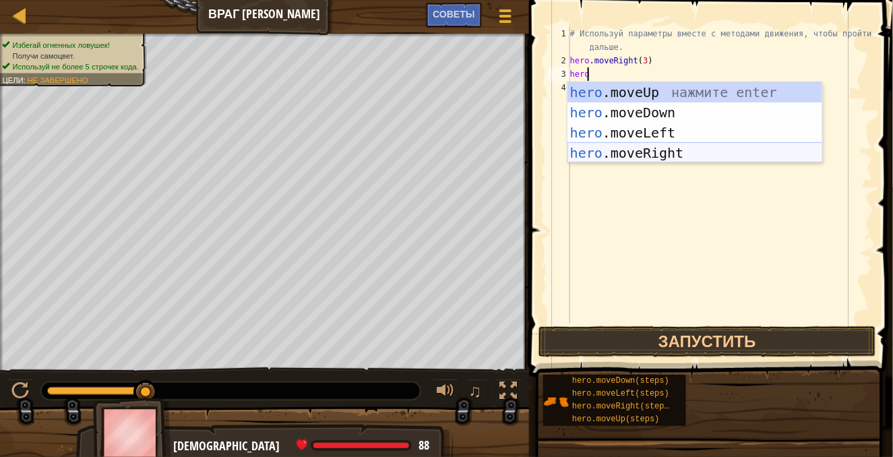
click at [625, 149] on div "hero .moveUp нажмите enter hero .moveDown нажмите enter hero .moveLeft нажмите …" at bounding box center [696, 142] width 256 height 121
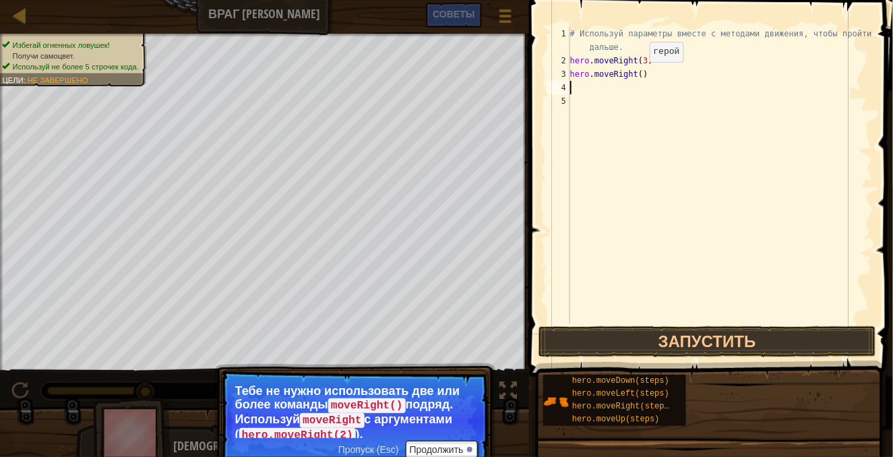
click at [639, 75] on div "# Используй параметры вместе с методами движения, чтобы пройти дальше. hero . m…" at bounding box center [720, 195] width 305 height 337
type textarea "hero.moveRight(2)"
click at [605, 287] on div "# Используй параметры вместе с методами движения, чтобы пройти дальше. hero . m…" at bounding box center [720, 195] width 305 height 337
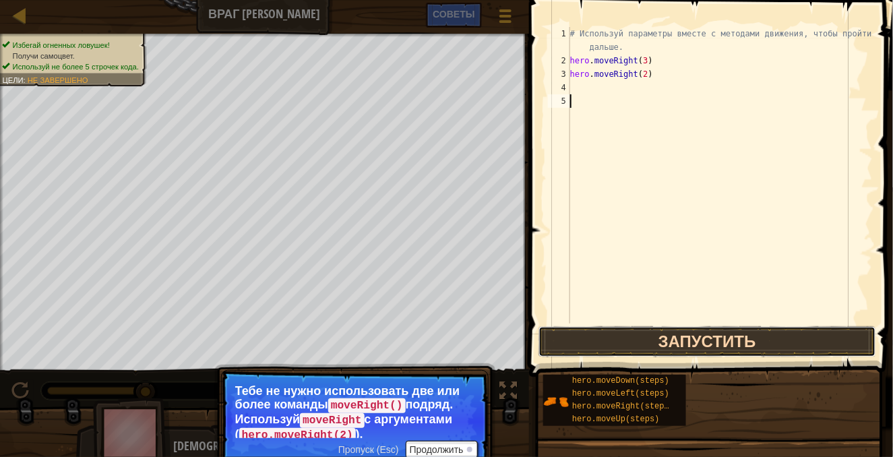
click at [628, 334] on button "Запустить" at bounding box center [708, 341] width 338 height 31
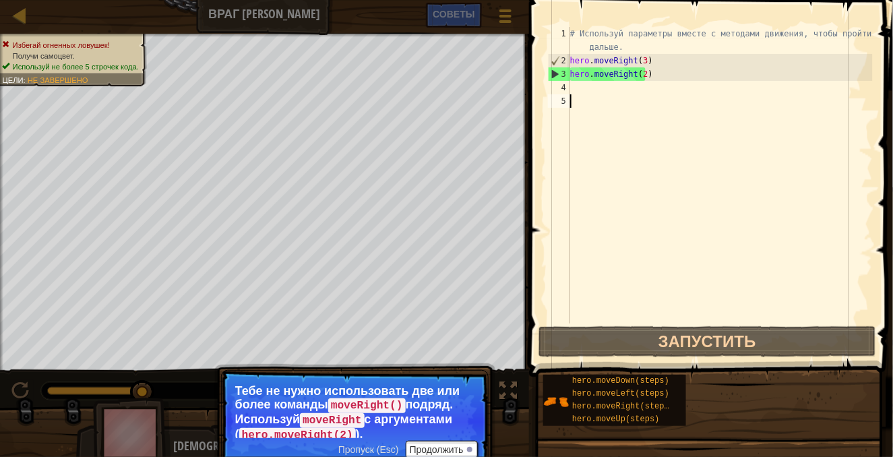
click at [646, 76] on div "# Используй параметры вместе с методами движения, чтобы пройти дальше. hero . m…" at bounding box center [720, 195] width 305 height 337
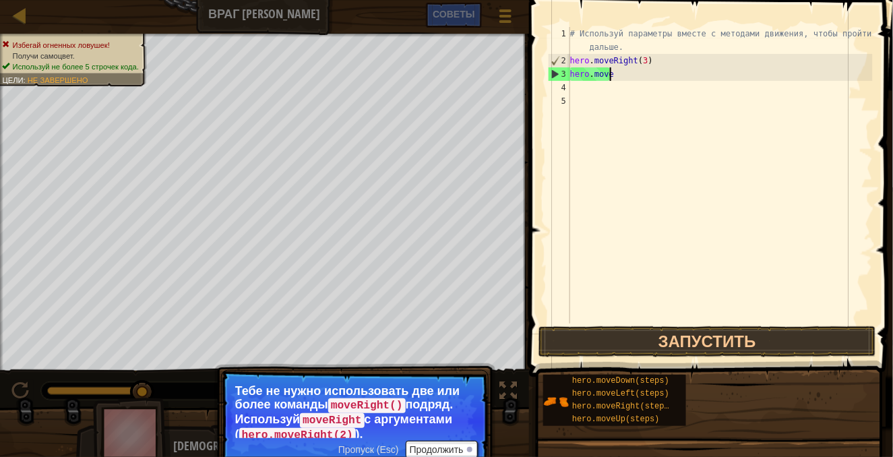
type textarea "h"
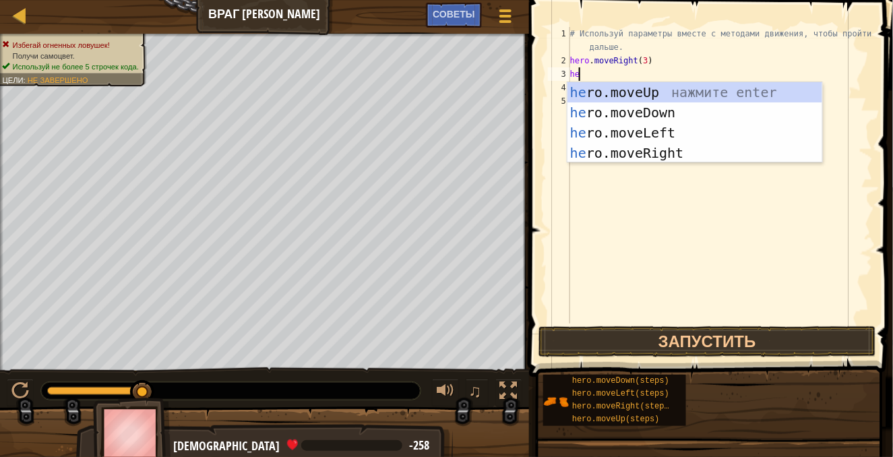
type textarea "hero"
click at [649, 116] on div "hero .moveUp нажмите enter hero .moveDown нажмите enter hero .moveLeft нажмите …" at bounding box center [696, 142] width 256 height 121
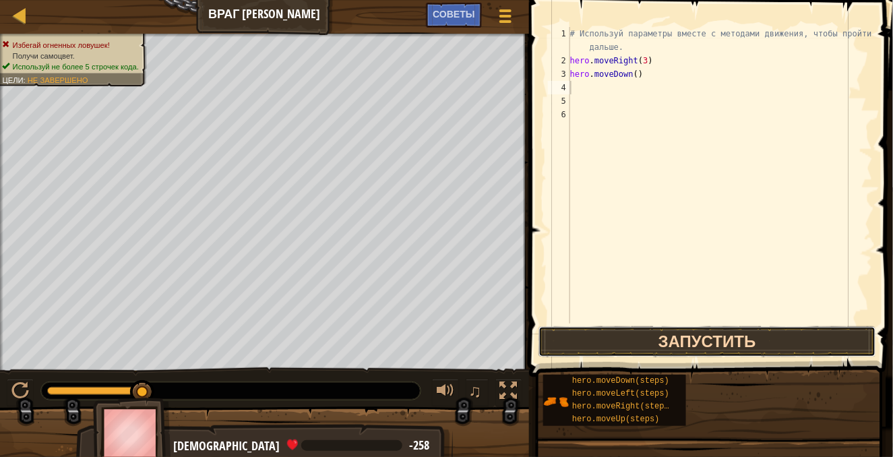
click at [635, 334] on button "Запустить" at bounding box center [708, 341] width 338 height 31
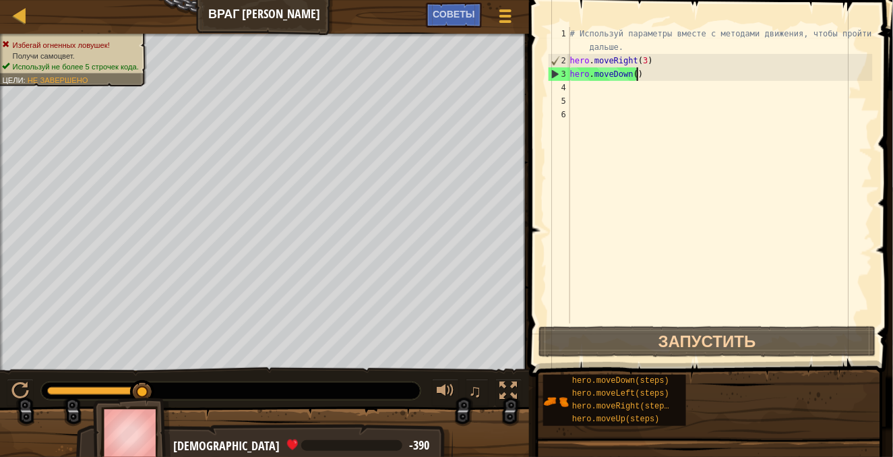
click at [636, 71] on div "# Используй параметры вместе с методами движения, чтобы пройти дальше. hero . m…" at bounding box center [720, 195] width 305 height 337
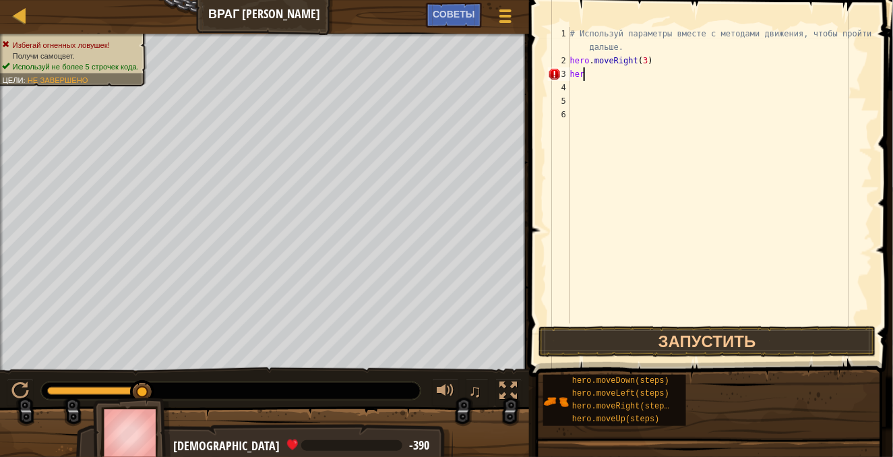
type textarea "h"
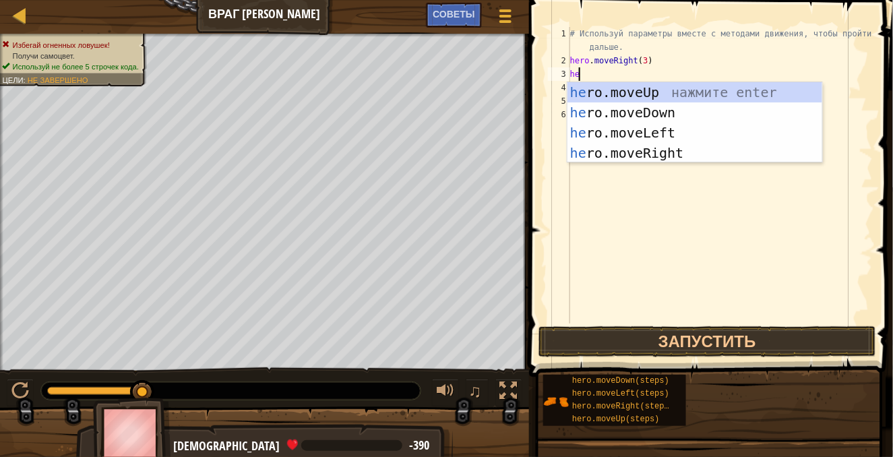
type textarea "her"
click at [645, 98] on div "her o.moveUp нажмите enter her o.moveDown нажмите enter her o.moveLeft нажмите …" at bounding box center [696, 142] width 256 height 121
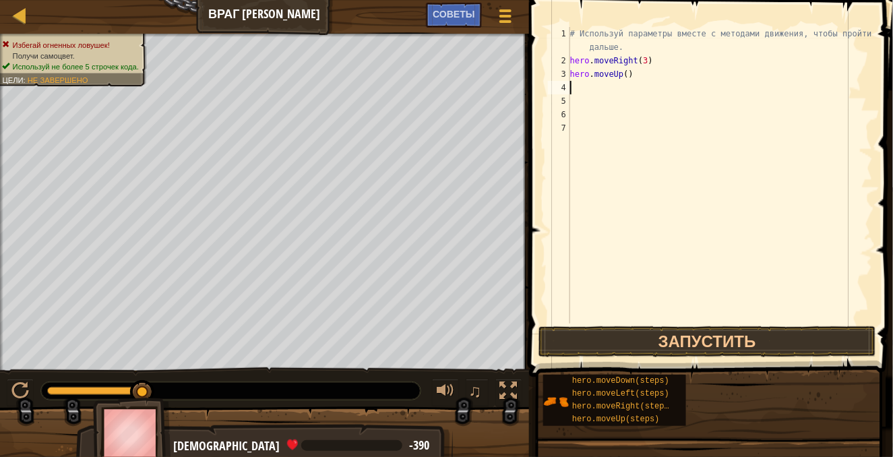
click at [672, 322] on div "# Используй параметры вместе с методами движения, чтобы пройти дальше. hero . m…" at bounding box center [720, 195] width 305 height 337
click at [672, 338] on button "Запустить" at bounding box center [708, 341] width 338 height 31
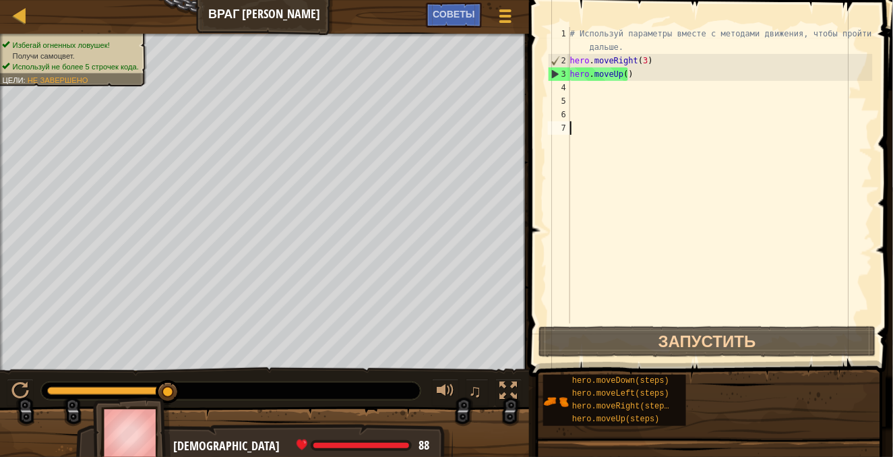
click at [579, 86] on div "# Используй параметры вместе с методами движения, чтобы пройти дальше. hero . m…" at bounding box center [720, 195] width 305 height 337
click at [649, 81] on div "# Используй параметры вместе с методами движения, чтобы пройти дальше. hero . m…" at bounding box center [720, 195] width 305 height 337
click at [631, 76] on div "# Используй параметры вместе с методами движения, чтобы пройти дальше. hero . m…" at bounding box center [720, 195] width 305 height 337
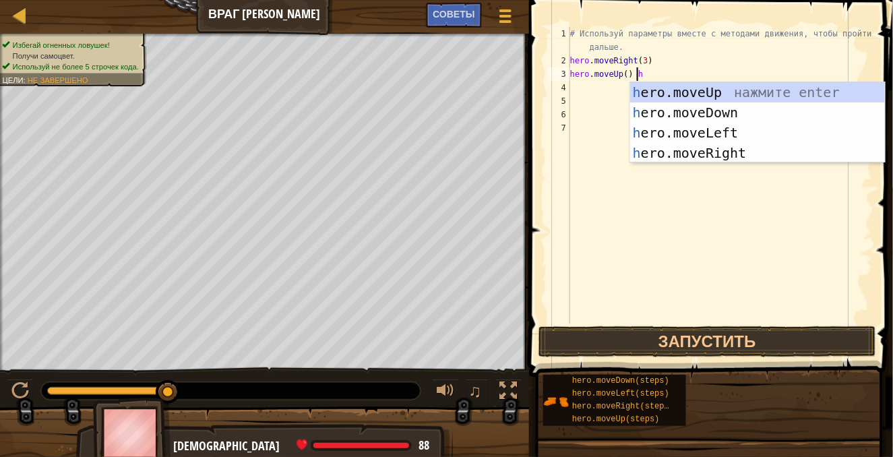
scroll to position [6, 5]
type textarea "hero.moveUp()"
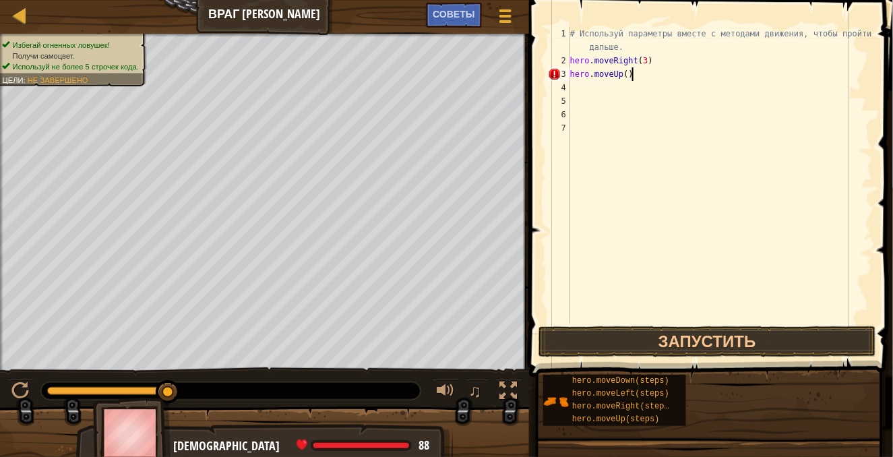
scroll to position [6, 4]
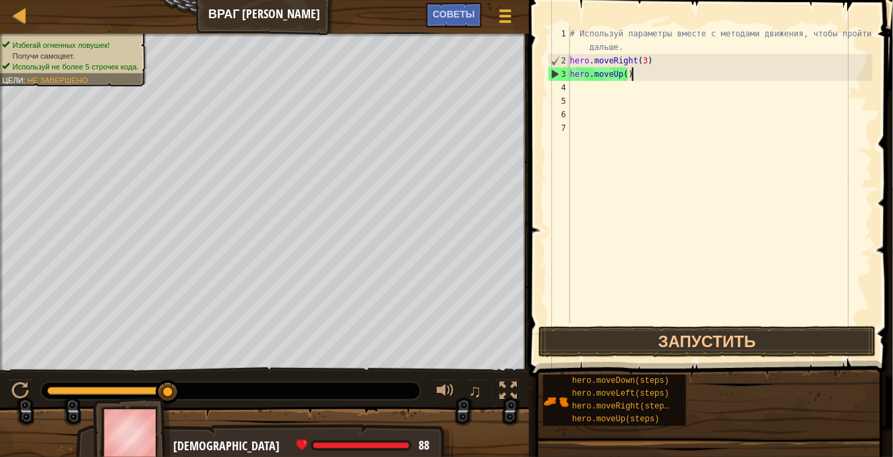
click at [584, 90] on div "# Используй параметры вместе с методами движения, чтобы пройти дальше. hero . m…" at bounding box center [720, 195] width 305 height 337
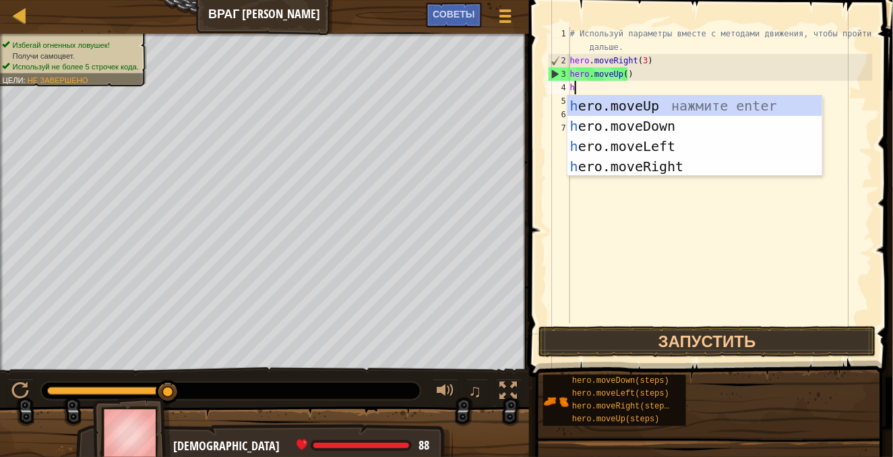
type textarea "he"
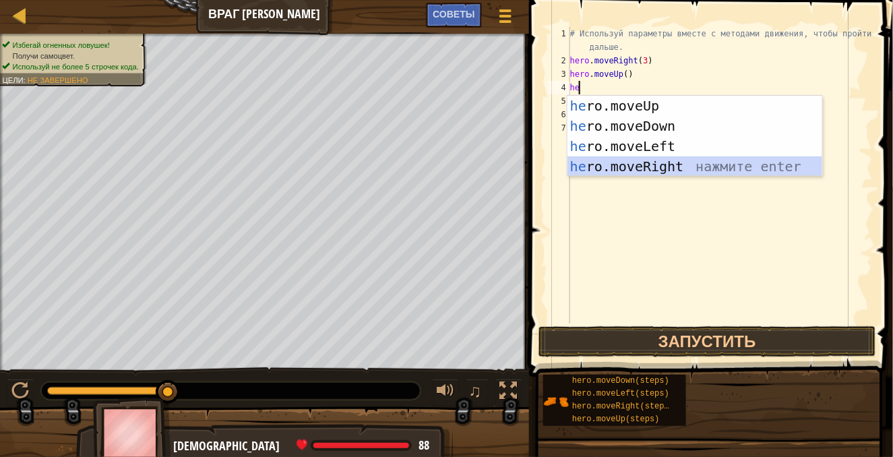
click at [624, 163] on div "he ro.moveUp нажмите enter he ro.moveDown нажмите enter he ro.moveLeft нажмите …" at bounding box center [696, 156] width 256 height 121
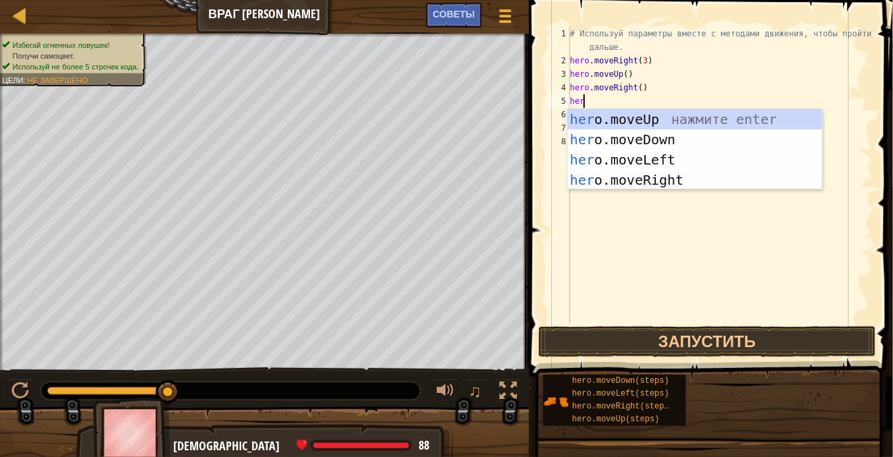
type textarea "hero"
click at [651, 135] on div "hero .moveUp нажмите enter hero .moveDown нажмите enter hero .moveLeft нажмите …" at bounding box center [696, 169] width 256 height 121
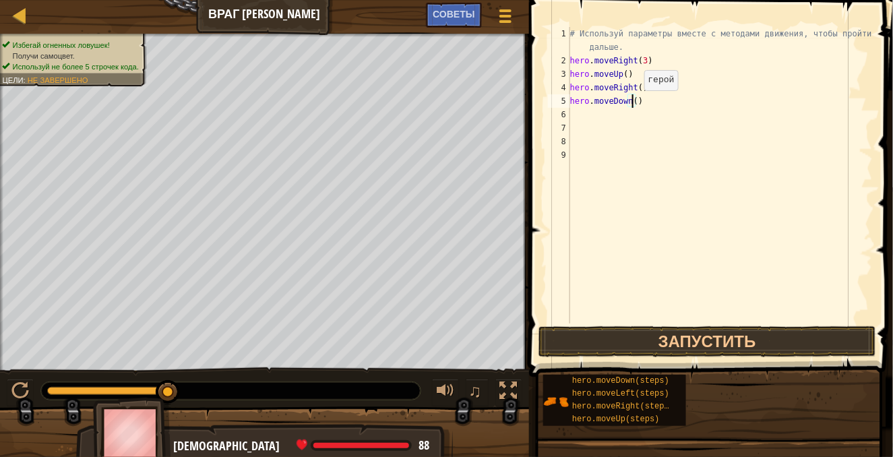
click at [632, 103] on div "# Используй параметры вместе с методами движения, чтобы пройти дальше. hero . m…" at bounding box center [720, 195] width 305 height 337
click at [692, 336] on button "Запустить" at bounding box center [708, 341] width 338 height 31
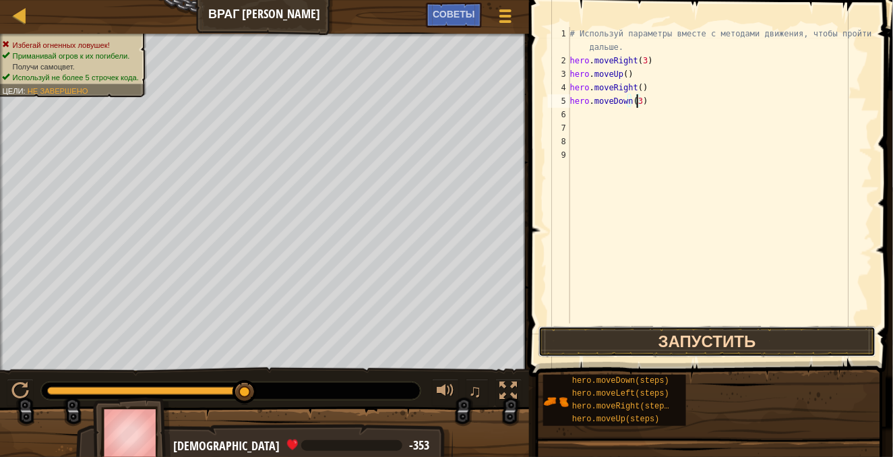
click at [704, 327] on button "Запустить" at bounding box center [708, 341] width 338 height 31
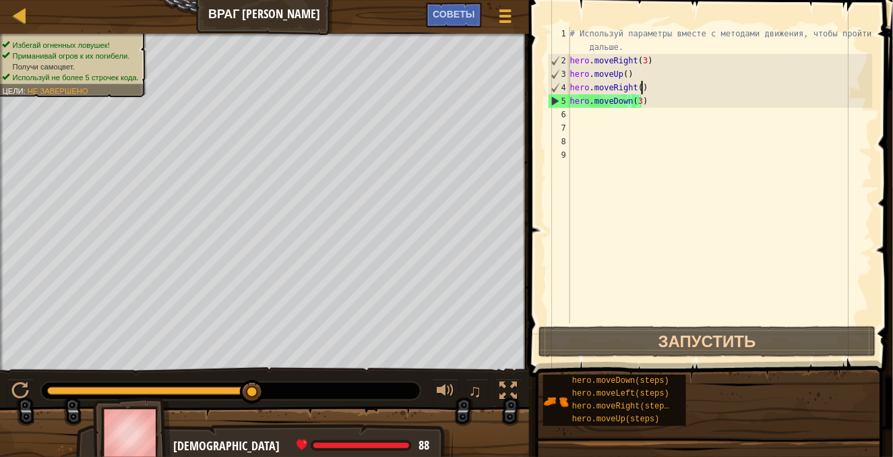
click at [650, 86] on div "# Используй параметры вместе с методами движения, чтобы пройти дальше. hero . m…" at bounding box center [720, 195] width 305 height 337
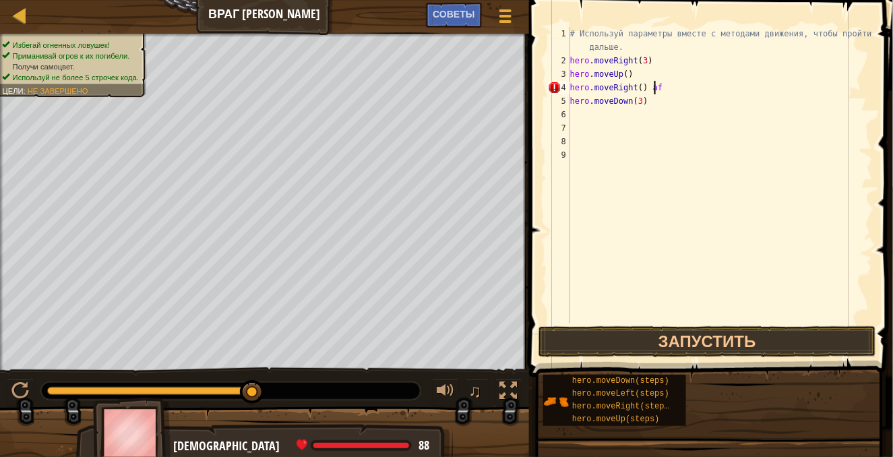
scroll to position [6, 5]
type textarea "hero.moveRight()"
click at [574, 110] on div "# Используй параметры вместе с методами движения, чтобы пройти дальше. hero . m…" at bounding box center [720, 195] width 305 height 337
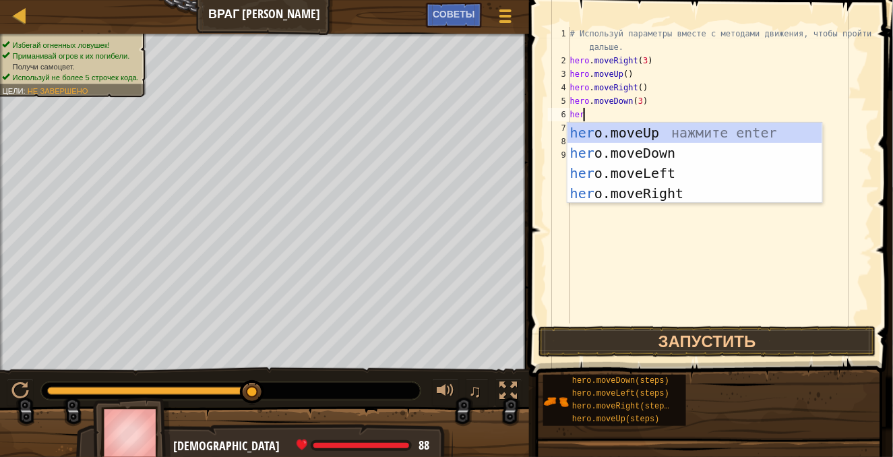
type textarea "hero"
click at [612, 191] on div "hero .moveUp нажмите enter hero .moveDown нажмите enter hero .moveLeft нажмите …" at bounding box center [696, 183] width 256 height 121
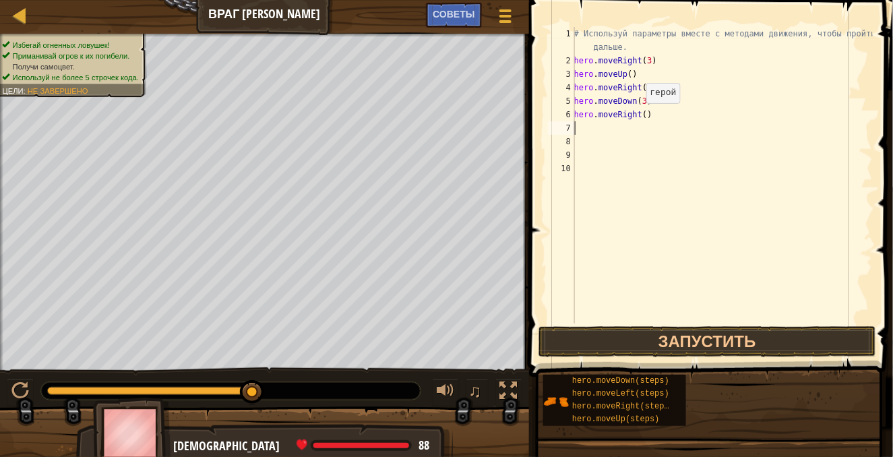
click at [639, 116] on div "# Используй параметры вместе с методами движения, чтобы пройти дальше. hero . m…" at bounding box center [722, 195] width 301 height 337
click at [644, 119] on div "# Используй параметры вместе с методами движения, чтобы пройти дальше. hero . m…" at bounding box center [722, 195] width 301 height 337
click at [642, 117] on div "# Используй параметры вместе с методами движения, чтобы пройти дальше. hero . m…" at bounding box center [722, 195] width 301 height 337
type textarea "hero.moveRight(2)"
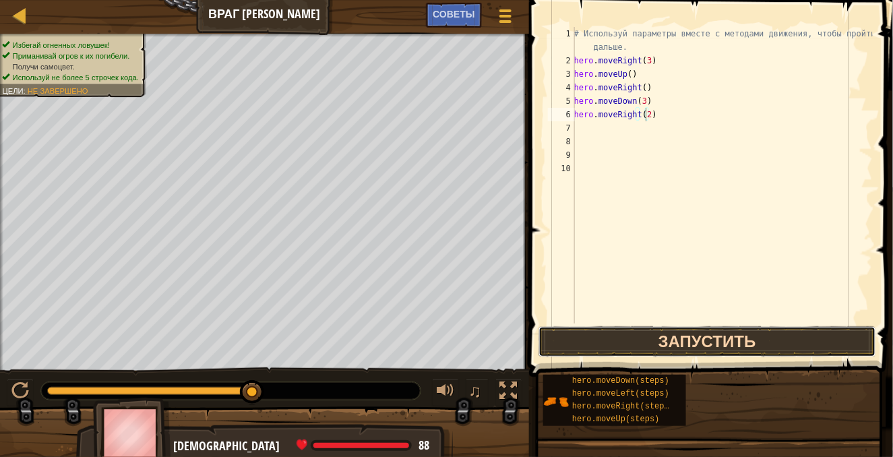
click at [704, 341] on button "Запустить" at bounding box center [708, 341] width 338 height 31
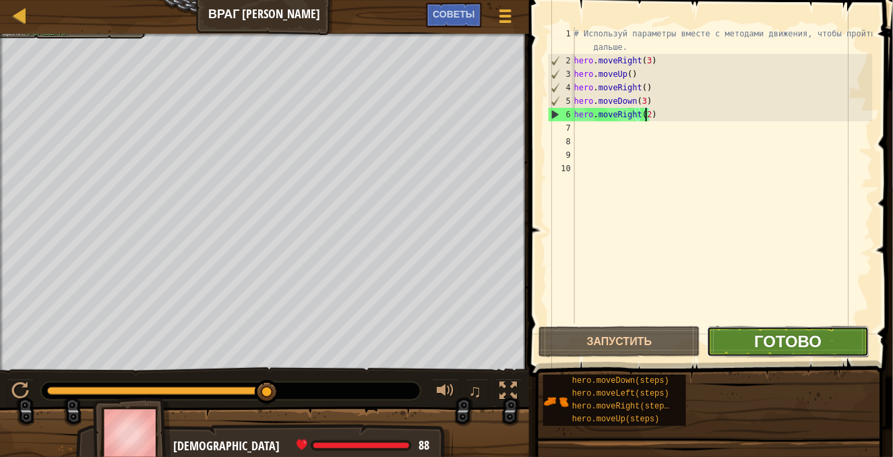
click at [780, 347] on span "Готово" at bounding box center [788, 341] width 67 height 22
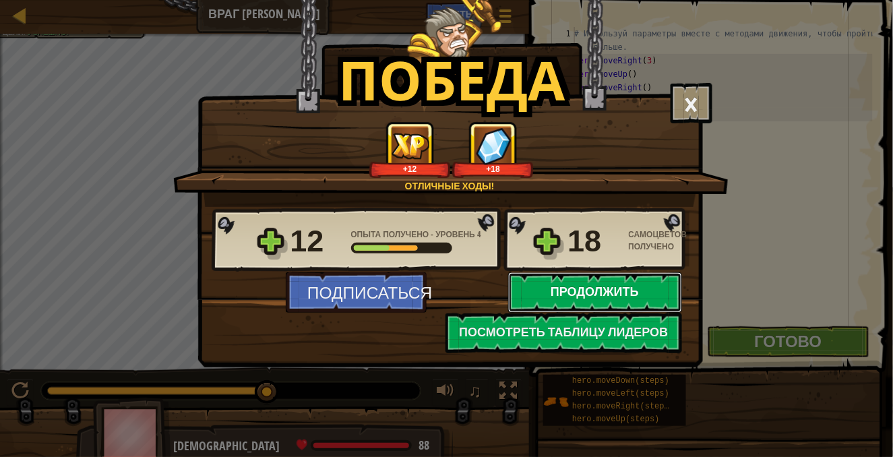
click at [630, 284] on button "Продолжить" at bounding box center [595, 292] width 174 height 40
select select "ru"
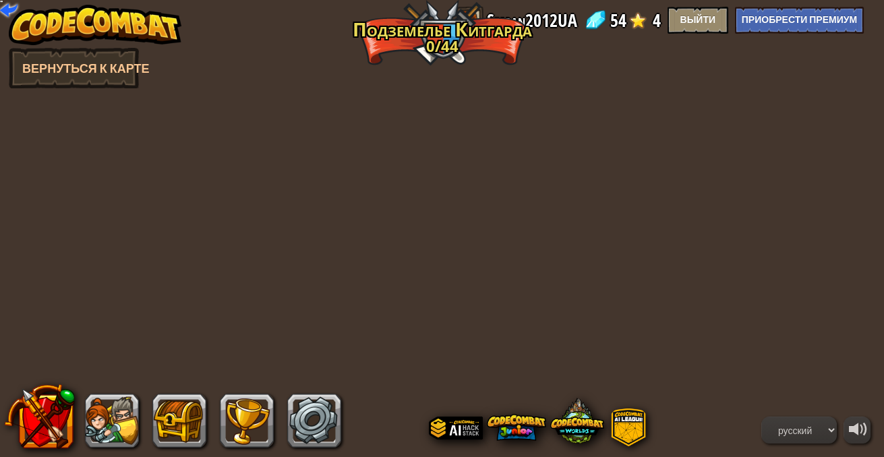
select select "ru"
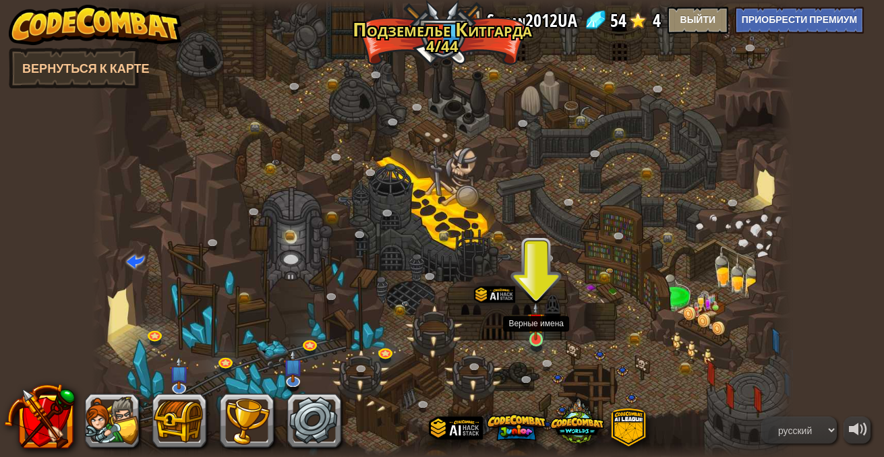
click at [541, 336] on img at bounding box center [535, 321] width 17 height 39
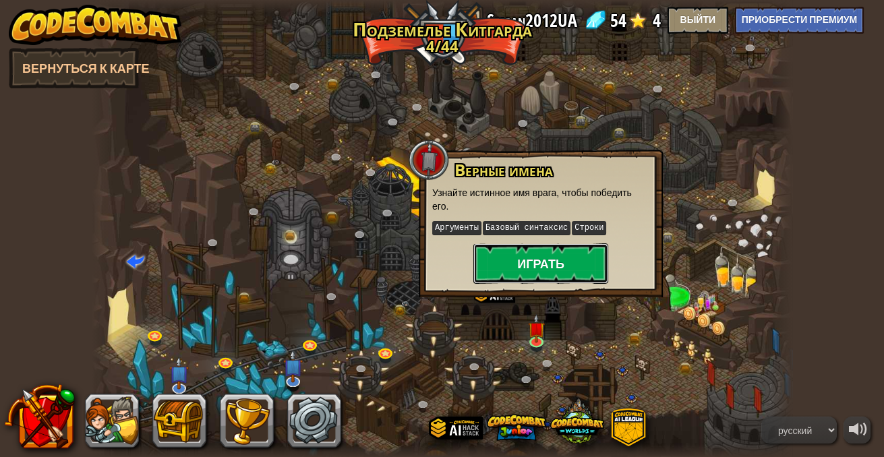
click at [525, 266] on button "Играть" at bounding box center [540, 263] width 135 height 40
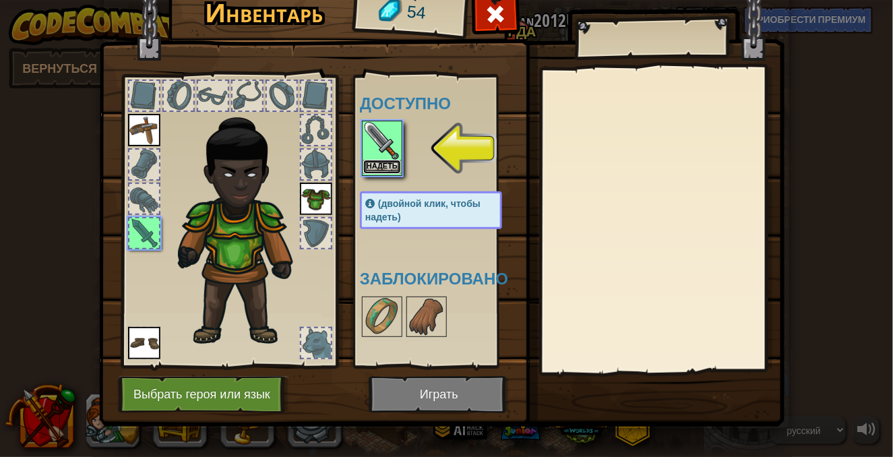
click at [385, 165] on button "Надеть" at bounding box center [382, 167] width 38 height 14
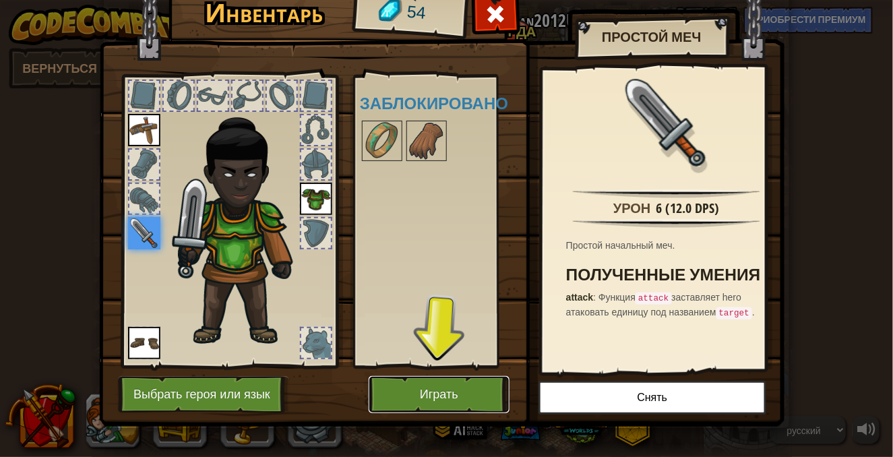
click at [461, 387] on button "Играть" at bounding box center [439, 394] width 141 height 37
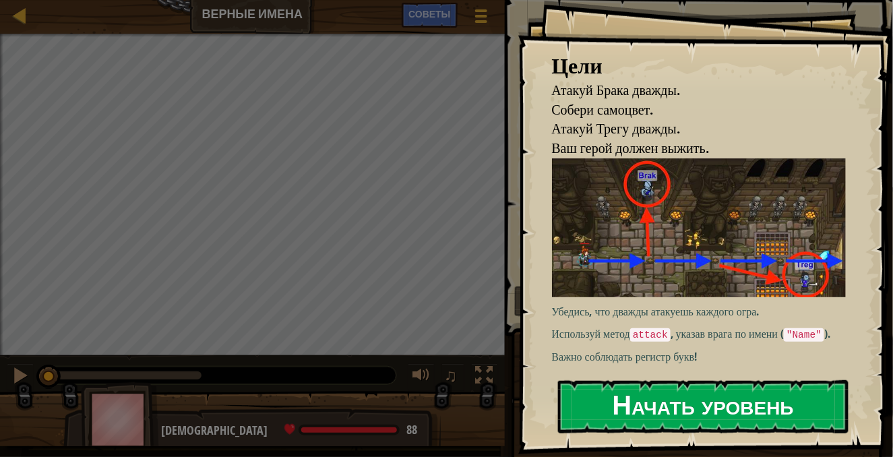
click at [628, 406] on button "Начать уровень" at bounding box center [703, 406] width 291 height 53
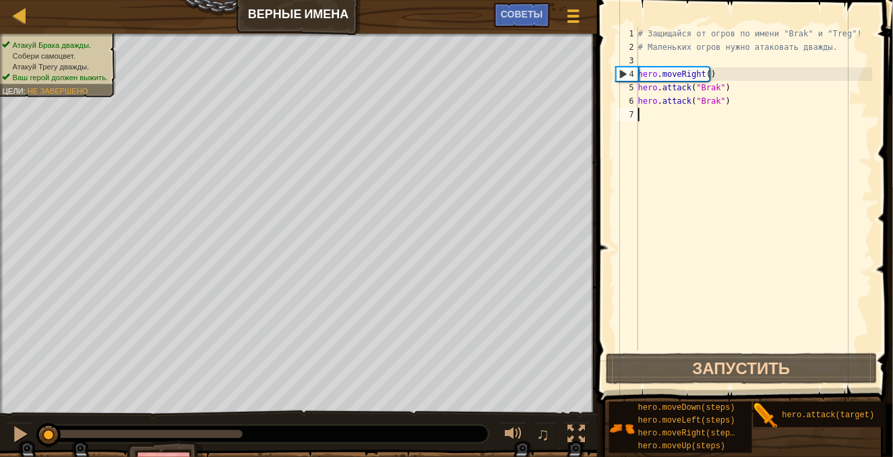
click at [728, 105] on div "# Защищайся от огров по имени "Brak" и "Treg"! # Маленьких огров нужно атаковат…" at bounding box center [754, 202] width 237 height 351
type textarea "hero.attack("Brak")"
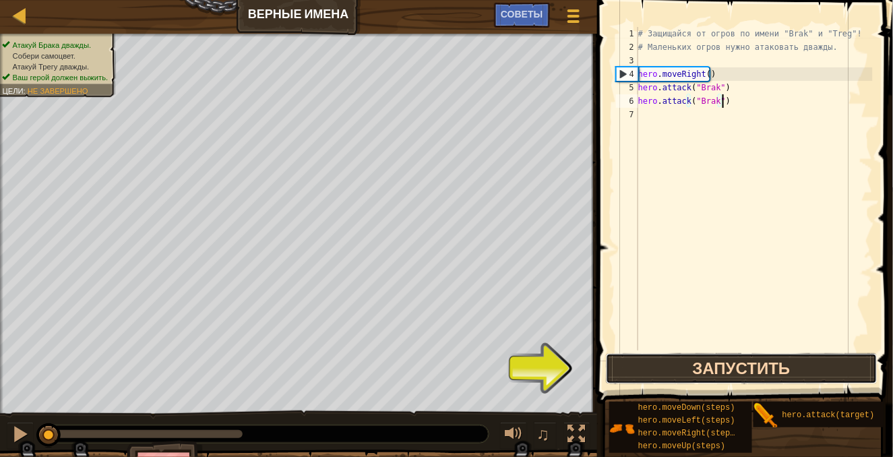
click at [763, 370] on button "Запустить" at bounding box center [742, 368] width 272 height 31
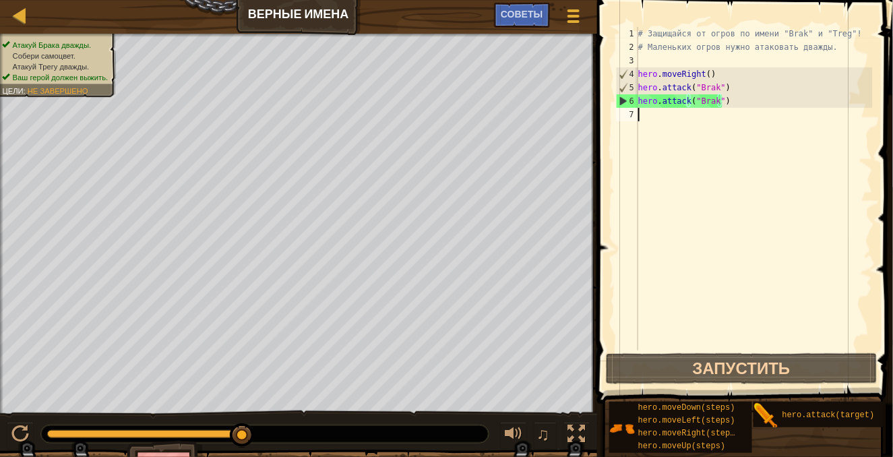
click at [661, 113] on div "# Защищайся от огров по имени "Brak" и "Treg"! # Маленьких огров нужно атаковат…" at bounding box center [754, 202] width 237 height 351
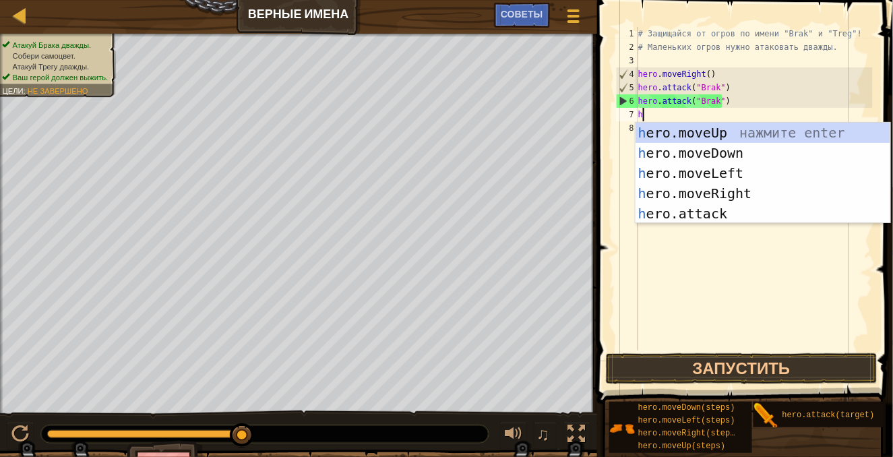
scroll to position [6, 0]
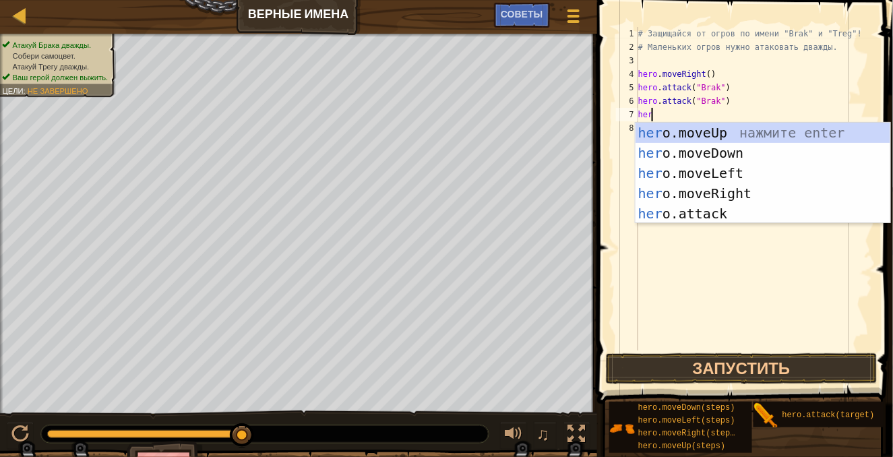
type textarea "hero"
click at [742, 194] on div "hero .moveUp нажмите enter hero .moveDown нажмите enter hero .moveLeft нажмите …" at bounding box center [764, 194] width 256 height 142
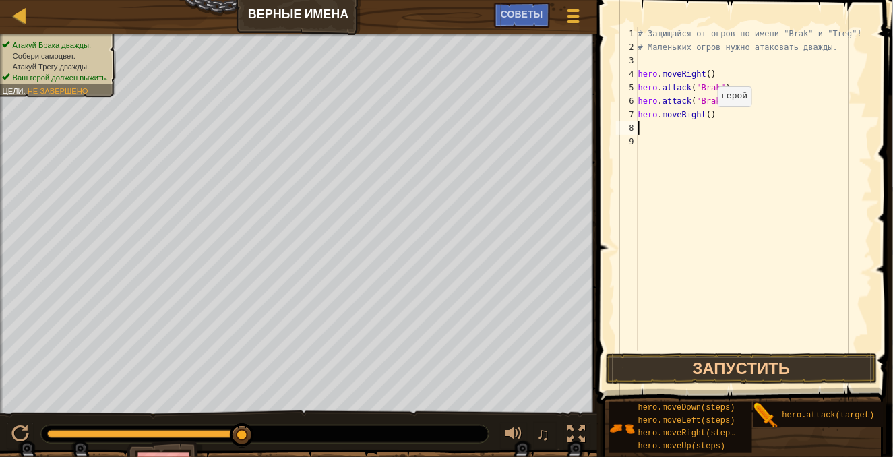
click at [703, 115] on div "# Защищайся от огров по имени "Brak" и "Treg"! # Маленьких огров нужно атаковат…" at bounding box center [754, 202] width 237 height 351
click at [704, 115] on div "# Защищайся от огров по имени "Brak" и "Treg"! # Маленьких огров нужно атаковат…" at bounding box center [754, 202] width 237 height 351
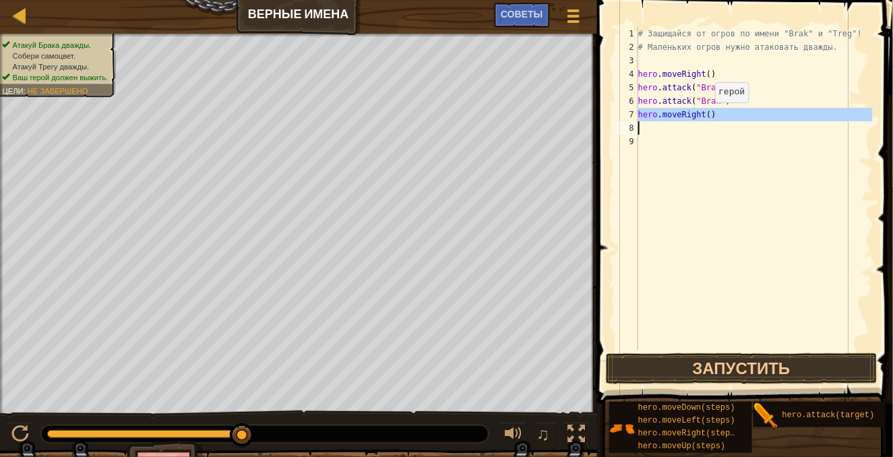
click at [705, 115] on div "# Защищайся от огров по имени "Brak" и "Treg"! # Маленьких огров нужно атаковат…" at bounding box center [754, 189] width 237 height 324
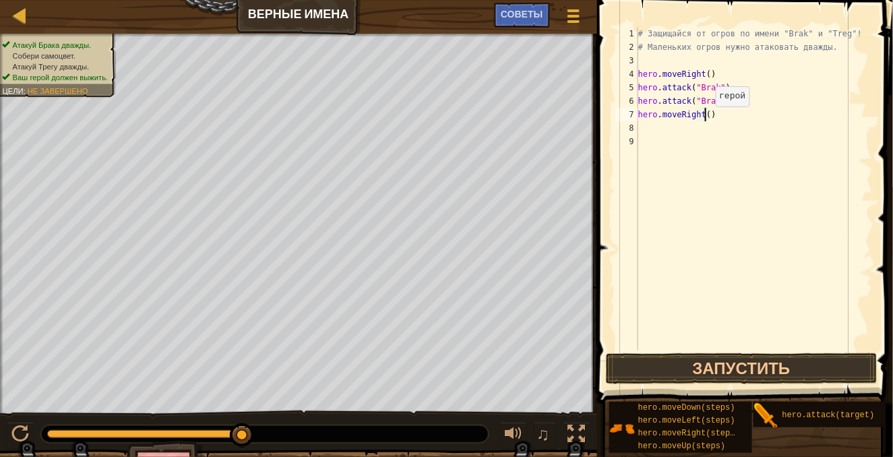
type textarea "hero.moveRight(2)"
click at [661, 127] on div "# Защищайся от огров по имени "Brak" и "Treg"! # Маленьких огров нужно атаковат…" at bounding box center [754, 202] width 237 height 351
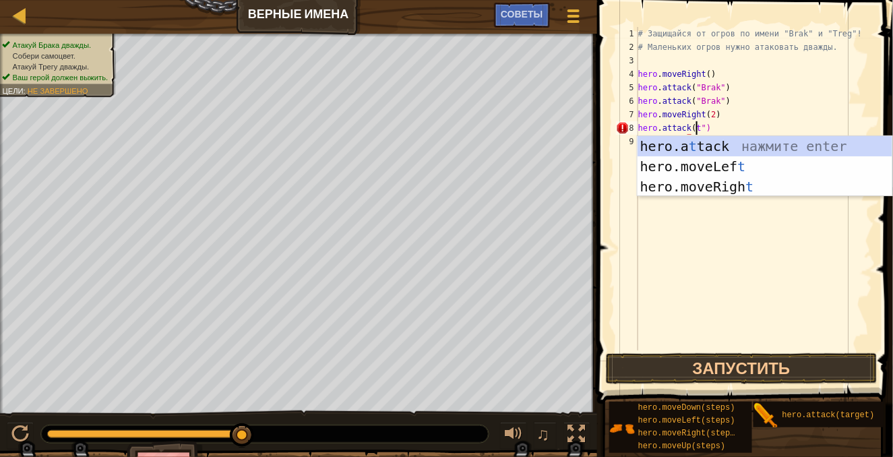
scroll to position [6, 4]
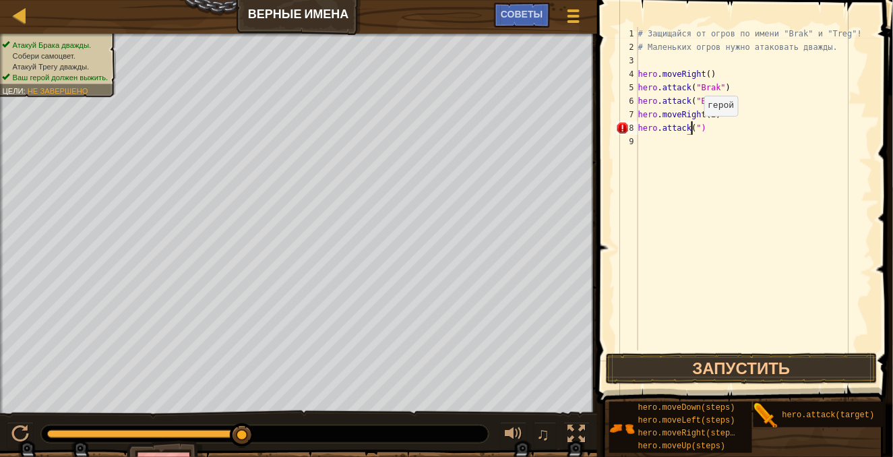
click at [693, 129] on div "# Защищайся от огров по имени "Brak" и "Treg"! # Маленьких огров нужно атаковат…" at bounding box center [754, 202] width 237 height 351
click at [695, 130] on div "# Защищайся от огров по имени "Brak" и "Treg"! # Маленьких огров нужно атаковат…" at bounding box center [754, 202] width 237 height 351
type textarea "hero.attack("Treg")"
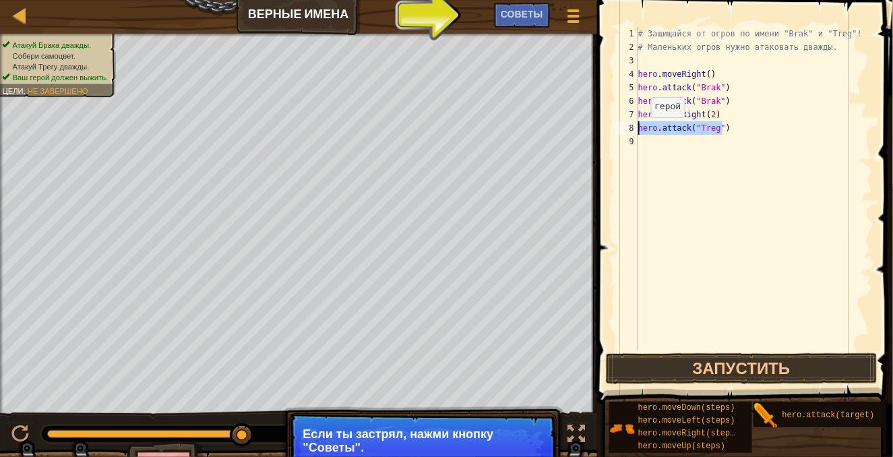
drag, startPoint x: 731, startPoint y: 123, endPoint x: 637, endPoint y: 130, distance: 94.0
click at [637, 130] on div "hero.attack("Treg") 1 2 3 4 5 6 7 8 9 # Защищайся от огров по имени "Brak" и "T…" at bounding box center [744, 189] width 260 height 324
click at [772, 178] on div "# Защищайся от огров по имени "Brak" и "Treg"! # Маленьких огров нужно атаковат…" at bounding box center [754, 202] width 237 height 351
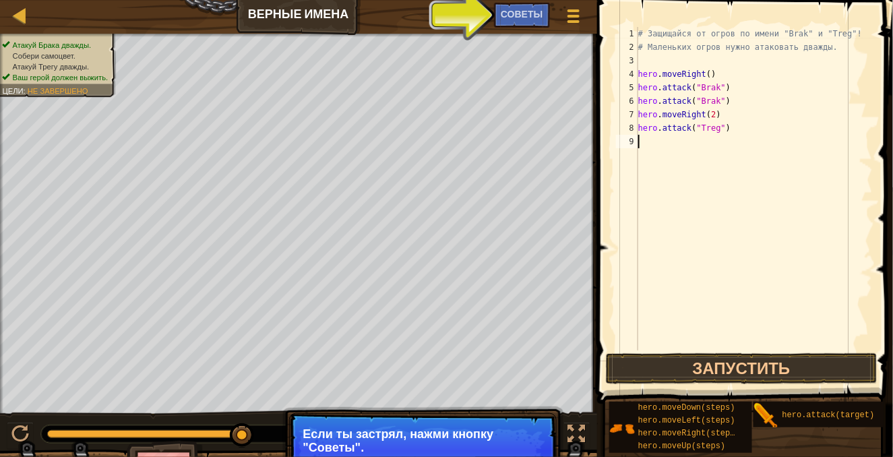
click at [731, 131] on div "# Защищайся от огров по имени "Brak" и "Treg"! # Маленьких огров нужно атаковат…" at bounding box center [754, 202] width 237 height 351
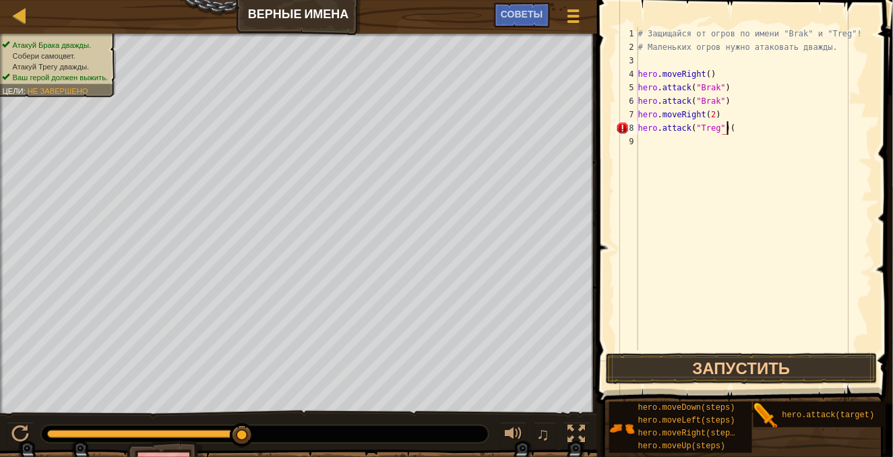
scroll to position [6, 7]
click at [728, 373] on button "Запустить" at bounding box center [742, 368] width 272 height 31
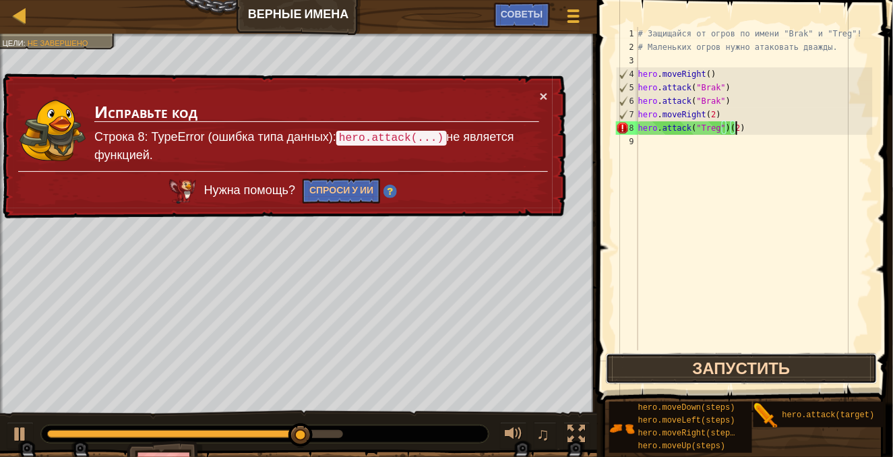
click at [730, 370] on button "Запустить" at bounding box center [742, 368] width 272 height 31
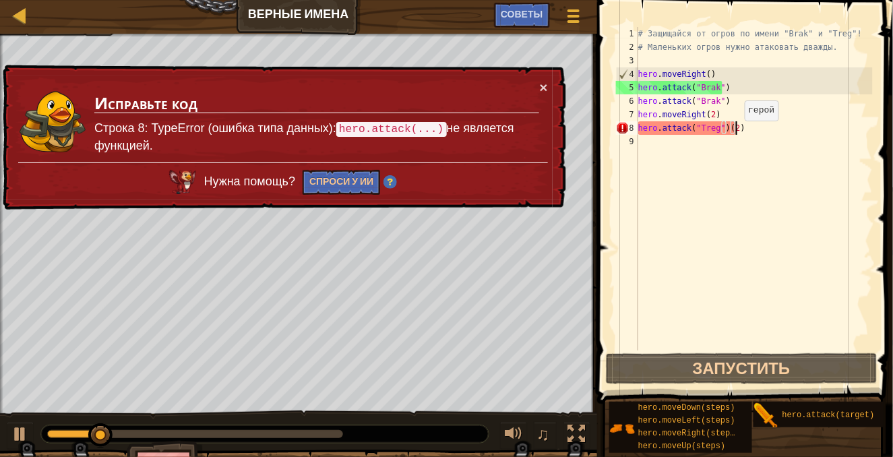
click at [732, 132] on div "# Защищайся от огров по имени "Brak" и "Treg"! # Маленьких огров нужно атаковат…" at bounding box center [754, 202] width 237 height 351
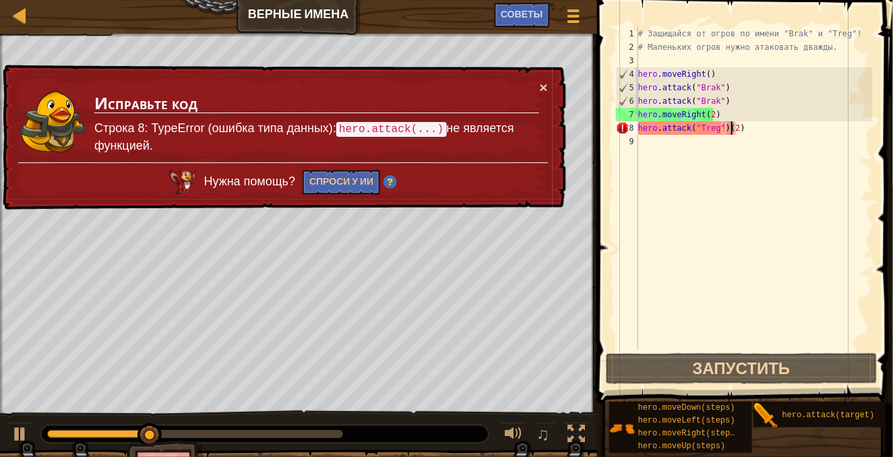
click at [739, 130] on div "# Защищайся от огров по имени "Brak" и "Treg"! # Маленьких огров нужно атаковат…" at bounding box center [754, 202] width 237 height 351
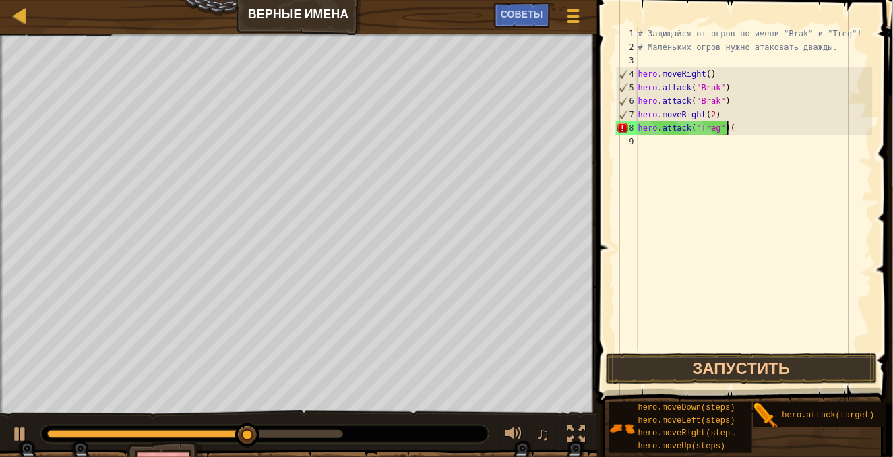
type textarea "hero.attack("Treg")"
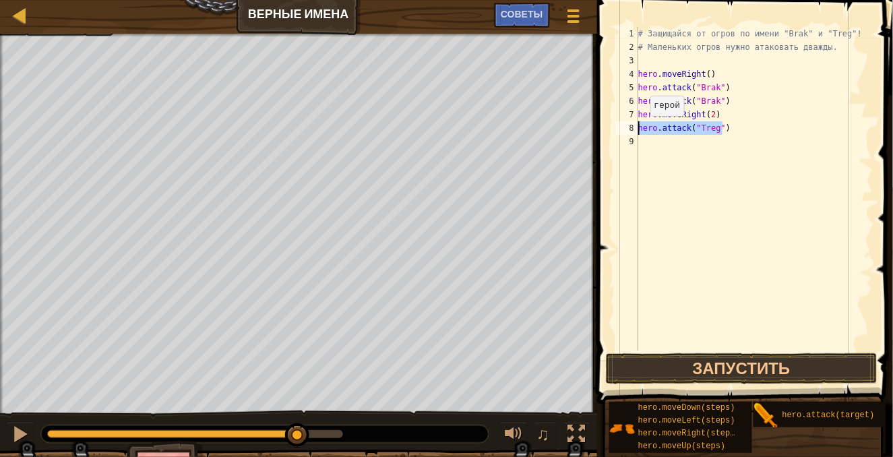
drag, startPoint x: 739, startPoint y: 130, endPoint x: 638, endPoint y: 129, distance: 101.2
click at [638, 129] on div "hero.attack("Treg") 1 2 3 4 5 6 7 8 9 # Защищайся от огров по имени "Brak" и "T…" at bounding box center [744, 189] width 260 height 324
drag, startPoint x: 662, startPoint y: 140, endPoint x: 669, endPoint y: 138, distance: 7.0
click at [669, 138] on div "# Защищайся от огров по имени "Brak" и "Treg"! # Маленьких огров нужно атаковат…" at bounding box center [754, 202] width 237 height 351
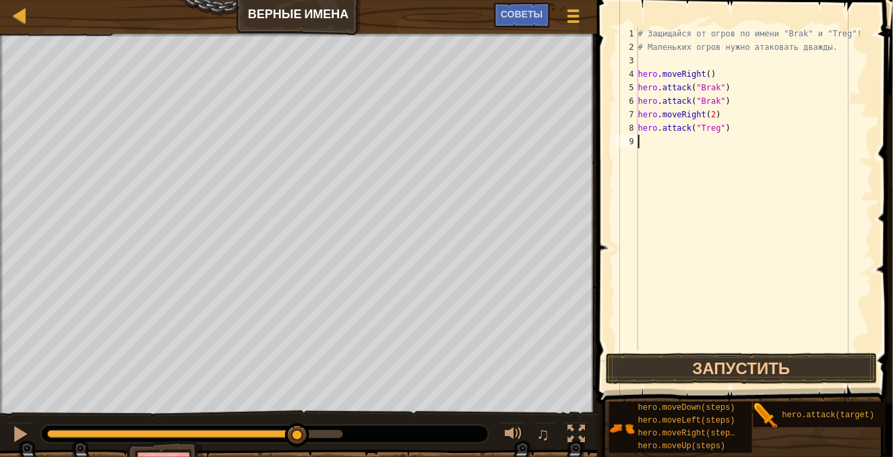
type textarea "v"
paste textarea "hero.attack("Treg")"
type textarea "hero.attack("Treg")"
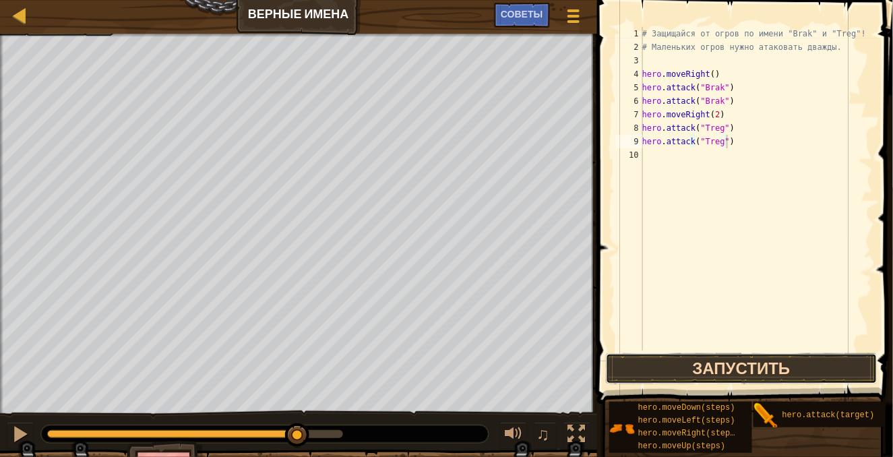
click at [705, 367] on button "Запустить" at bounding box center [742, 368] width 272 height 31
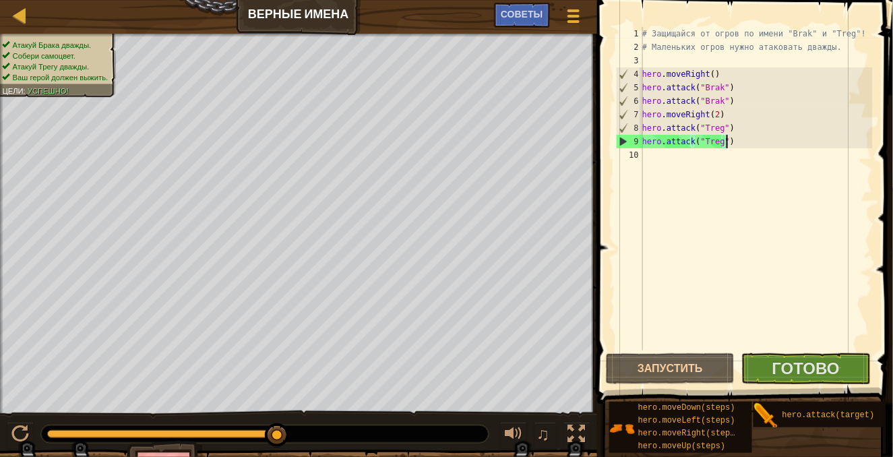
click at [653, 163] on div "# Защищайся от огров по имени "Brak" и "Treg"! # Маленьких огров нужно атаковат…" at bounding box center [756, 202] width 233 height 351
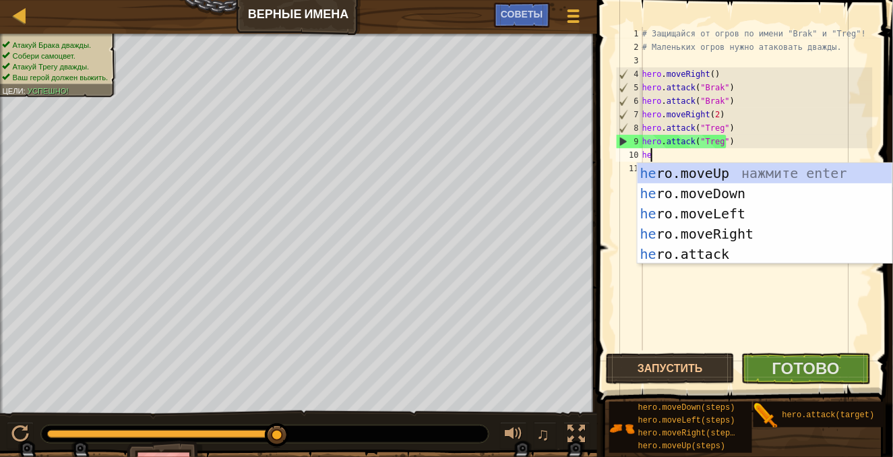
type textarea "hero"
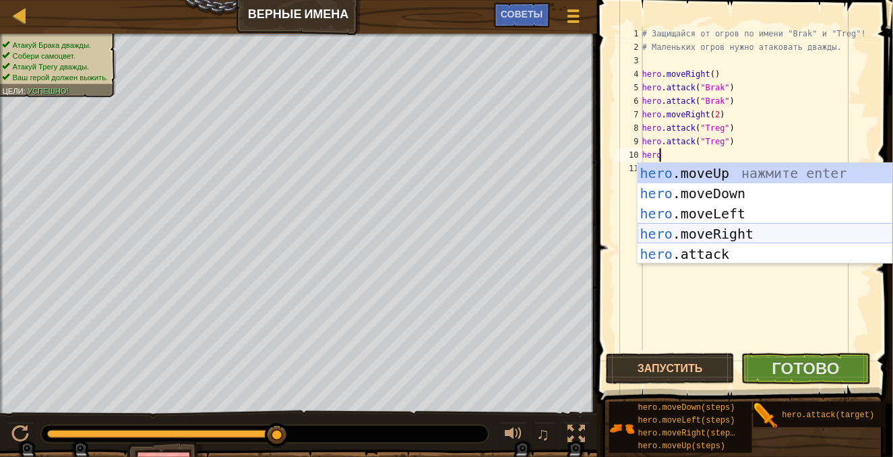
click at [682, 225] on div "hero .moveUp нажмите enter hero .moveDown нажмите enter hero .moveLeft нажмите …" at bounding box center [766, 234] width 256 height 142
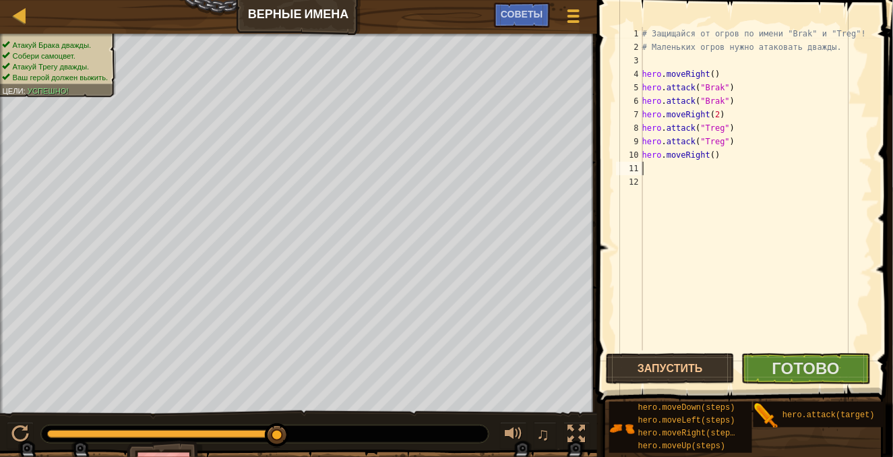
scroll to position [6, 0]
click at [796, 363] on span "Готово" at bounding box center [806, 368] width 67 height 22
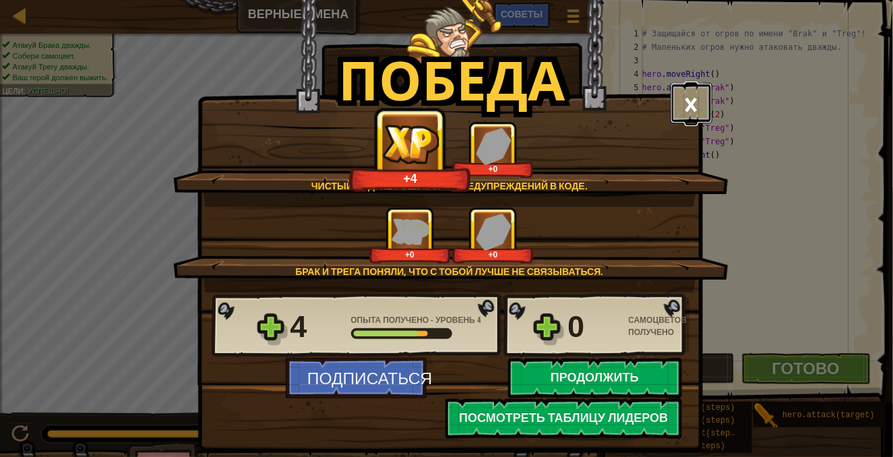
click at [692, 100] on button "×" at bounding box center [692, 103] width 42 height 40
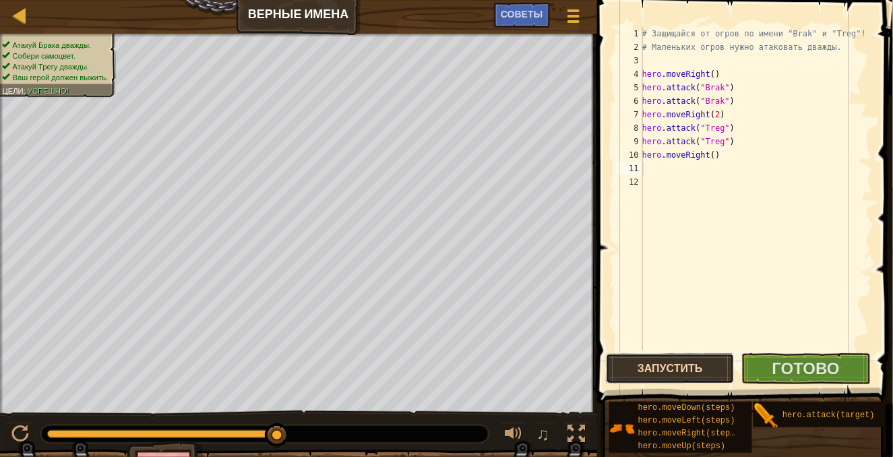
click at [682, 367] on button "Запустить" at bounding box center [670, 368] width 129 height 31
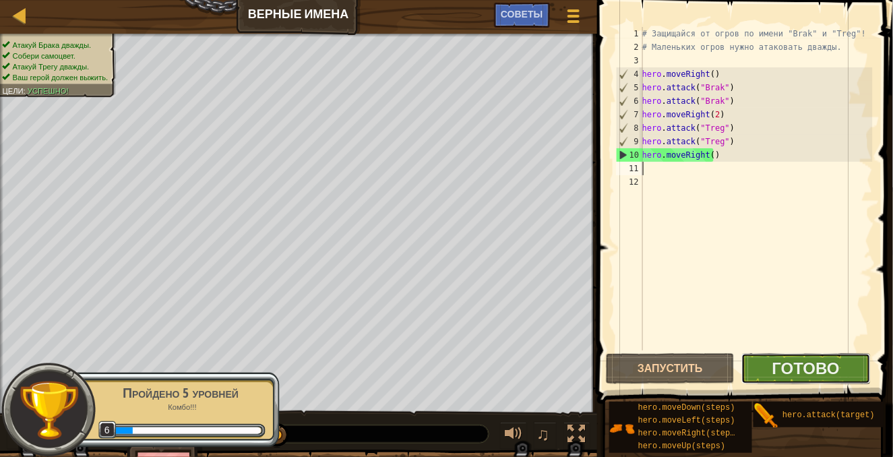
click at [760, 367] on button "Готово" at bounding box center [806, 368] width 129 height 31
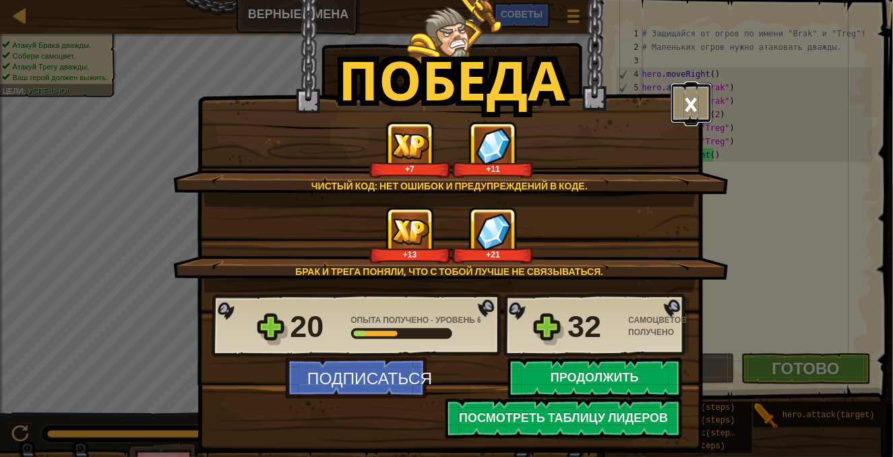
click at [686, 111] on button "×" at bounding box center [692, 103] width 42 height 40
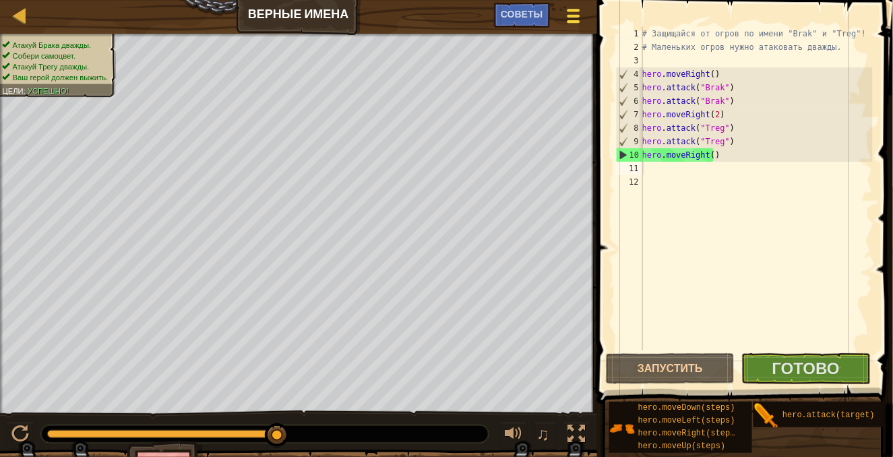
click at [572, 16] on span at bounding box center [573, 16] width 13 height 3
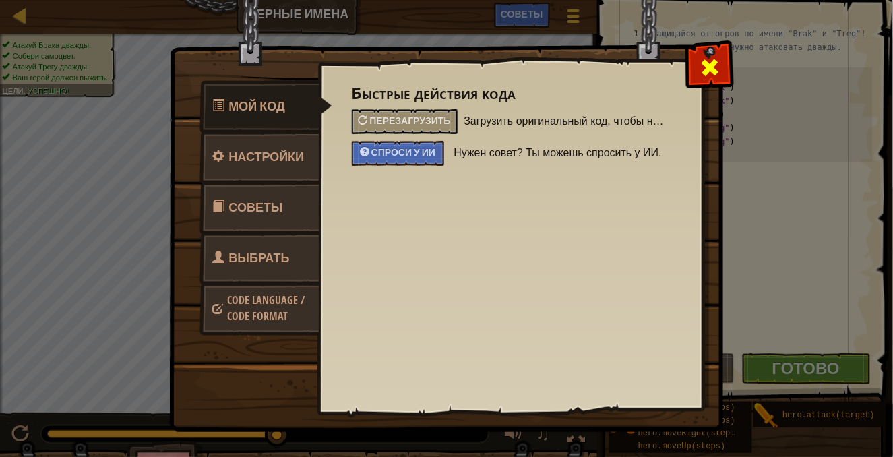
click at [706, 66] on span at bounding box center [710, 68] width 22 height 22
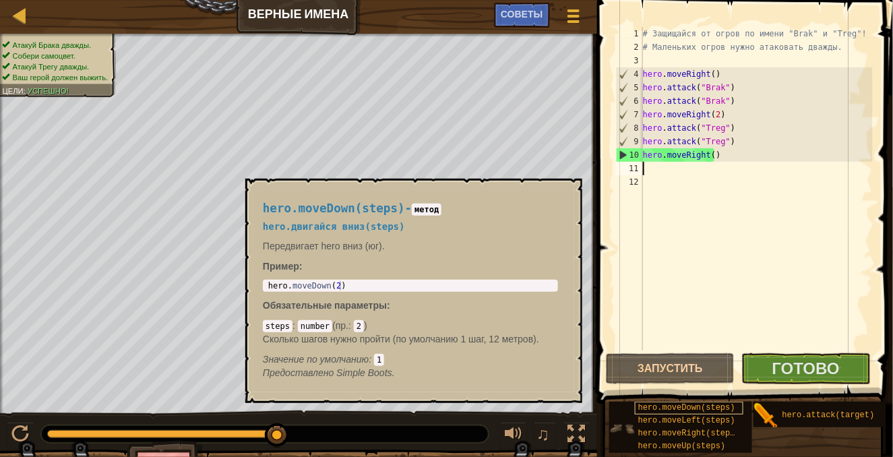
scroll to position [9, 0]
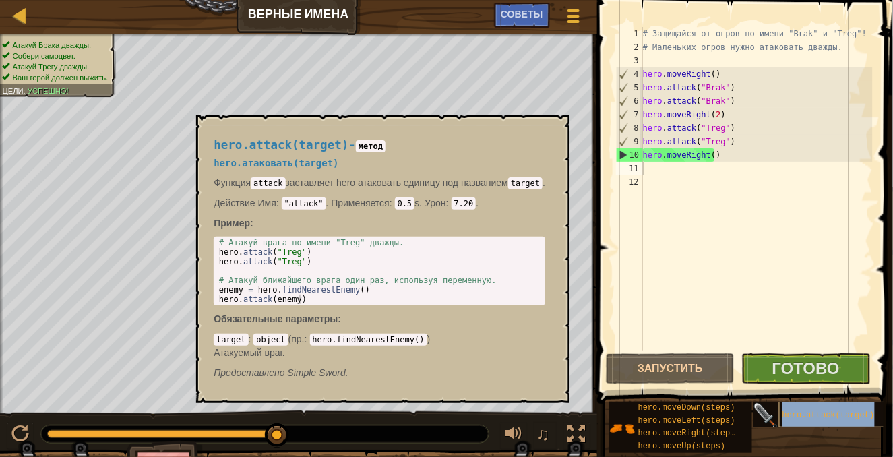
click at [784, 411] on span "hero.attack(target)" at bounding box center [829, 415] width 92 height 9
click at [466, 204] on code "7.20" at bounding box center [464, 204] width 25 height 12
click at [466, 206] on code "7.20" at bounding box center [464, 204] width 25 height 12
click at [467, 198] on code "7.20" at bounding box center [464, 204] width 25 height 12
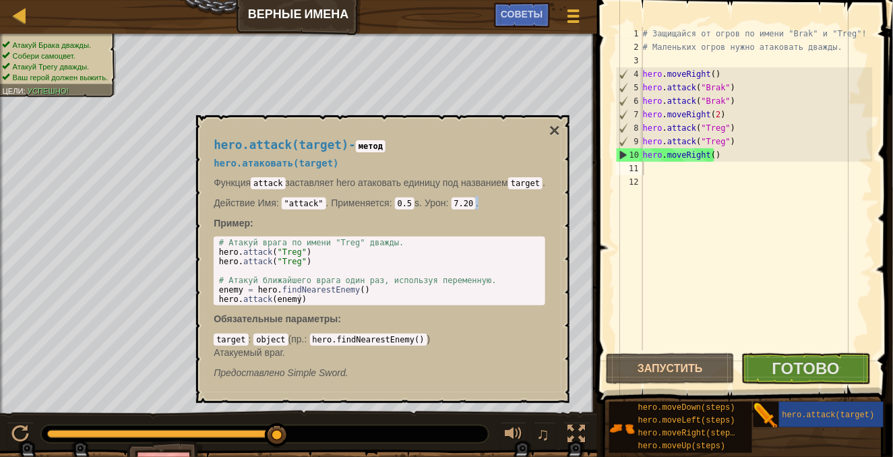
click at [467, 198] on code "7.20" at bounding box center [464, 204] width 25 height 12
click at [465, 199] on code "7.20" at bounding box center [464, 204] width 25 height 12
click at [470, 217] on p "Пример :" at bounding box center [380, 222] width 332 height 13
click at [466, 202] on code "7.20" at bounding box center [464, 204] width 25 height 12
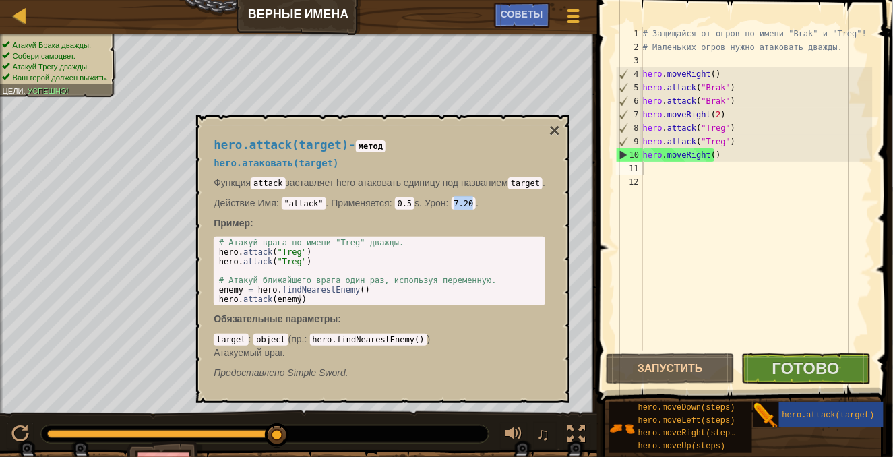
drag, startPoint x: 465, startPoint y: 200, endPoint x: 445, endPoint y: 200, distance: 20.2
click at [445, 200] on span "Урон : 7.20 ." at bounding box center [450, 203] width 57 height 11
click at [554, 125] on button "×" at bounding box center [555, 130] width 11 height 19
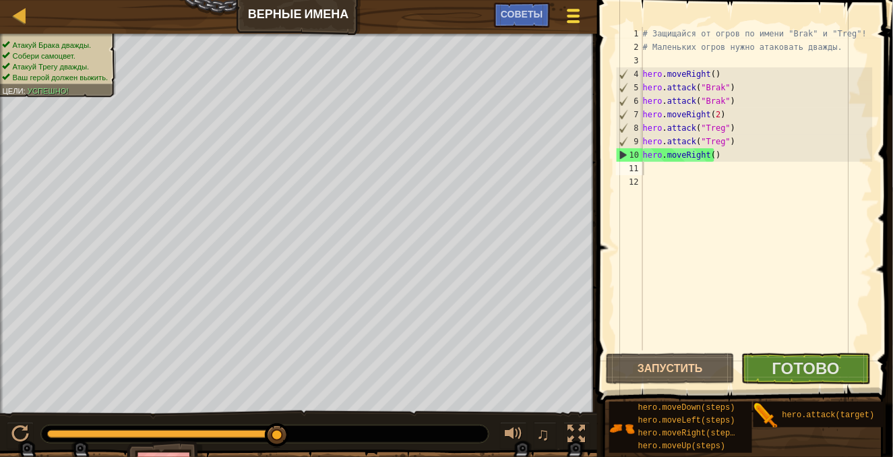
click at [577, 17] on div at bounding box center [573, 16] width 18 height 20
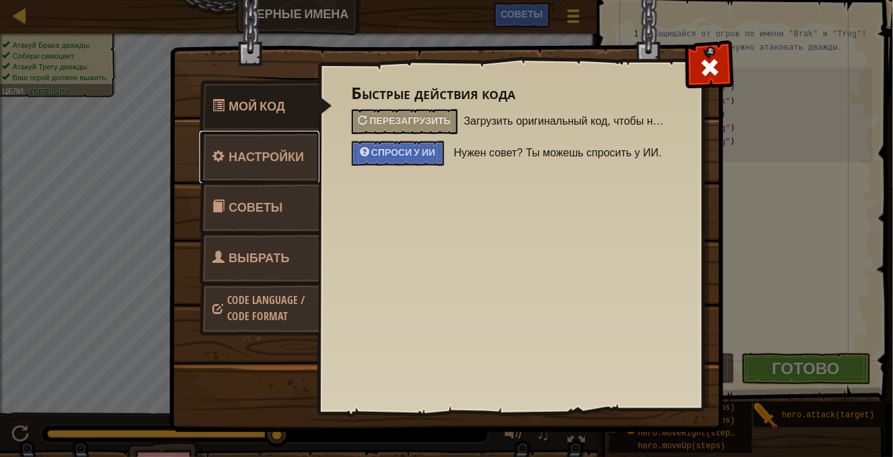
click at [268, 165] on link "Настройки" at bounding box center [260, 157] width 120 height 53
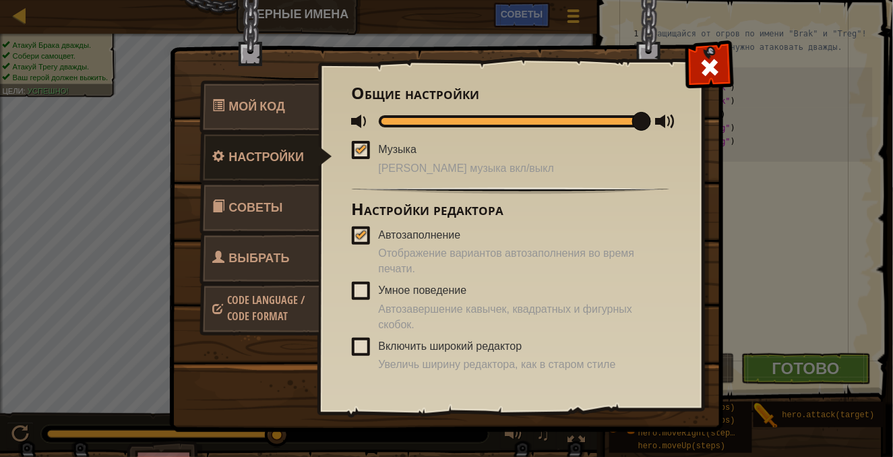
click at [363, 232] on div at bounding box center [360, 234] width 9 height 11
click at [0, 0] on input "Автозаполнение" at bounding box center [0, 0] width 0 height 0
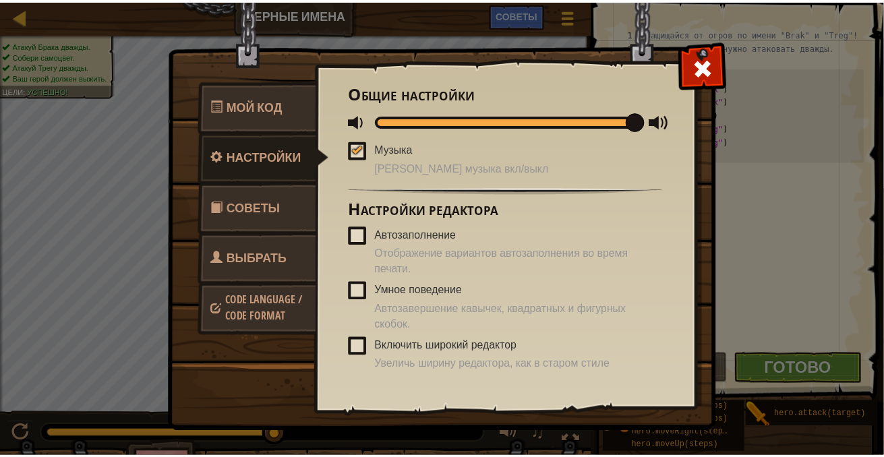
scroll to position [32, 0]
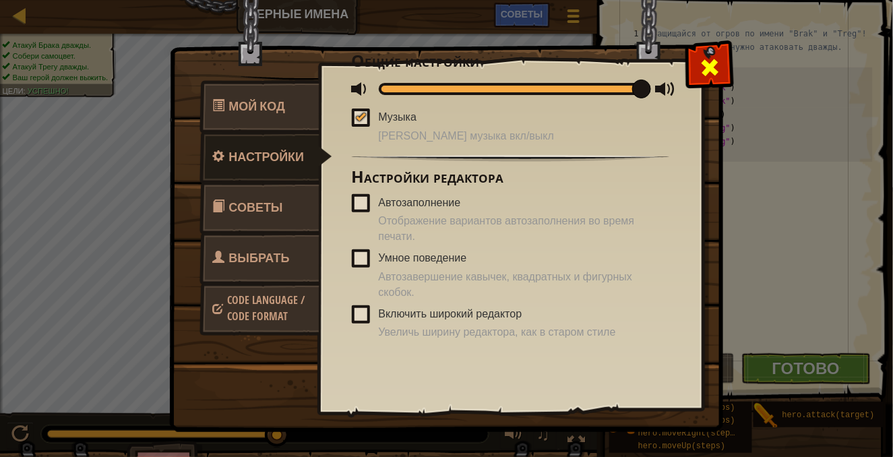
click at [715, 68] on span at bounding box center [710, 68] width 22 height 22
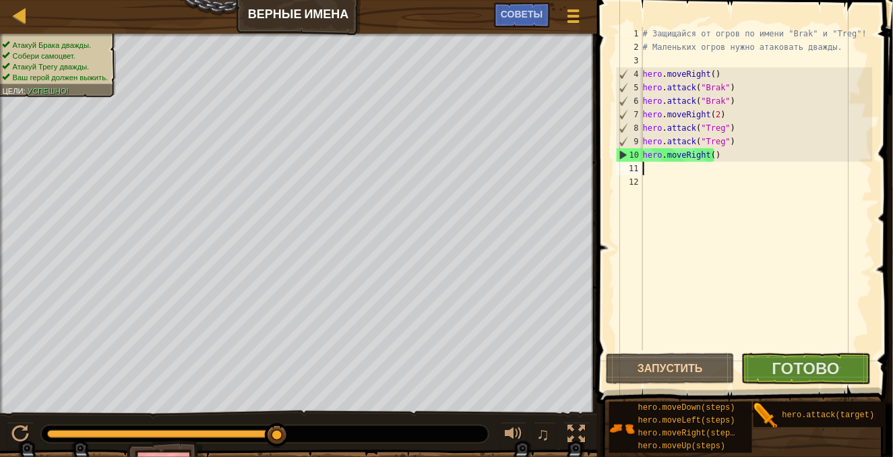
click at [691, 171] on div "# Защищайся от огров по имени "Brak" и "Treg"! # Маленьких огров нужно атаковат…" at bounding box center [757, 202] width 233 height 351
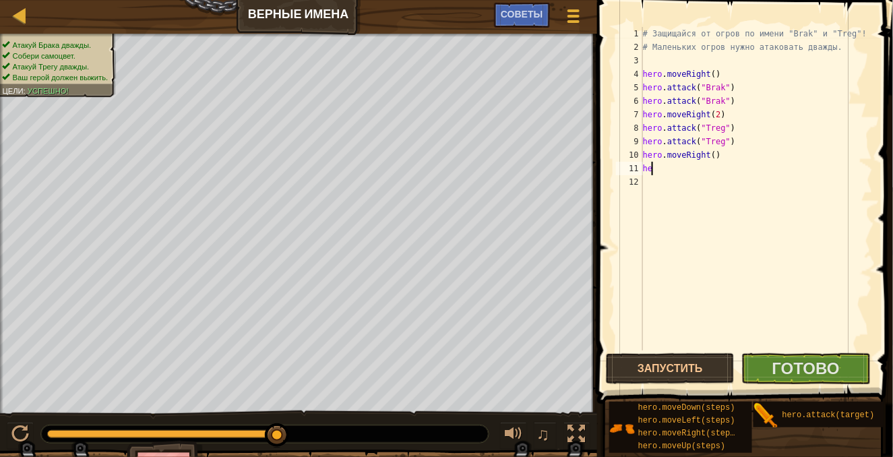
type textarea "h"
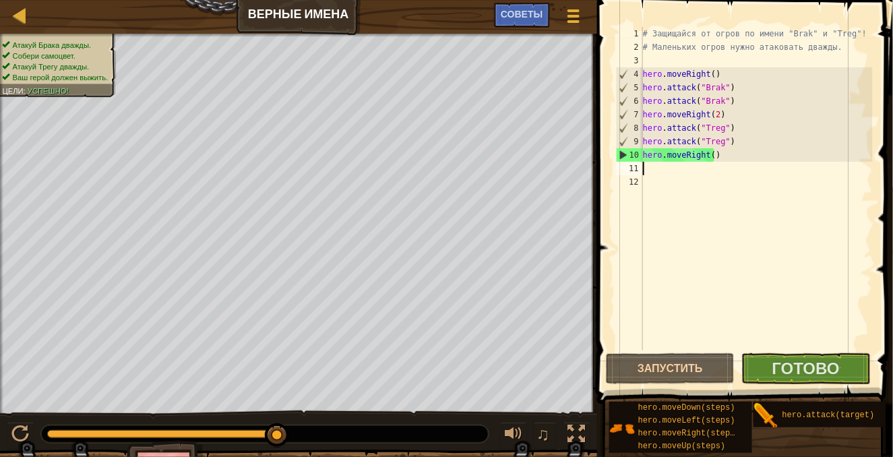
click at [776, 348] on div "# Защищайся от огров по имени "Brak" и "Treg"! # Маленьких огров нужно атаковат…" at bounding box center [757, 202] width 233 height 351
click at [779, 359] on span "Готово" at bounding box center [806, 368] width 67 height 22
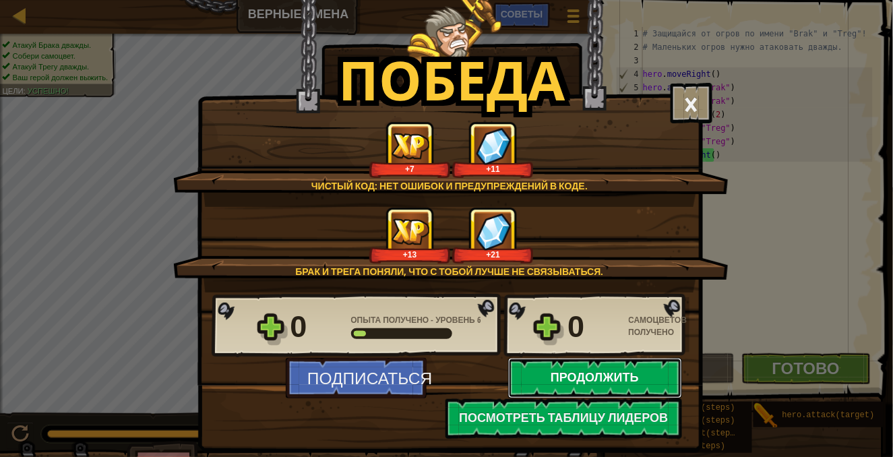
click at [569, 377] on button "Продолжить" at bounding box center [595, 378] width 174 height 40
select select "ru"
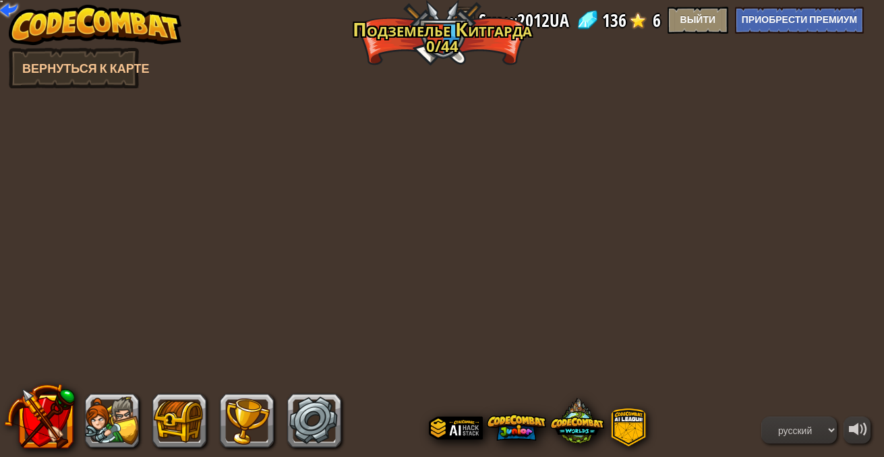
select select "ru"
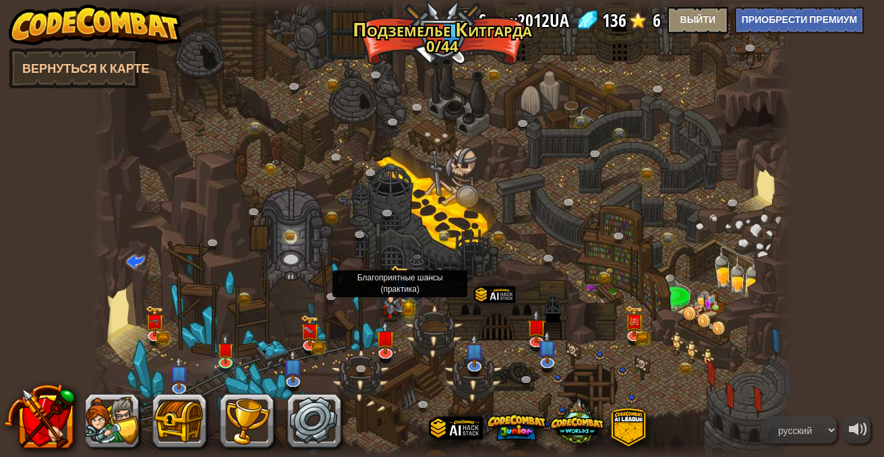
select select "ru"
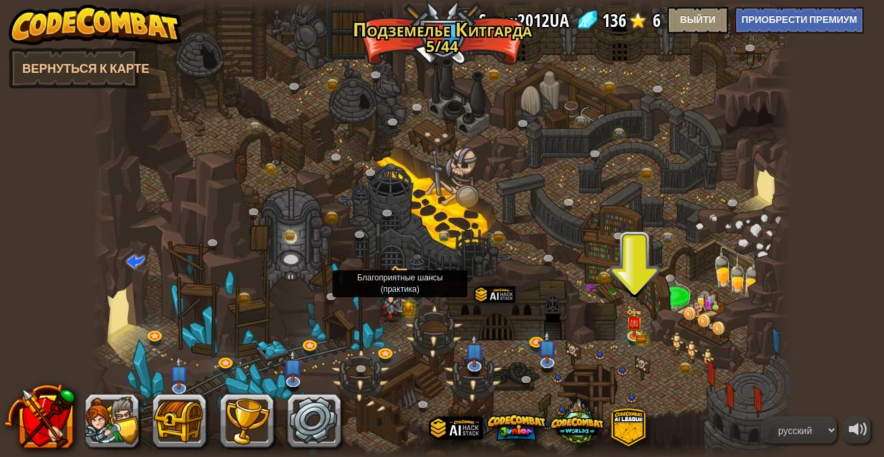
click at [405, 305] on img at bounding box center [400, 286] width 20 height 42
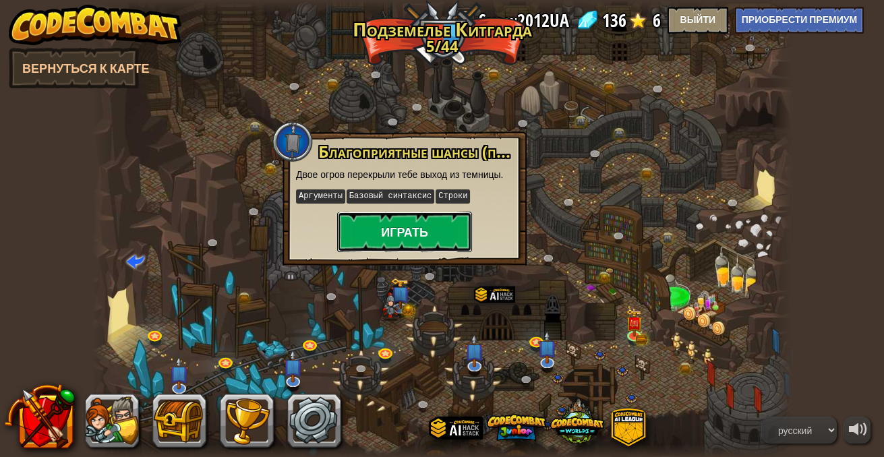
click at [392, 223] on button "Играть" at bounding box center [404, 232] width 135 height 40
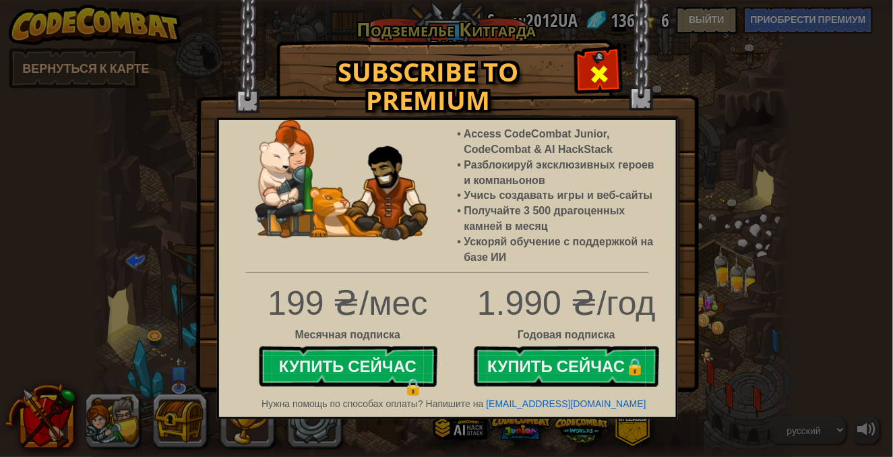
click at [594, 74] on span at bounding box center [600, 74] width 22 height 22
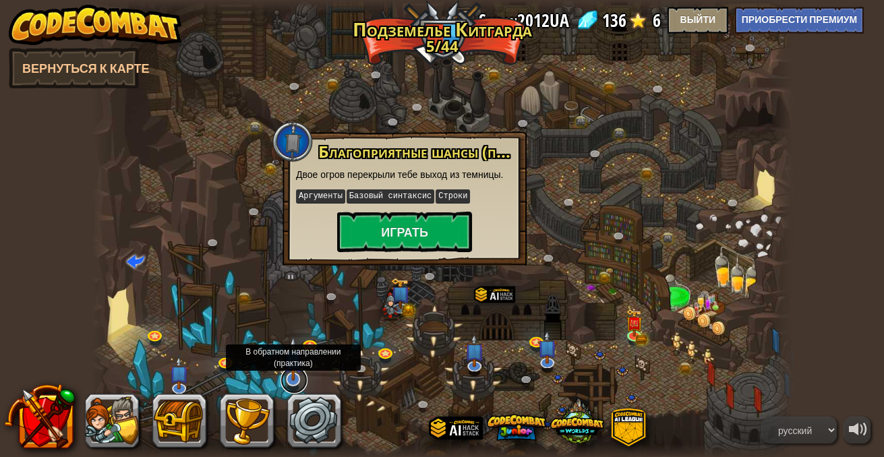
click at [288, 386] on link at bounding box center [294, 380] width 27 height 27
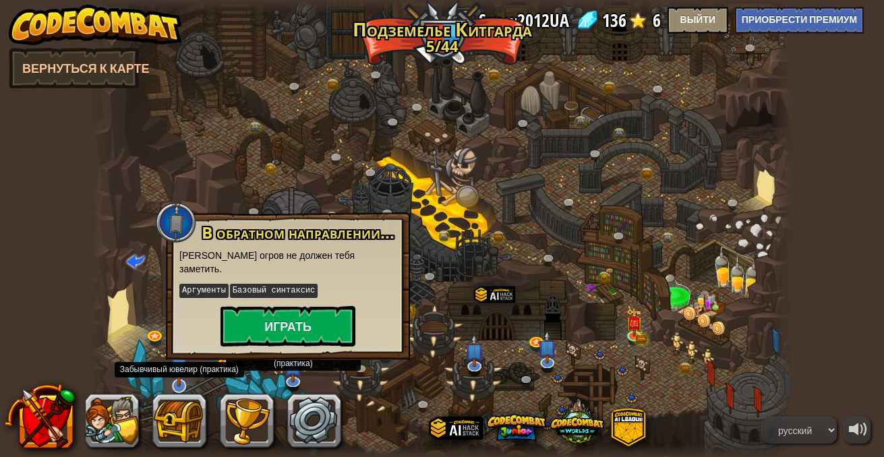
click at [176, 382] on img at bounding box center [179, 365] width 20 height 44
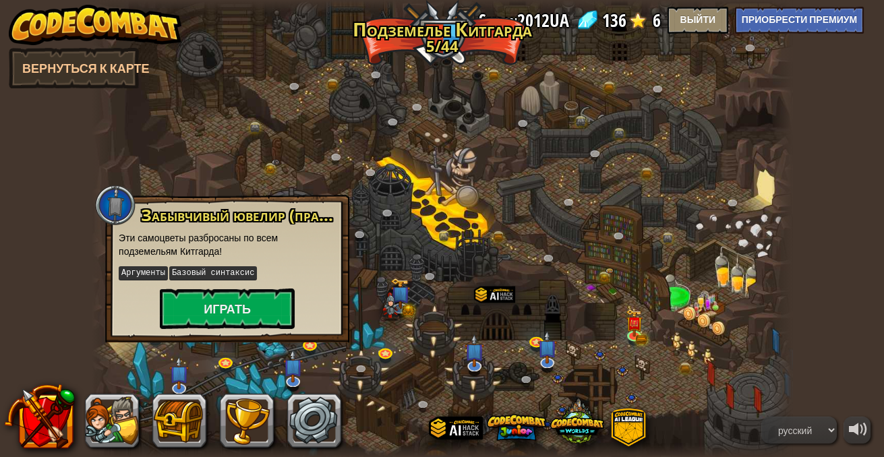
click at [399, 380] on div at bounding box center [442, 229] width 701 height 458
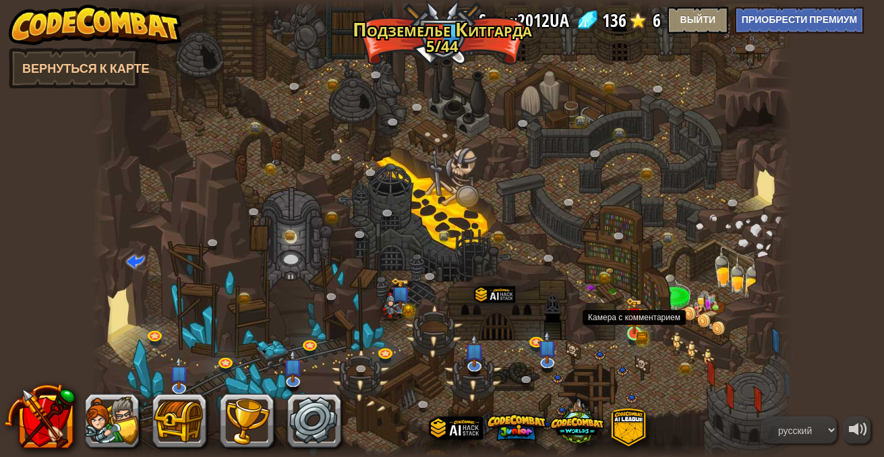
click at [641, 332] on img at bounding box center [634, 315] width 17 height 37
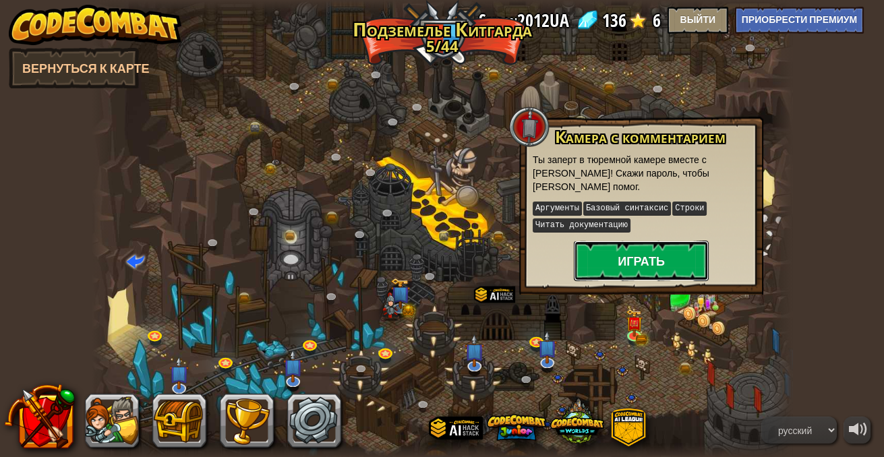
click at [636, 263] on button "Играть" at bounding box center [641, 261] width 135 height 40
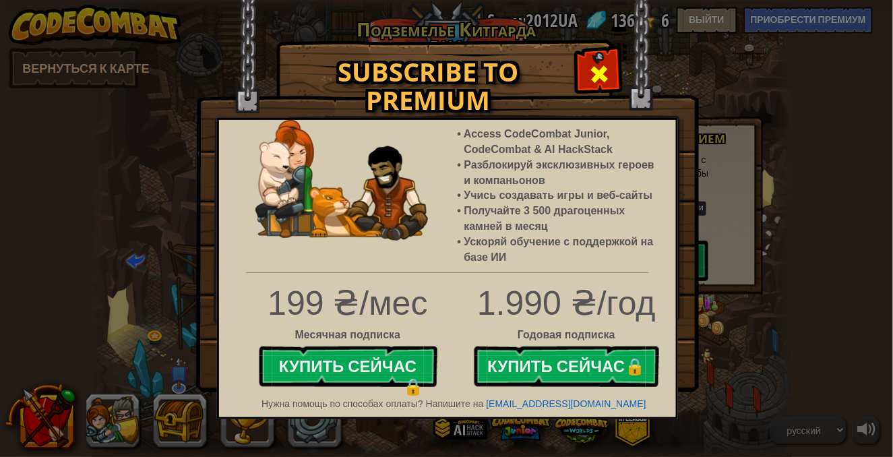
click at [595, 73] on span at bounding box center [600, 74] width 22 height 22
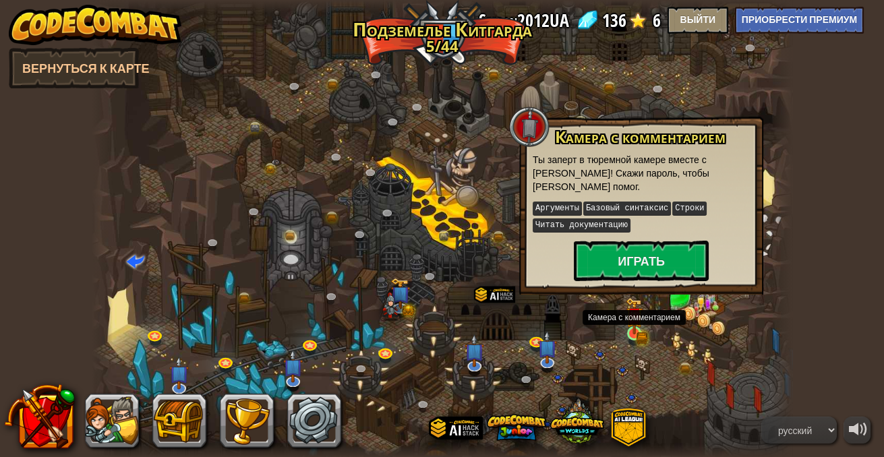
click at [628, 332] on img at bounding box center [634, 315] width 17 height 37
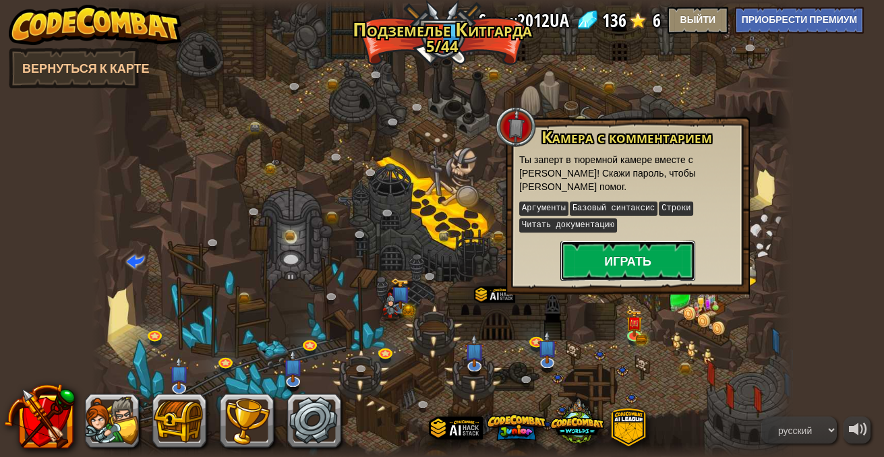
click at [619, 262] on button "Играть" at bounding box center [627, 261] width 135 height 40
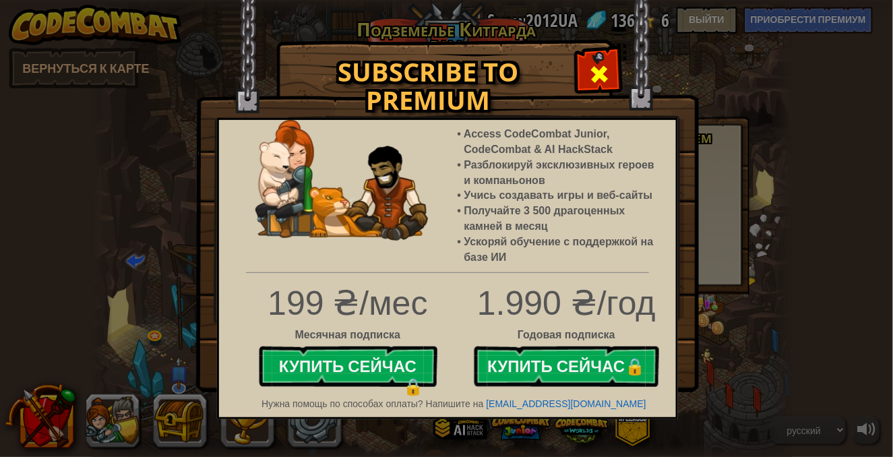
click at [583, 81] on div at bounding box center [599, 72] width 42 height 42
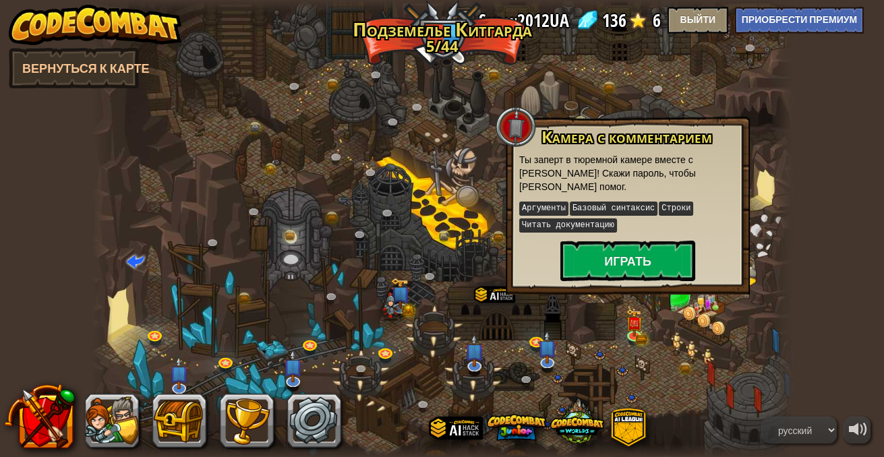
click at [652, 378] on div at bounding box center [442, 229] width 701 height 458
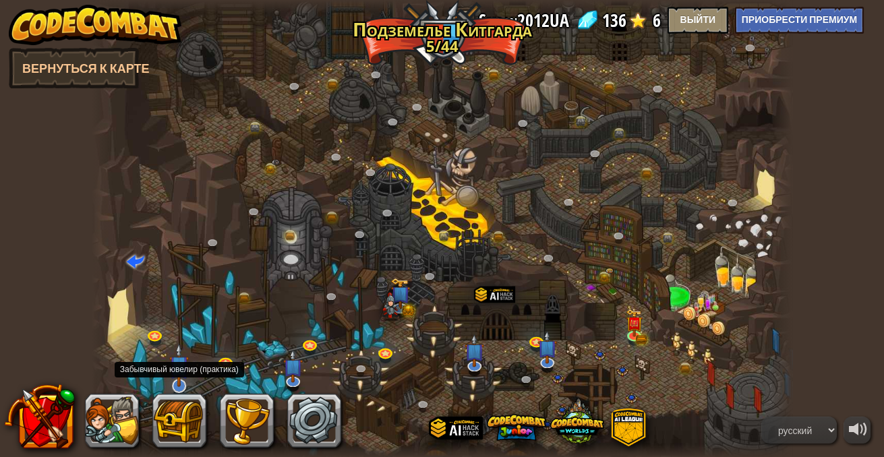
click at [180, 378] on img at bounding box center [179, 365] width 20 height 44
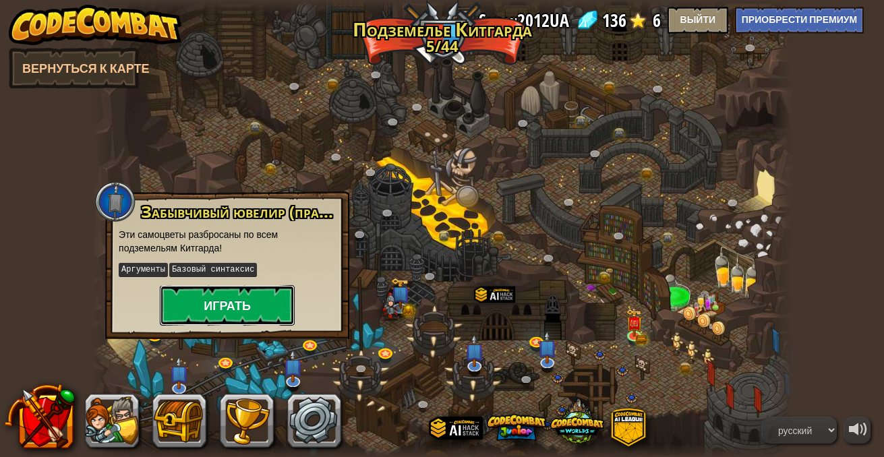
click at [226, 295] on button "Играть" at bounding box center [227, 305] width 135 height 40
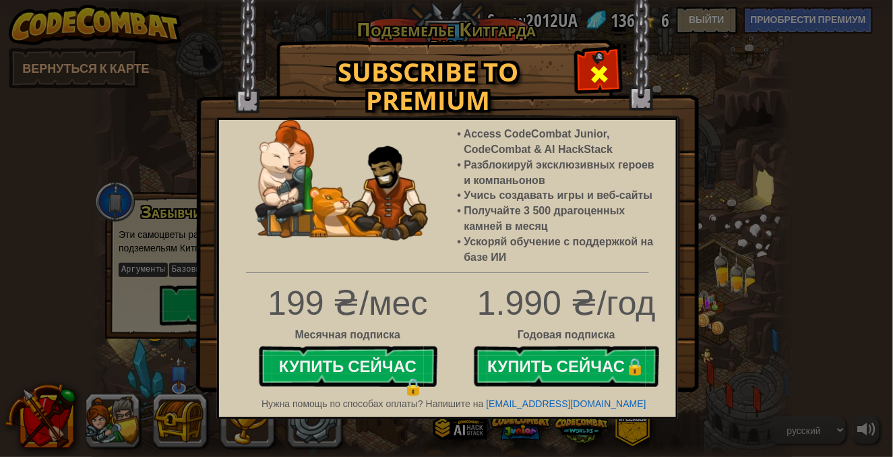
click at [606, 63] on span at bounding box center [600, 74] width 22 height 22
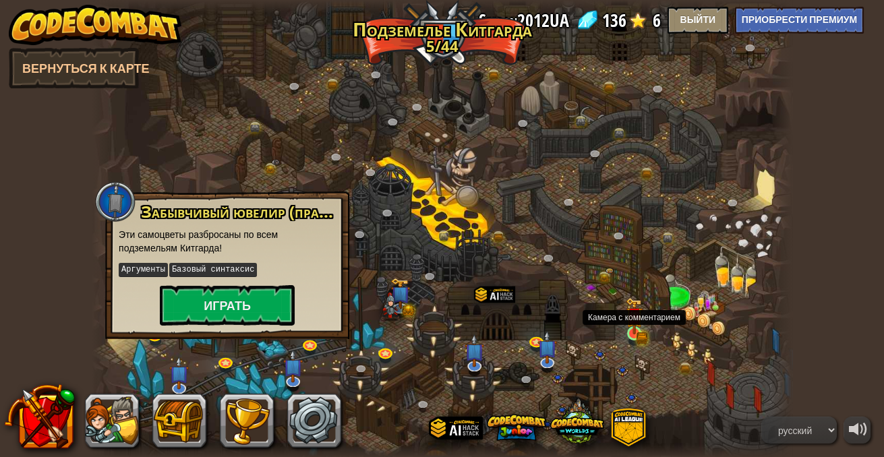
click at [639, 325] on img at bounding box center [634, 315] width 17 height 37
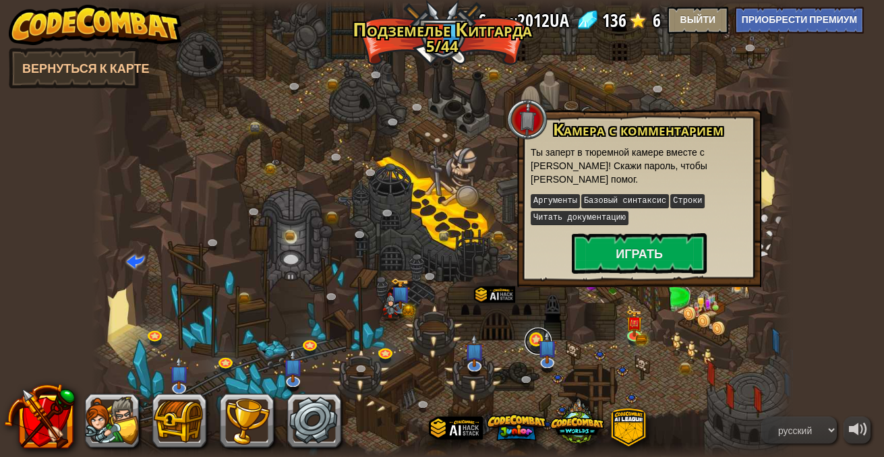
click at [529, 342] on link at bounding box center [538, 341] width 27 height 27
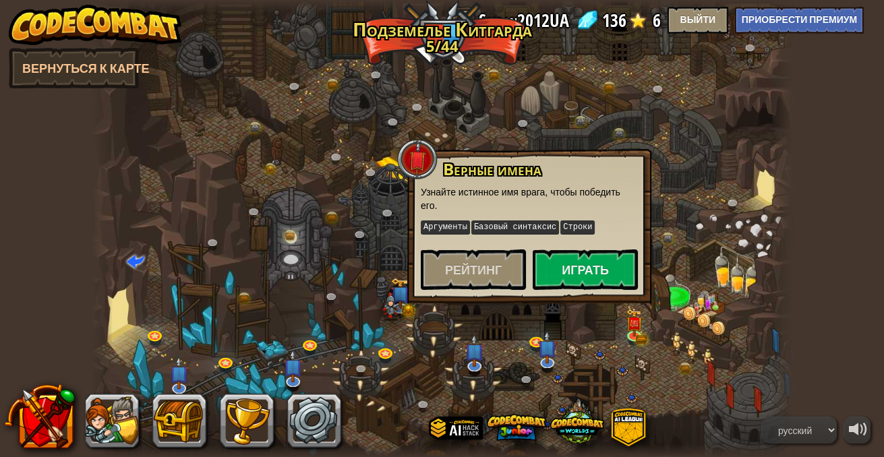
click at [656, 351] on div at bounding box center [442, 229] width 701 height 458
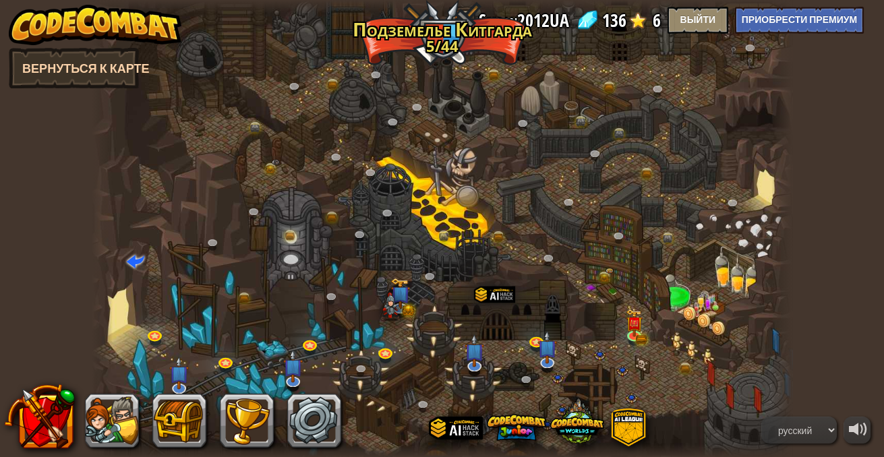
click at [81, 65] on link "Вернуться к карте" at bounding box center [74, 68] width 130 height 40
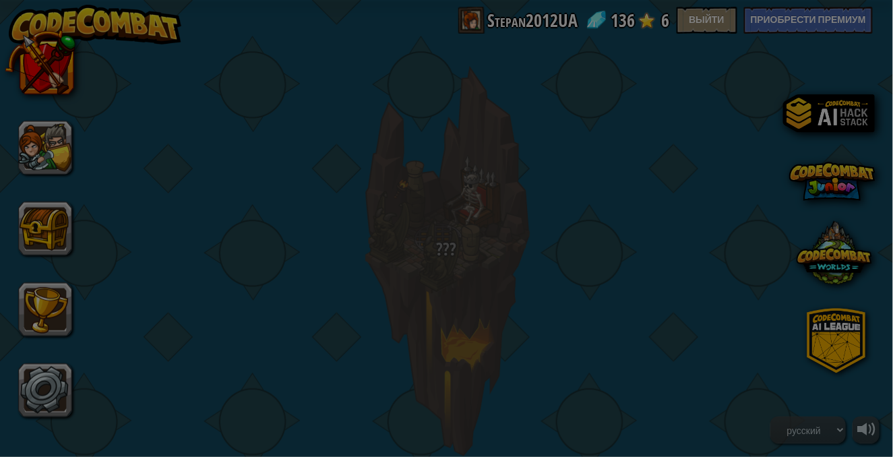
select select "ru"
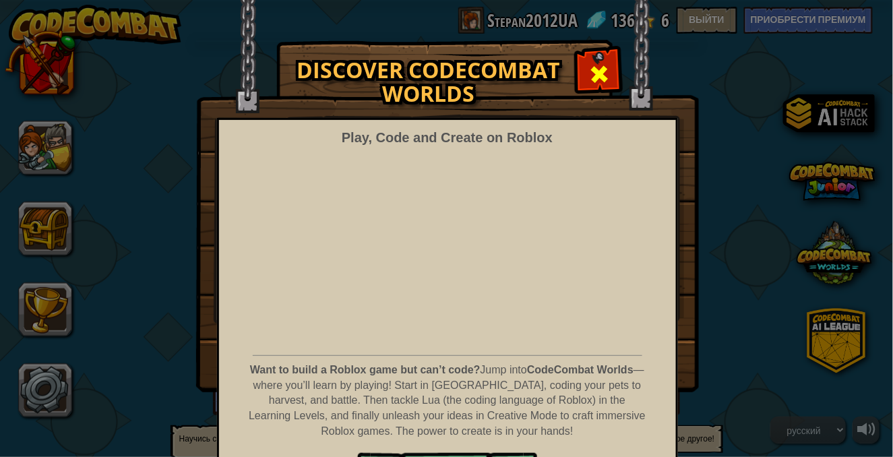
select select "ru"
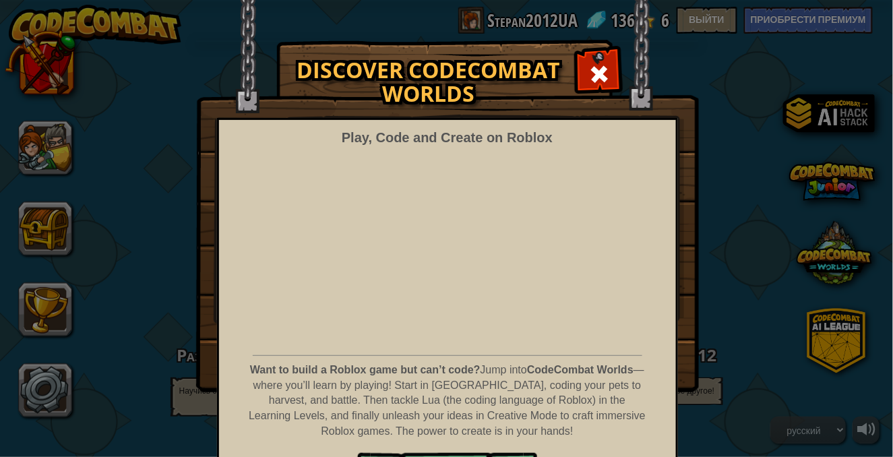
click at [578, 54] on div at bounding box center [599, 72] width 42 height 42
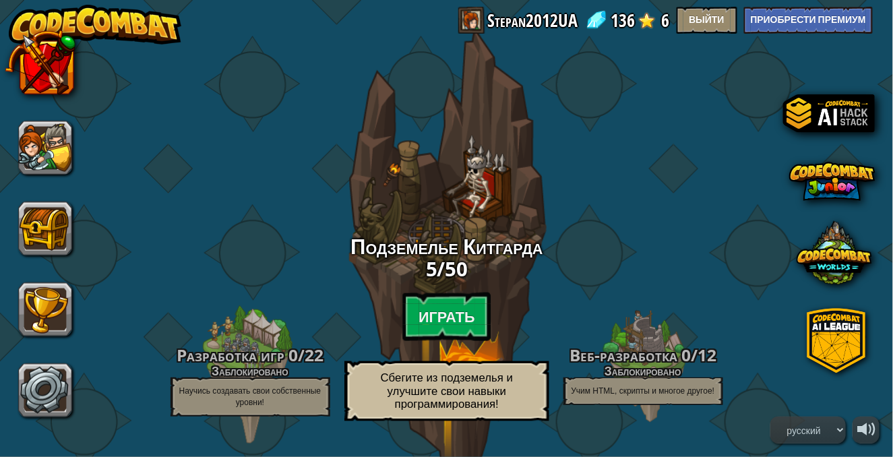
scroll to position [67, 0]
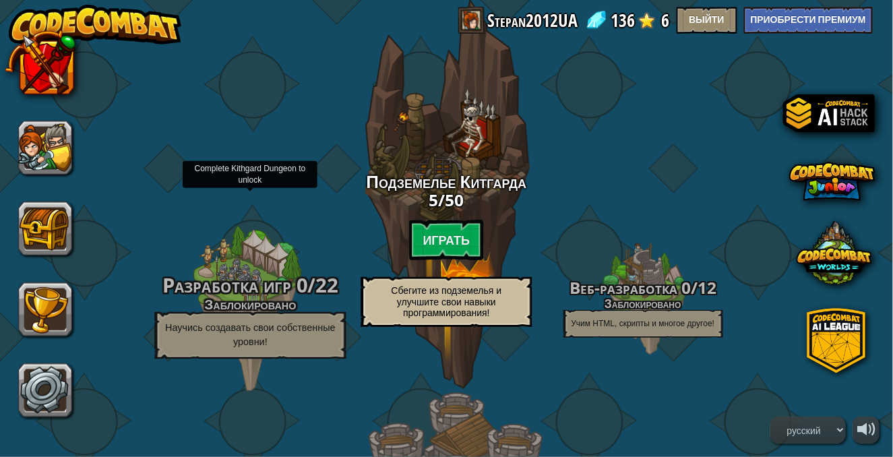
click at [290, 312] on h4 "Заблокировано" at bounding box center [250, 305] width 256 height 16
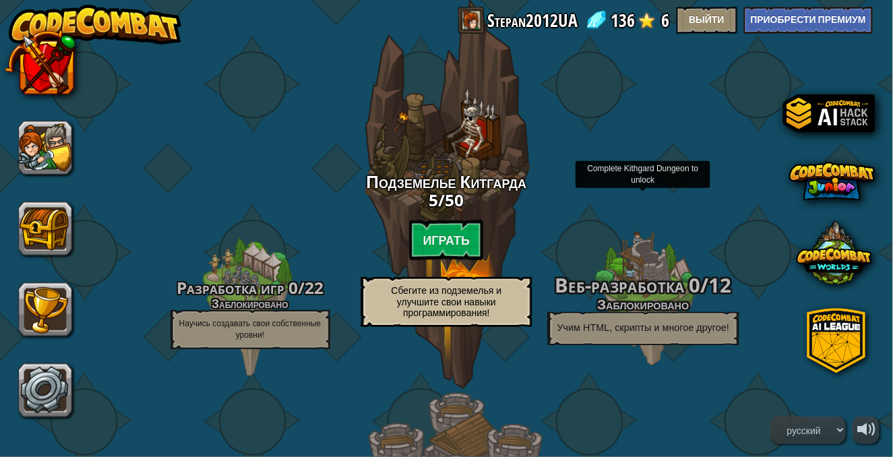
click at [583, 290] on span "Веб-разработка" at bounding box center [619, 285] width 129 height 27
